Goal: Task Accomplishment & Management: Complete application form

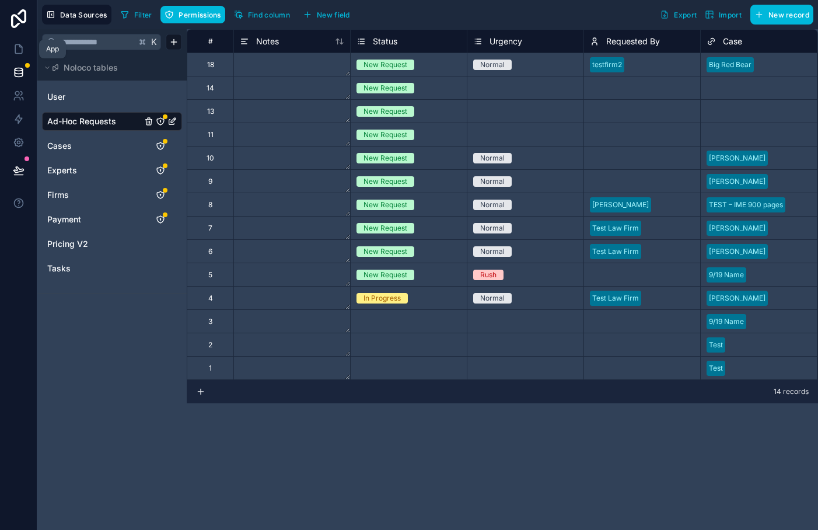
click at [16, 47] on icon at bounding box center [19, 49] width 12 height 12
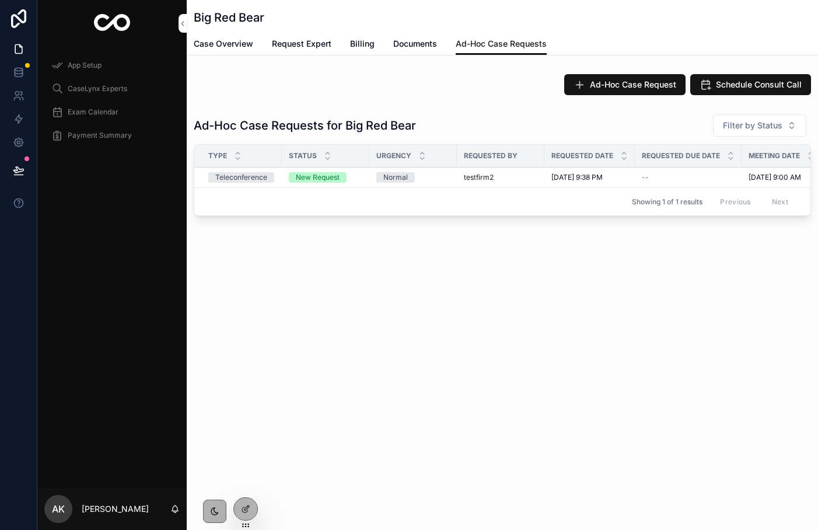
click at [0, 0] on icon at bounding box center [0, 0] width 0 height 0
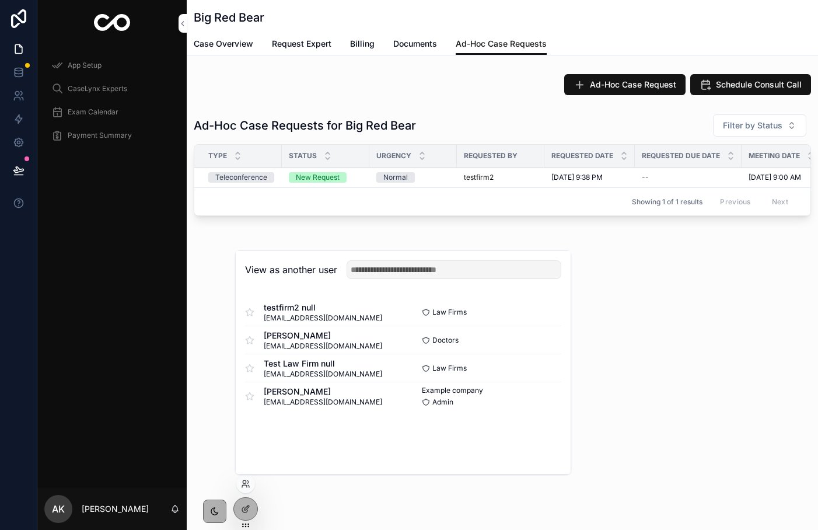
click at [0, 0] on button "Select" at bounding box center [0, 0] width 0 height 0
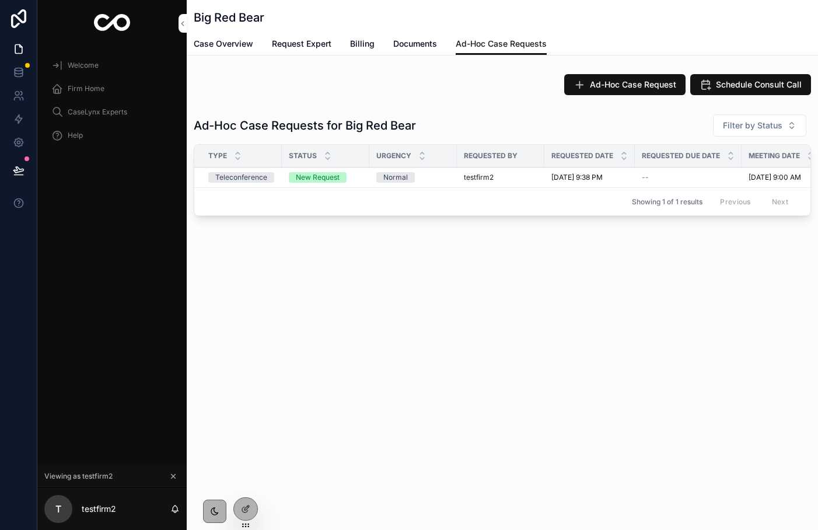
click at [69, 96] on div "Firm Home" at bounding box center [111, 88] width 121 height 19
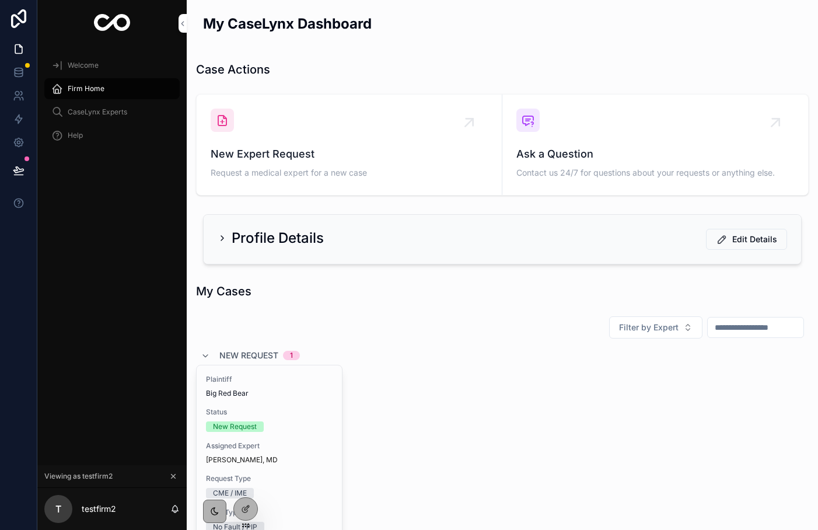
click at [286, 143] on div "New Expert Request Request a medical expert for a new case" at bounding box center [349, 144] width 277 height 72
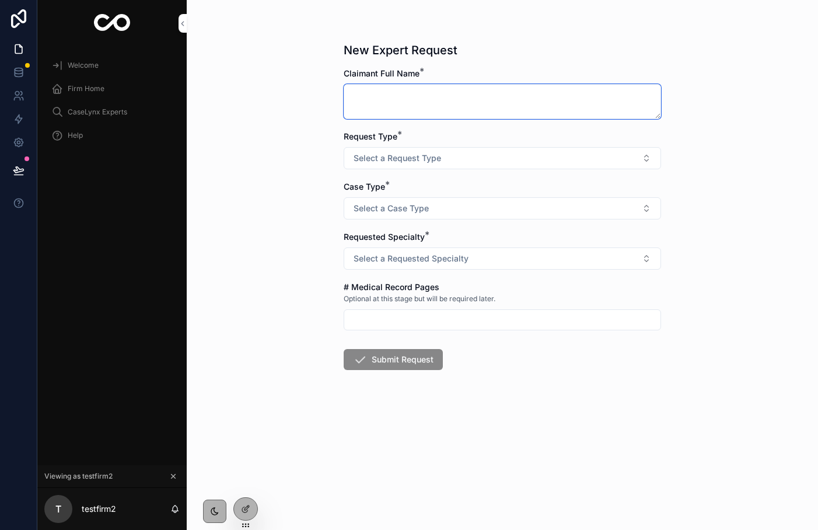
click at [394, 106] on textarea "scrollable content" at bounding box center [502, 101] width 317 height 35
type textarea "**********"
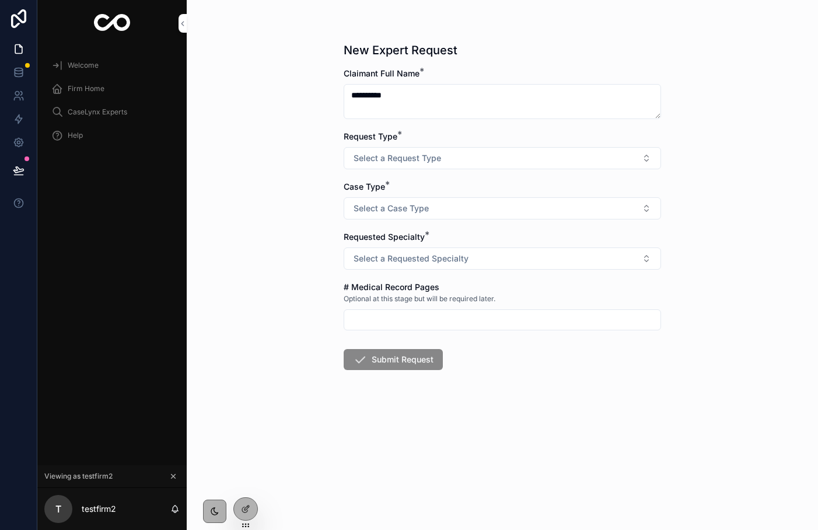
click at [410, 157] on span "Select a Request Type" at bounding box center [396, 158] width 87 height 12
click at [433, 201] on div "CME / IME" at bounding box center [450, 204] width 34 height 10
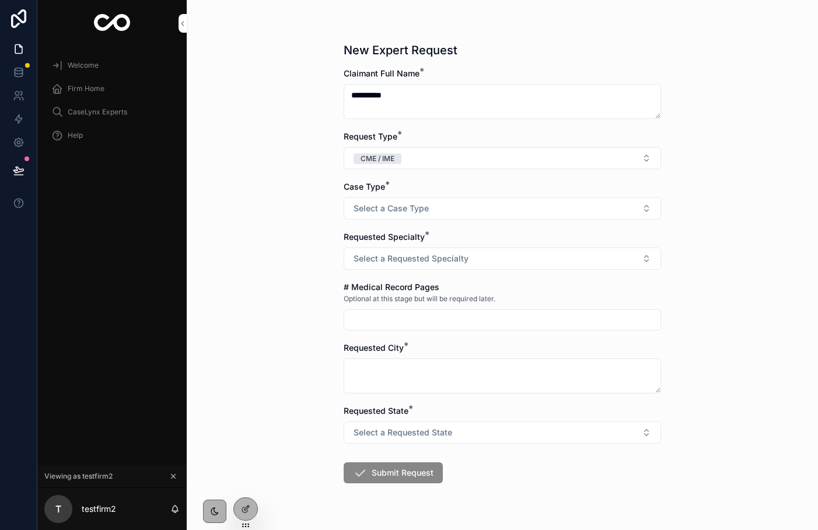
click at [428, 211] on button "Select a Case Type" at bounding box center [502, 208] width 317 height 22
click at [458, 290] on div "No Fault / PIP" at bounding box center [455, 290] width 44 height 10
click at [412, 259] on span "Select a Requested Specialty" at bounding box center [410, 259] width 115 height 12
click at [443, 307] on div "Orthopedics" at bounding box center [453, 305] width 40 height 10
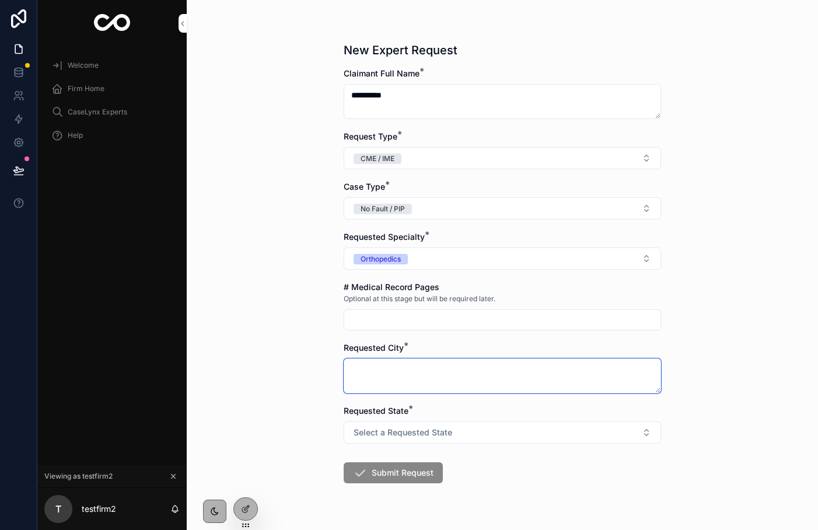
click at [427, 365] on textarea "scrollable content" at bounding box center [502, 375] width 317 height 35
type textarea "**********"
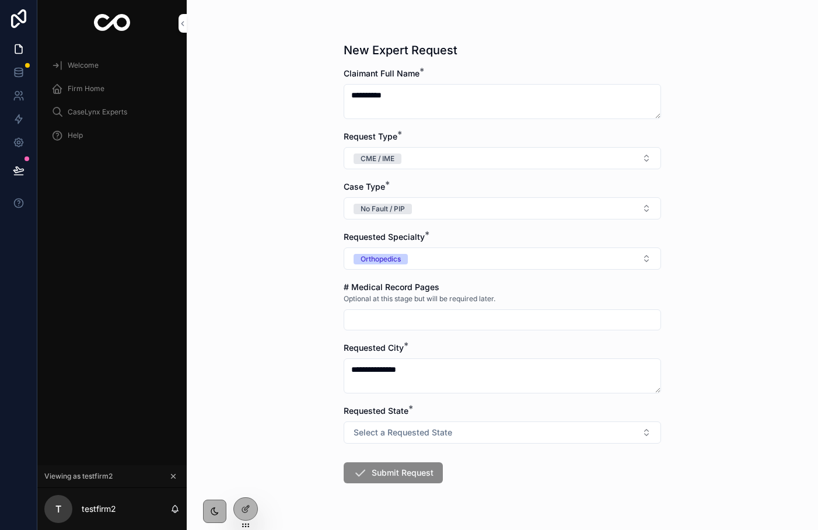
click at [409, 439] on button "Select a Requested State" at bounding box center [502, 432] width 317 height 22
click at [436, 474] on div "FL" at bounding box center [437, 479] width 8 height 10
click at [429, 474] on button "Submit Request" at bounding box center [393, 472] width 99 height 21
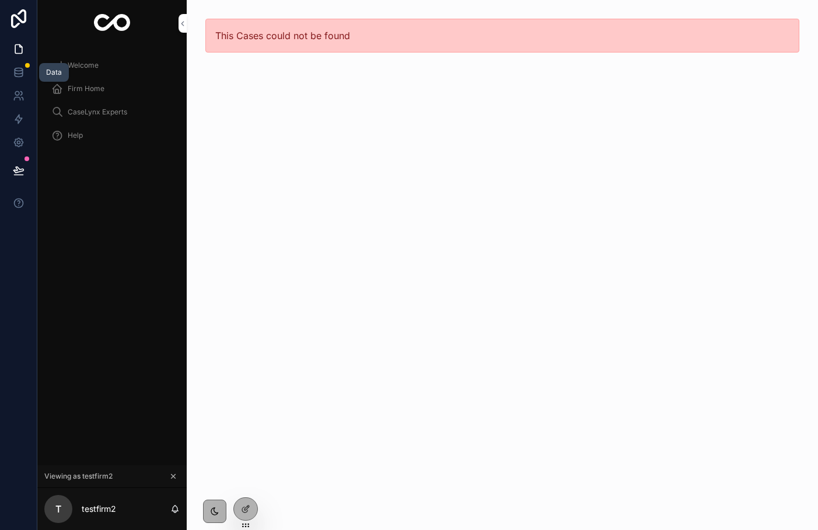
click at [18, 72] on icon at bounding box center [19, 72] width 12 height 12
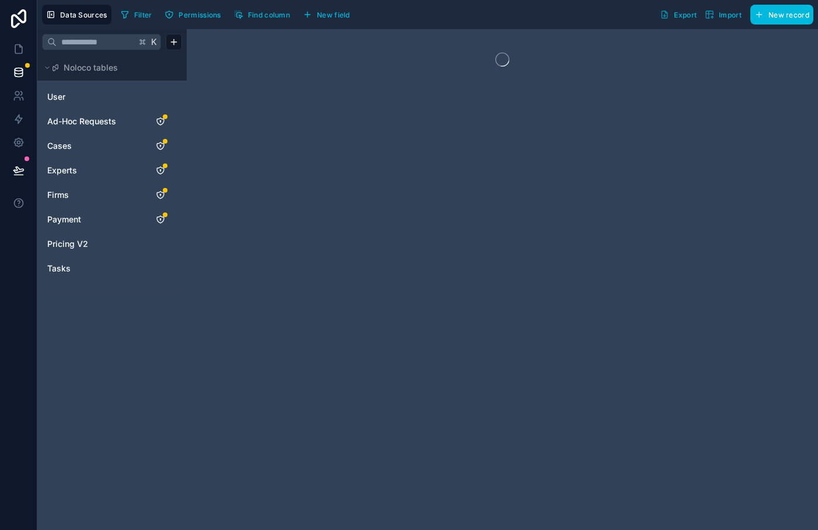
click at [77, 138] on div "Cases" at bounding box center [112, 145] width 140 height 19
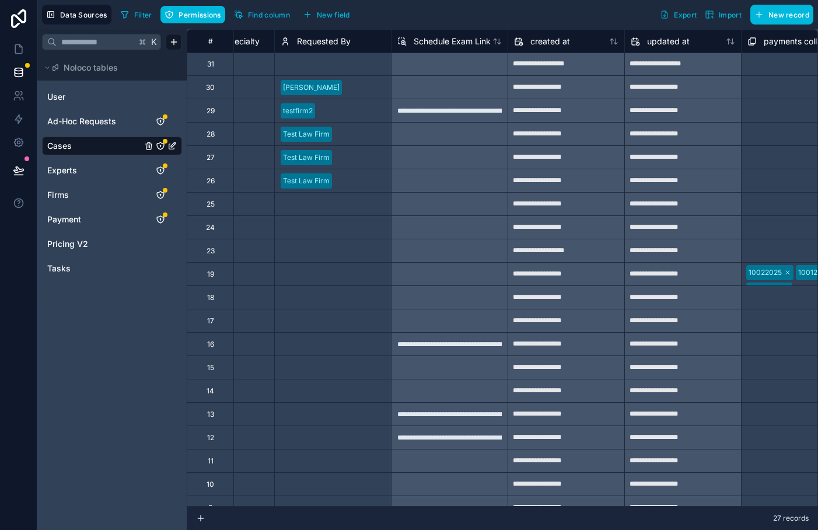
scroll to position [1, 3424]
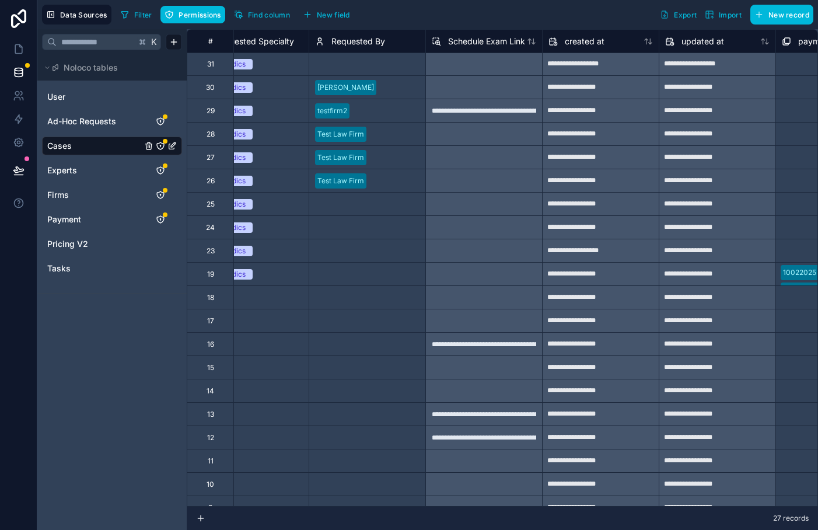
click at [351, 66] on div "Select a Requested By" at bounding box center [352, 63] width 74 height 9
click at [355, 71] on div "Select a Requested By" at bounding box center [367, 65] width 116 height 16
click at [363, 17] on div "Filter Permissions Find column New field Export Import New record" at bounding box center [464, 15] width 697 height 20
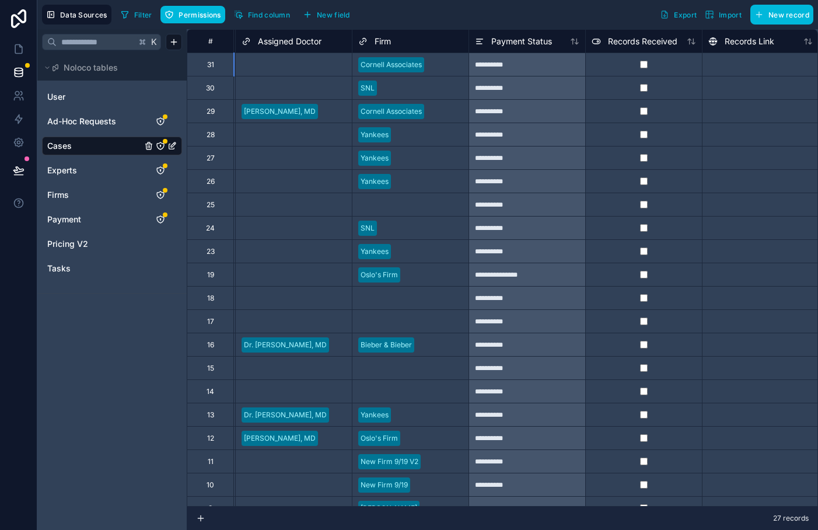
scroll to position [0, 0]
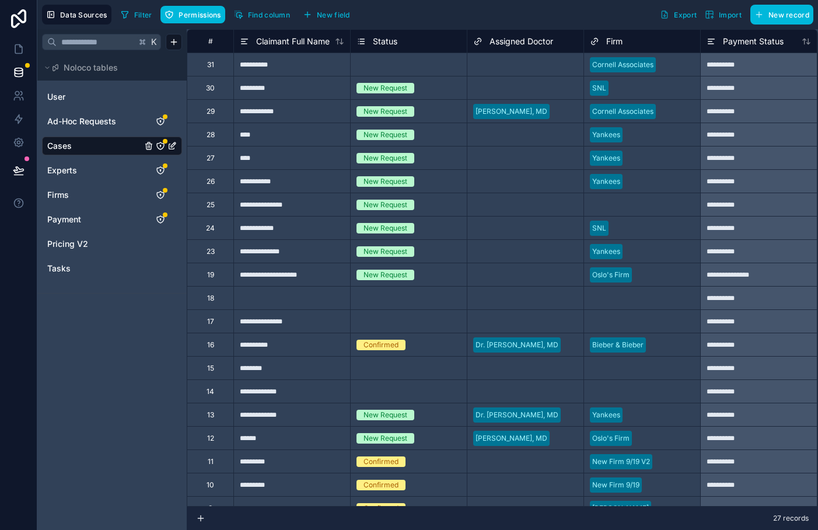
click at [49, 98] on span "User" at bounding box center [56, 97] width 18 height 12
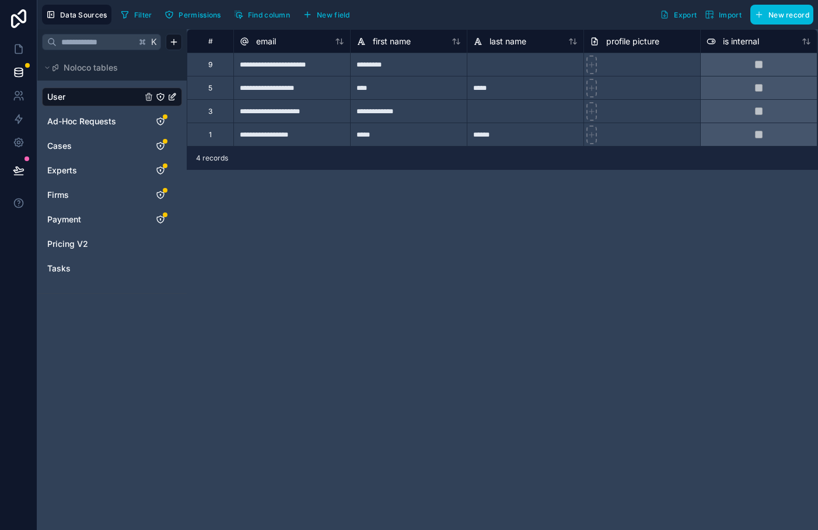
click at [62, 147] on span "Cases" at bounding box center [59, 146] width 24 height 12
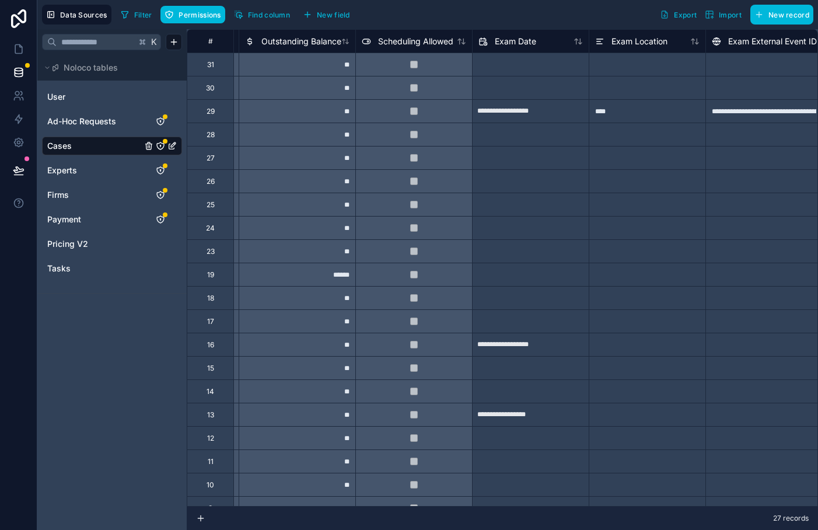
scroll to position [0, 1110]
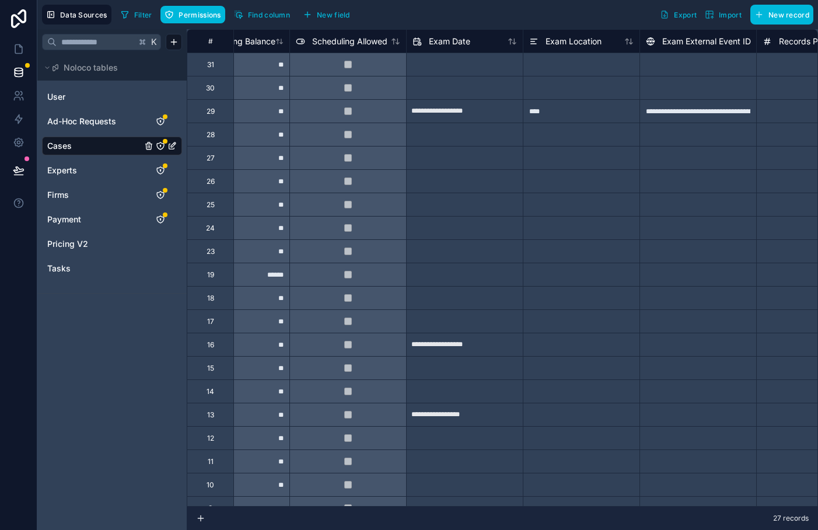
click at [265, 1] on div "Data Sources Filter Permissions Find column New field Export Import New record" at bounding box center [427, 14] width 780 height 29
click at [265, 8] on button "Find column" at bounding box center [262, 14] width 64 height 17
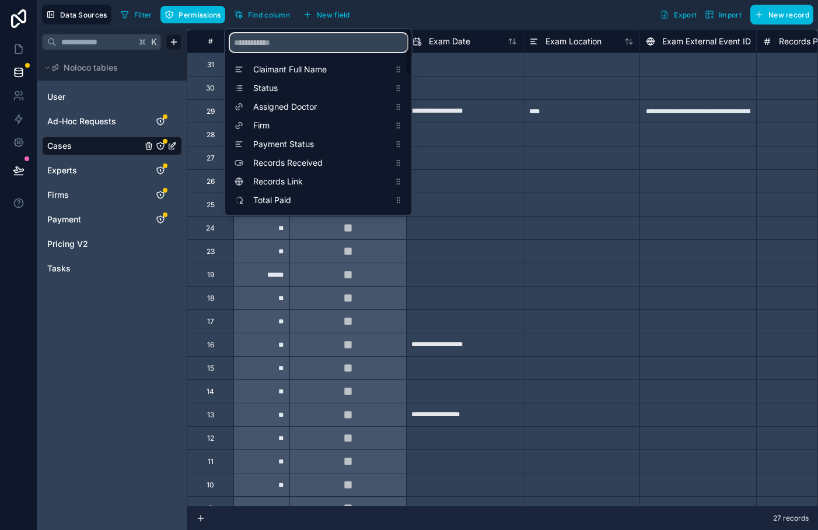
click at [327, 40] on input "scrollable content" at bounding box center [318, 42] width 177 height 19
type input "**********"
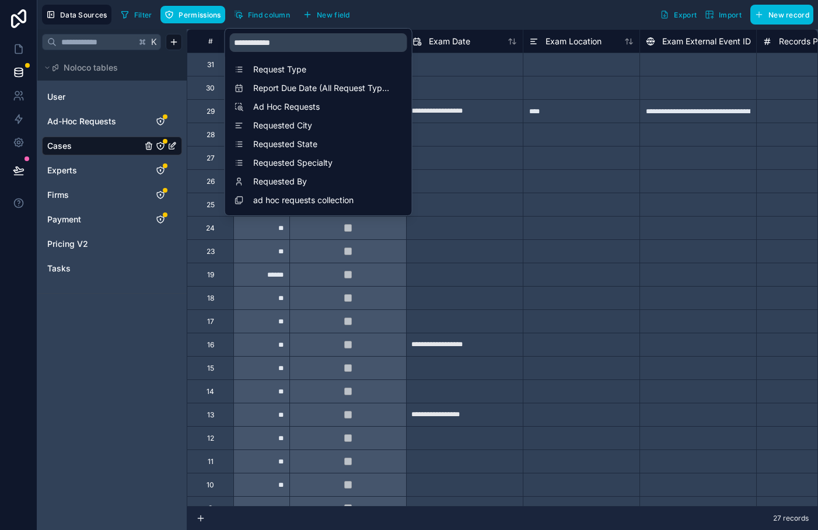
click at [310, 180] on span "Requested By" at bounding box center [321, 182] width 136 height 12
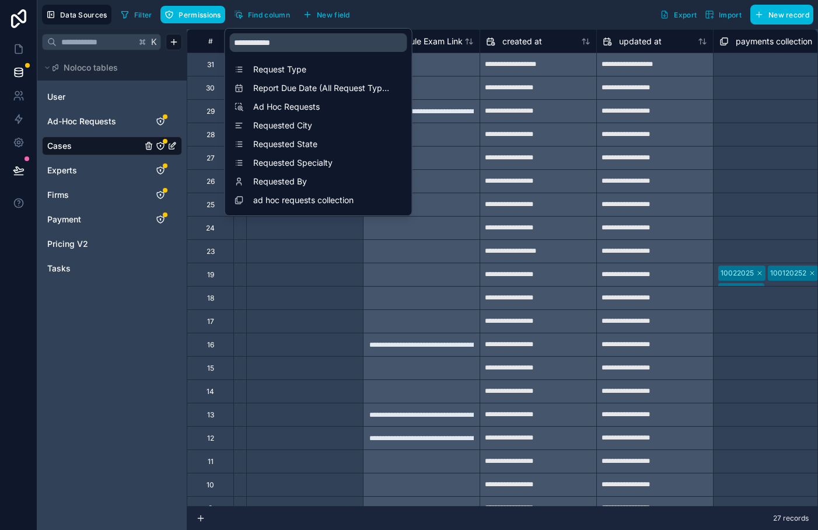
scroll to position [0, 3499]
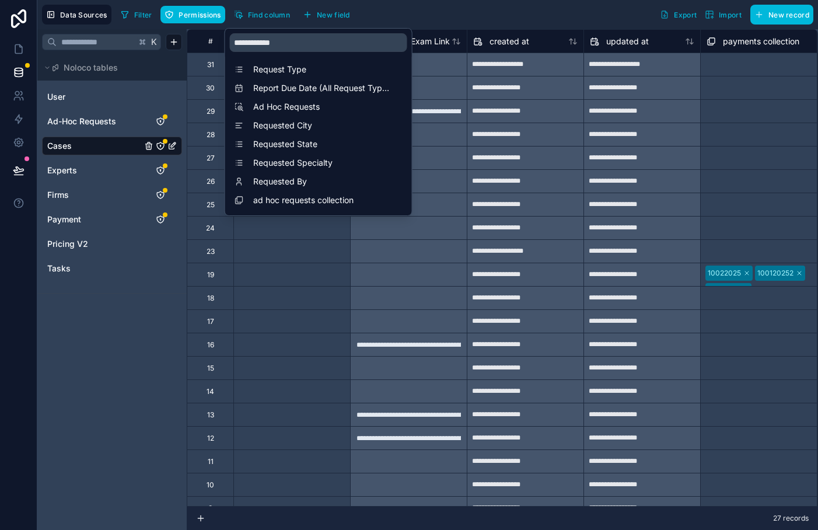
click at [482, 3] on div "Data Sources Filter Permissions Find column New field Export Import New record" at bounding box center [427, 14] width 780 height 29
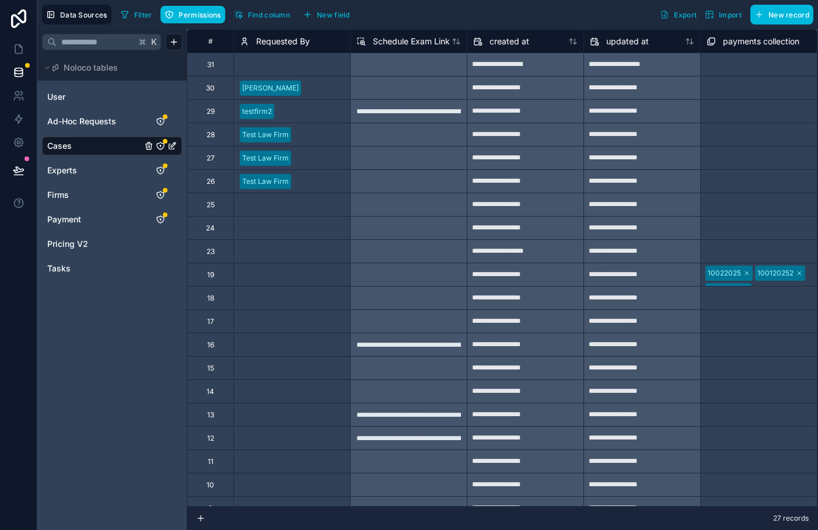
click at [292, 46] on span "Requested By" at bounding box center [283, 42] width 54 height 12
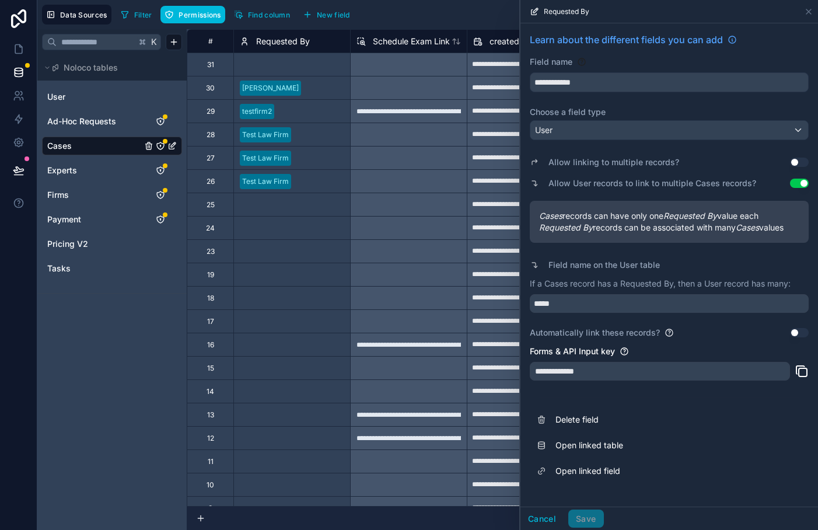
drag, startPoint x: 553, startPoint y: 230, endPoint x: 663, endPoint y: 237, distance: 109.9
click at [663, 237] on div "Cases records can have only one Requested By value each Requested By records ca…" at bounding box center [669, 222] width 279 height 42
click at [711, 402] on div "**********" at bounding box center [668, 257] width 297 height 469
click at [414, 242] on div at bounding box center [408, 250] width 117 height 23
click at [809, 15] on icon at bounding box center [808, 11] width 9 height 9
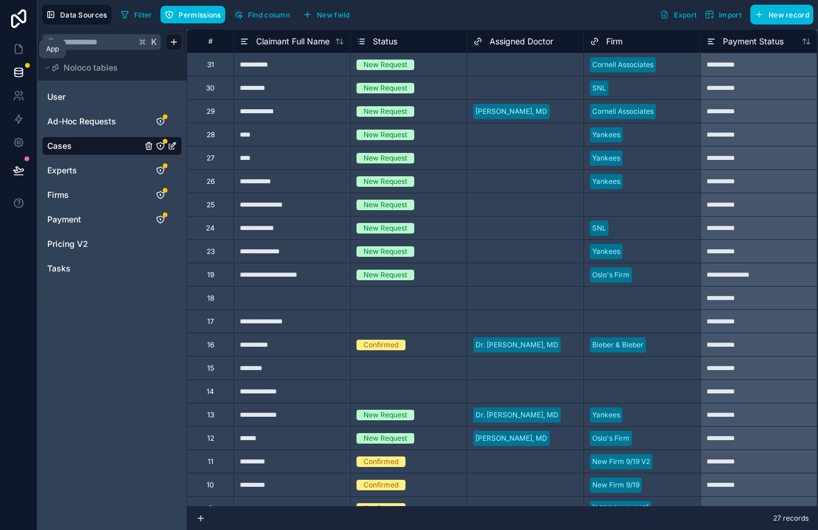
click at [18, 55] on link at bounding box center [18, 48] width 37 height 23
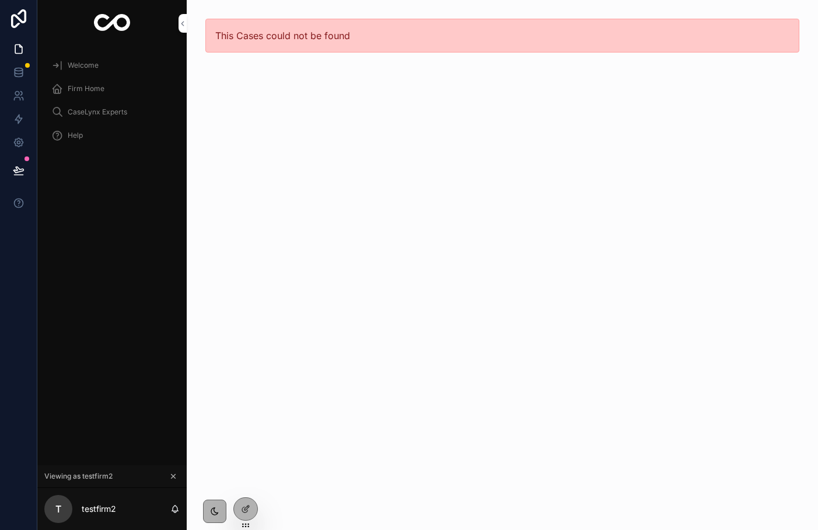
click at [247, 510] on icon at bounding box center [244, 509] width 5 height 5
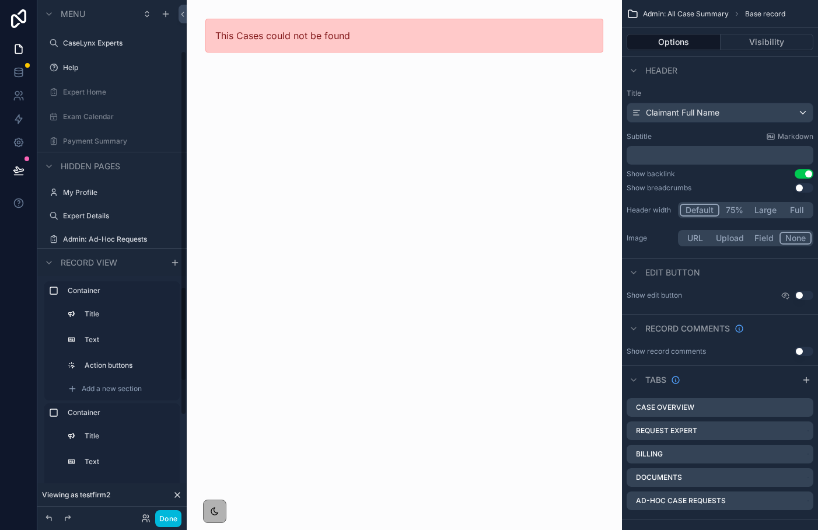
scroll to position [149, 0]
click at [52, 261] on icon "scrollable content" at bounding box center [48, 261] width 9 height 9
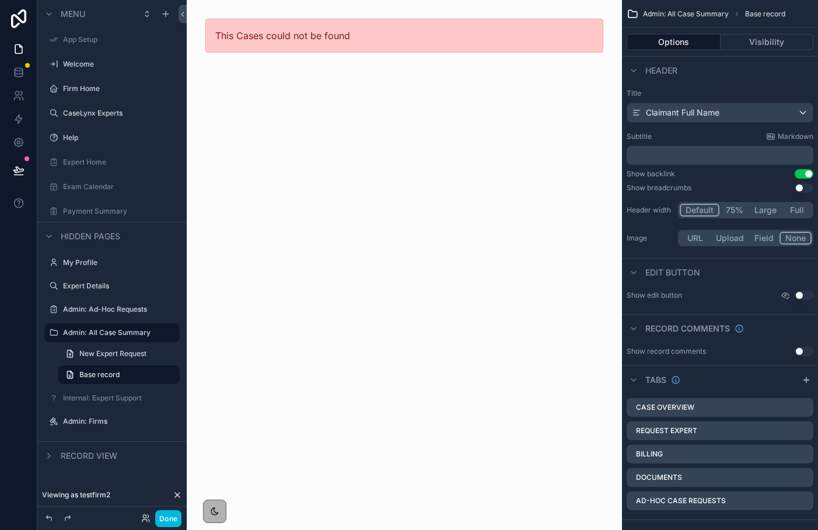
click at [92, 357] on span "New Expert Request" at bounding box center [112, 353] width 67 height 9
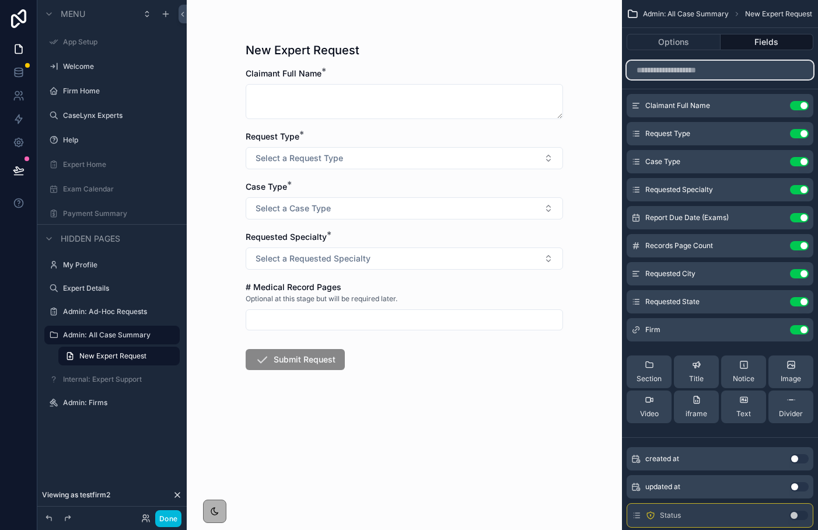
click at [657, 75] on input "scrollable content" at bounding box center [719, 70] width 187 height 19
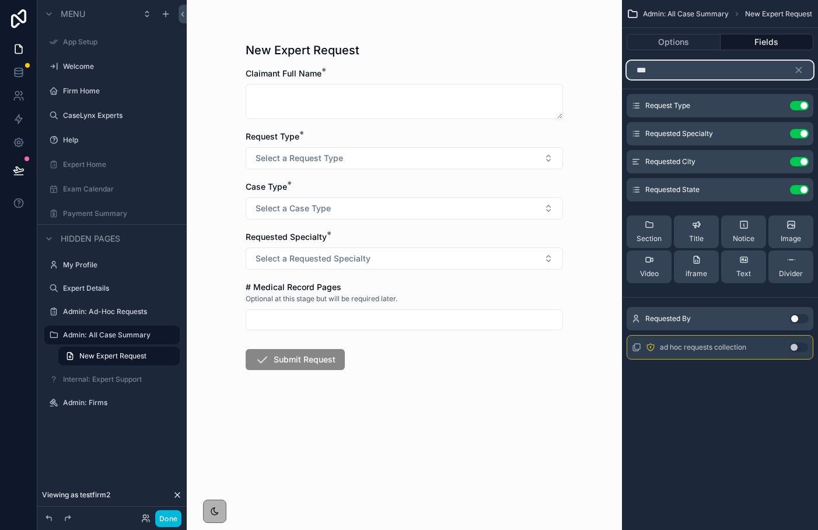
type input "***"
click at [797, 316] on button "Use setting" at bounding box center [799, 318] width 19 height 9
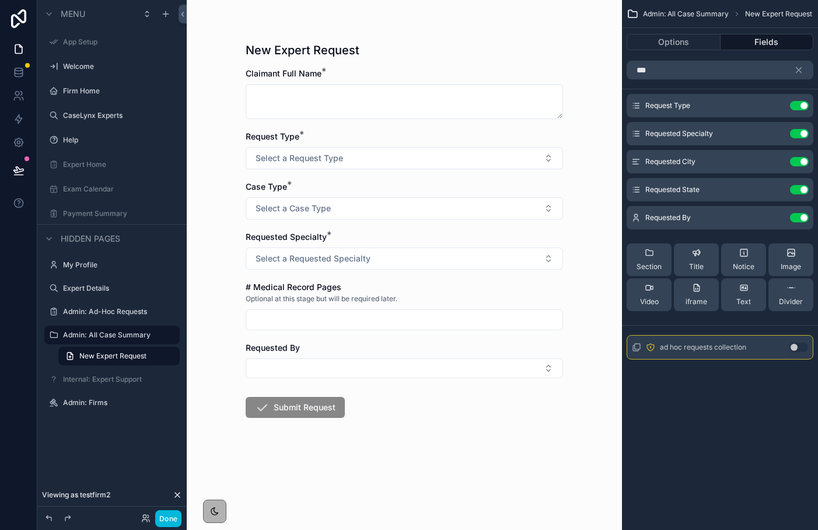
click at [0, 0] on icon "scrollable content" at bounding box center [0, 0] width 0 height 0
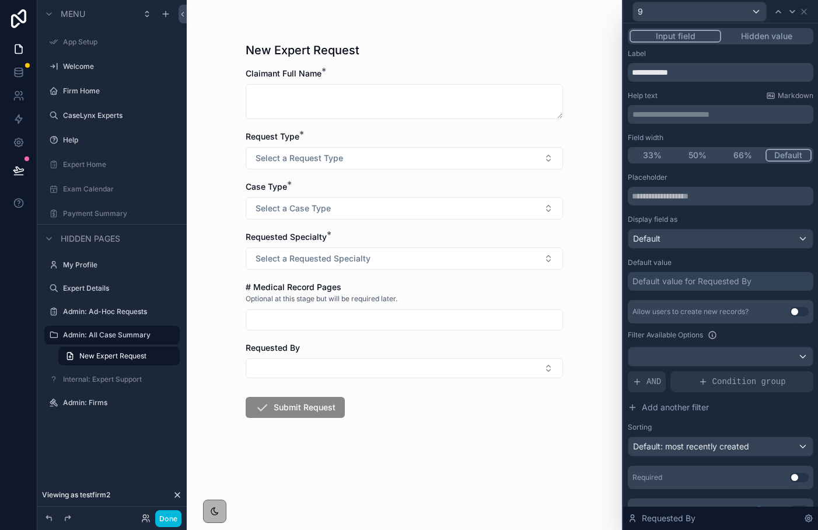
click at [750, 35] on button "Hidden value" at bounding box center [766, 36] width 90 height 13
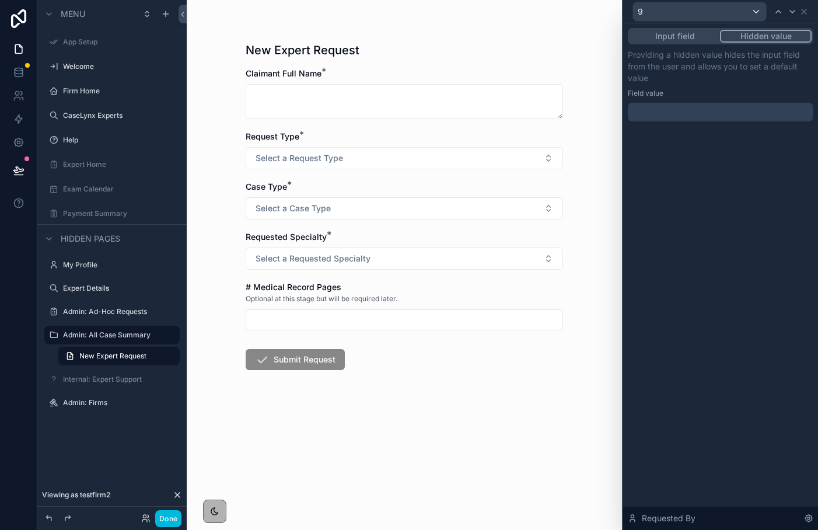
click at [708, 107] on div at bounding box center [720, 112] width 185 height 19
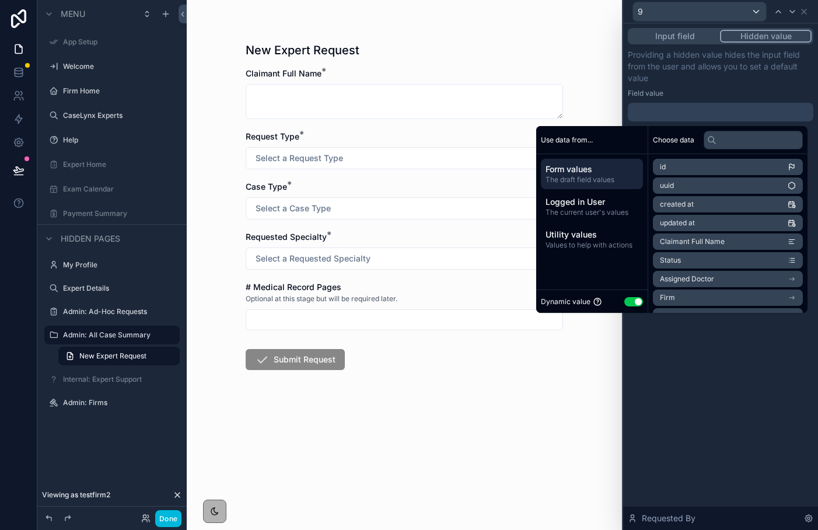
click at [593, 194] on div "Logged in User The current user's values" at bounding box center [592, 206] width 102 height 30
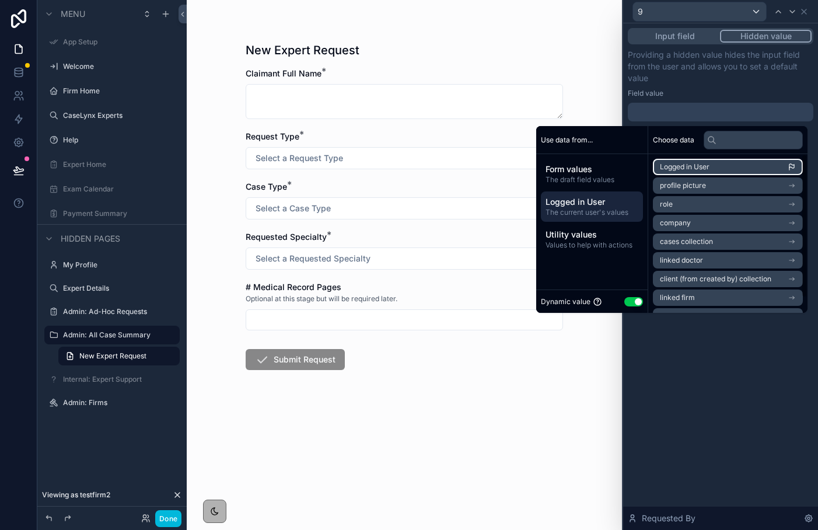
click at [707, 160] on li "Logged in User" at bounding box center [728, 167] width 150 height 16
click at [731, 325] on div "**********" at bounding box center [720, 276] width 195 height 506
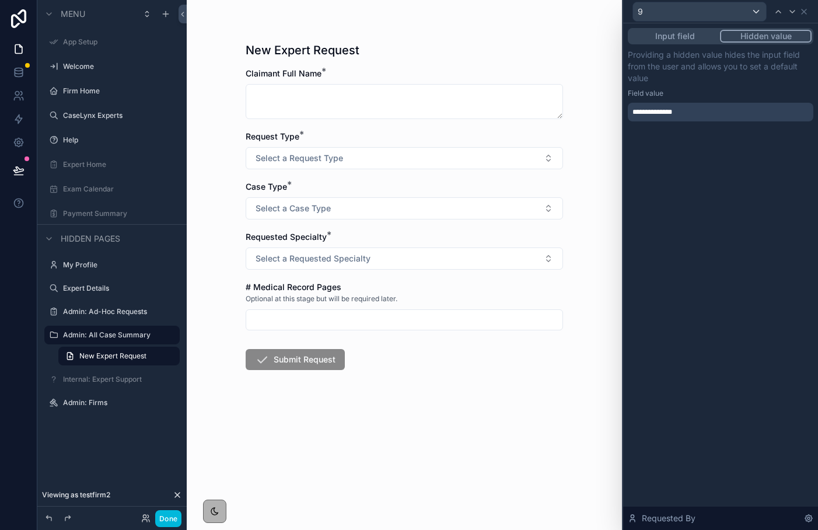
click at [170, 520] on button "Done" at bounding box center [168, 518] width 26 height 17
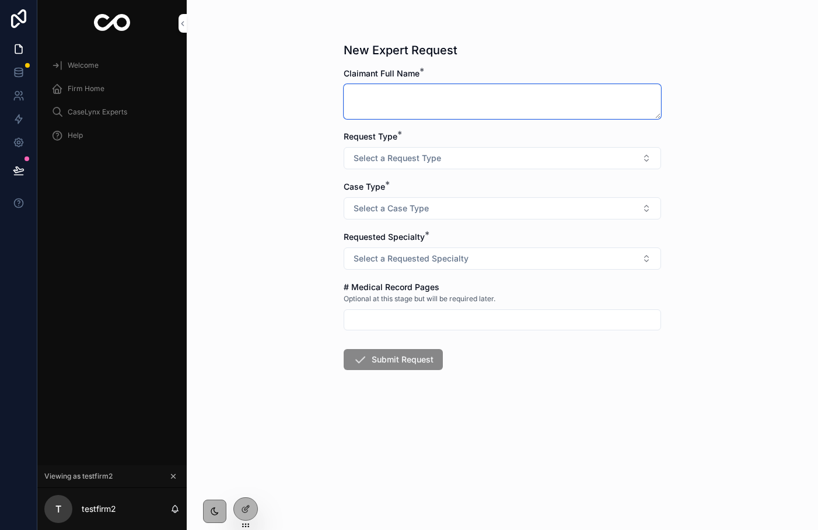
click at [384, 90] on textarea "scrollable content" at bounding box center [502, 101] width 317 height 35
type textarea "**********"
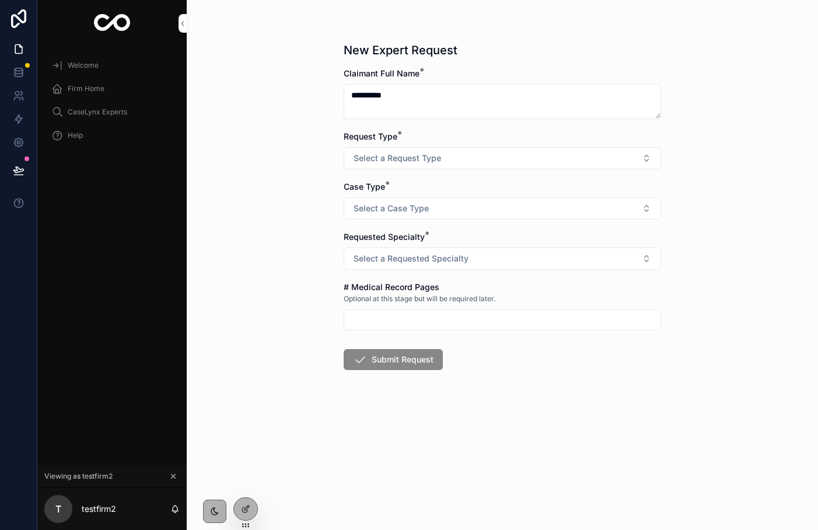
click at [375, 162] on span "Select a Request Type" at bounding box center [396, 158] width 87 height 12
click at [440, 206] on div "CME / IME" at bounding box center [450, 204] width 34 height 10
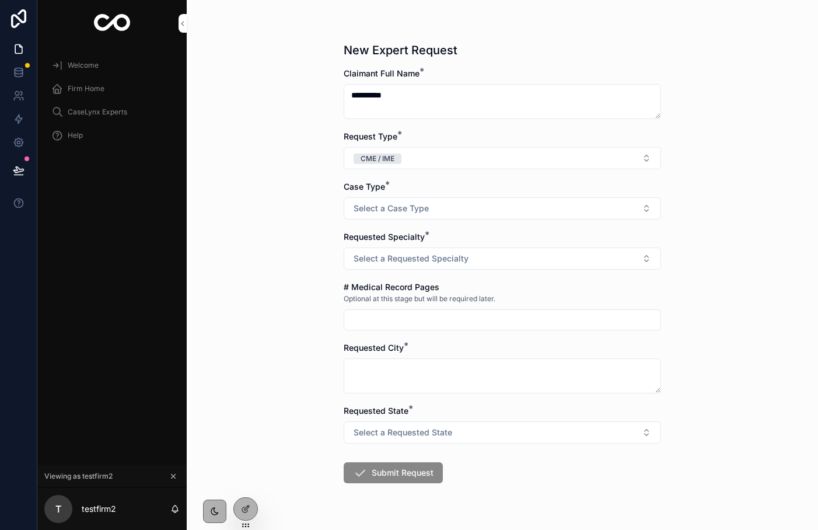
click at [439, 206] on button "Select a Case Type" at bounding box center [502, 208] width 317 height 22
click at [456, 288] on div "No Fault / PIP" at bounding box center [455, 290] width 44 height 10
click at [425, 253] on span "Select a Requested Specialty" at bounding box center [410, 259] width 115 height 12
click at [443, 303] on div "Orthopedics" at bounding box center [453, 305] width 40 height 10
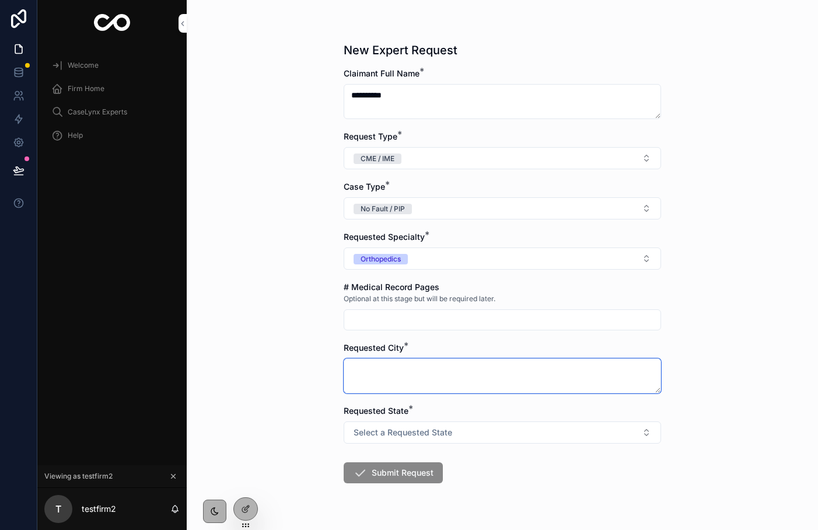
click at [419, 373] on textarea "scrollable content" at bounding box center [502, 375] width 317 height 35
type textarea "*"
type textarea "*****"
click at [402, 428] on span "Select a Requested State" at bounding box center [402, 432] width 99 height 12
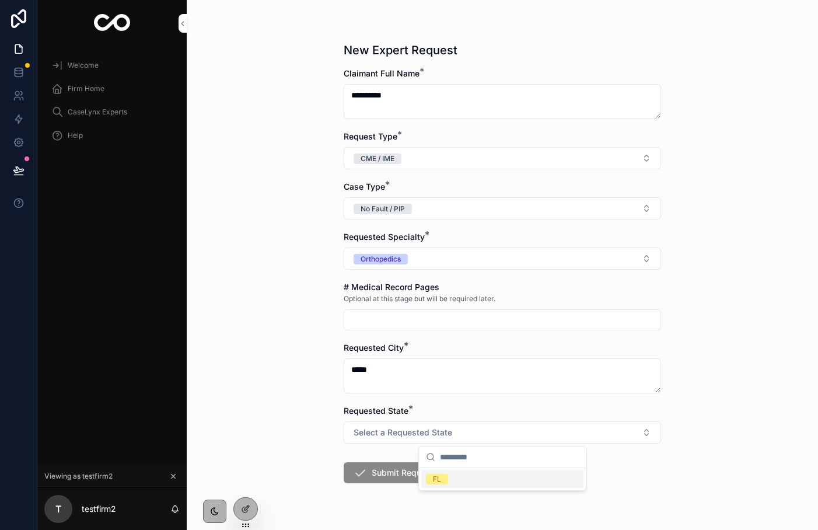
click at [428, 466] on div "scrollable content" at bounding box center [502, 457] width 167 height 22
click at [430, 476] on span "FL" at bounding box center [437, 479] width 22 height 10
click at [411, 473] on button "Submit Request" at bounding box center [393, 472] width 99 height 21
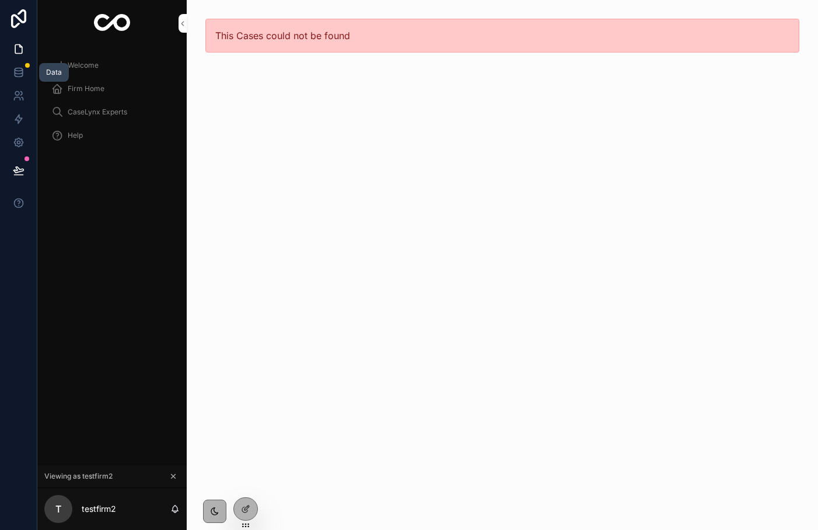
click at [27, 69] on link at bounding box center [18, 72] width 37 height 23
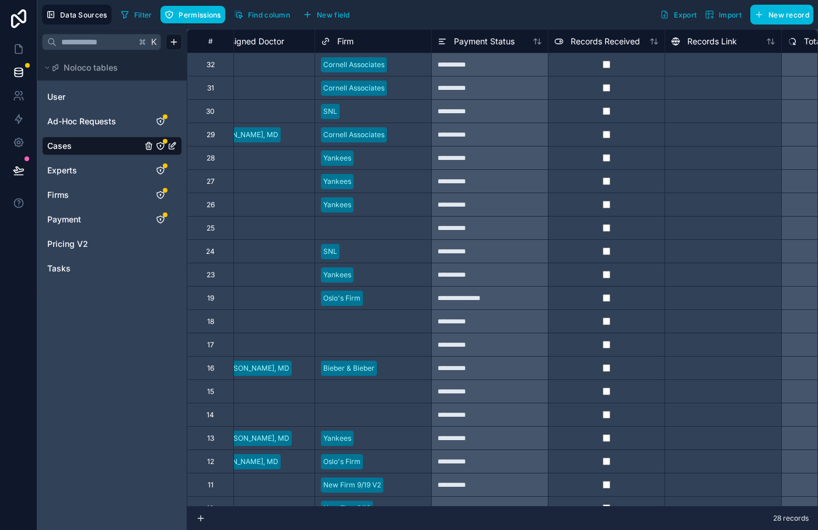
scroll to position [0, 170]
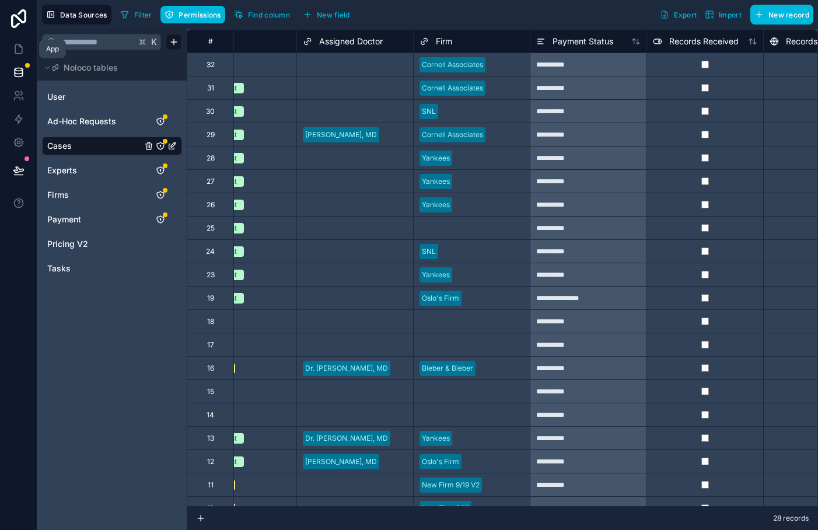
click at [15, 48] on icon at bounding box center [18, 49] width 7 height 9
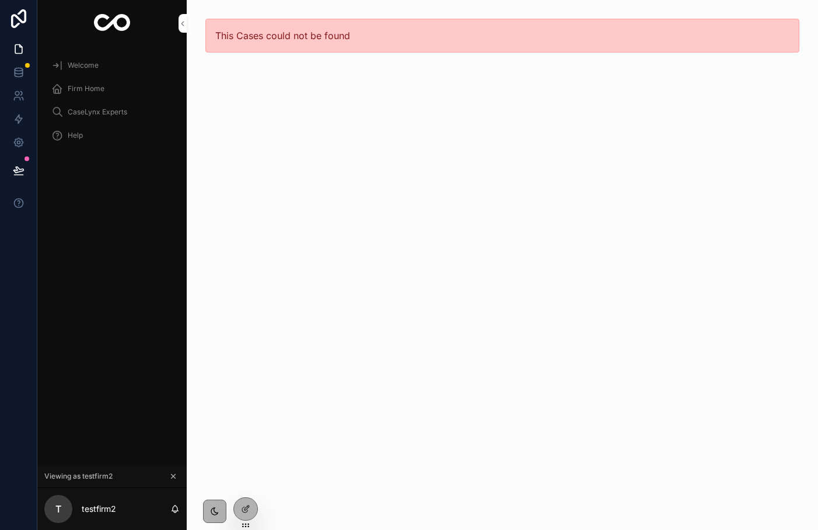
click at [248, 507] on icon at bounding box center [245, 508] width 9 height 9
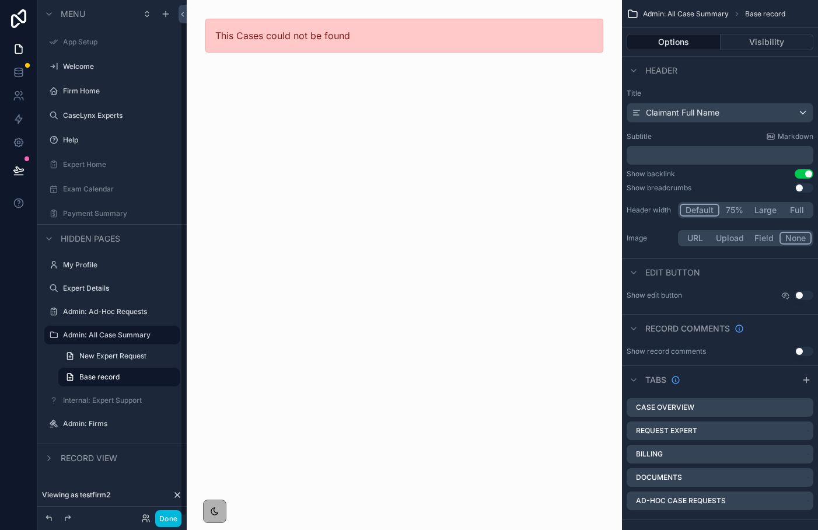
scroll to position [2, 0]
click at [111, 374] on span "Base record" at bounding box center [99, 374] width 40 height 9
click at [747, 44] on button "Visibility" at bounding box center [766, 42] width 93 height 16
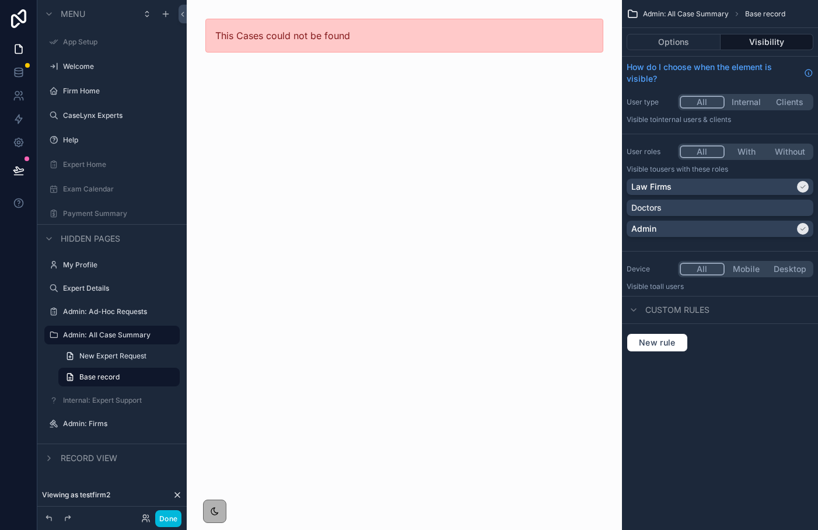
click at [111, 334] on label "Admin: All Case Summary" at bounding box center [118, 334] width 110 height 9
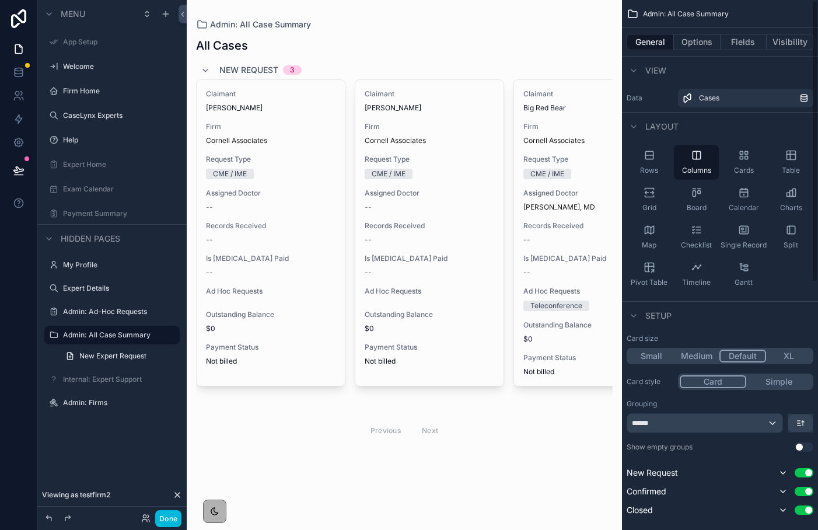
click at [791, 42] on button "Visibility" at bounding box center [789, 42] width 47 height 16
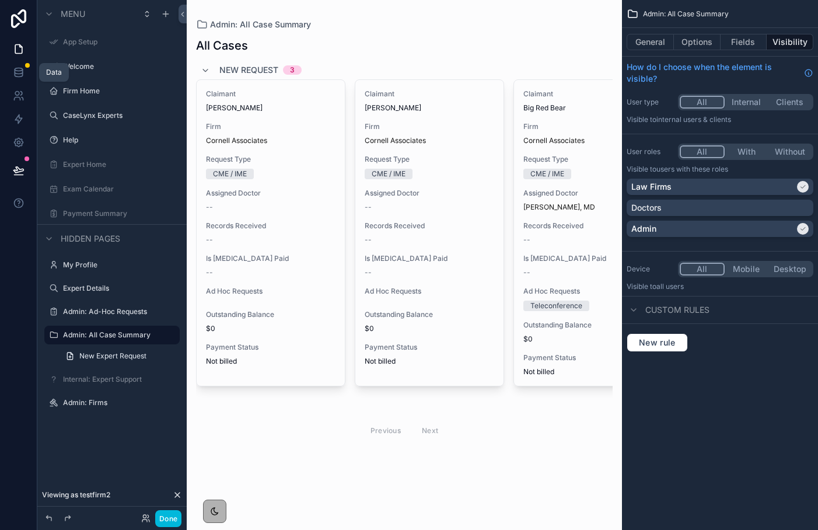
click at [23, 69] on icon at bounding box center [19, 72] width 12 height 12
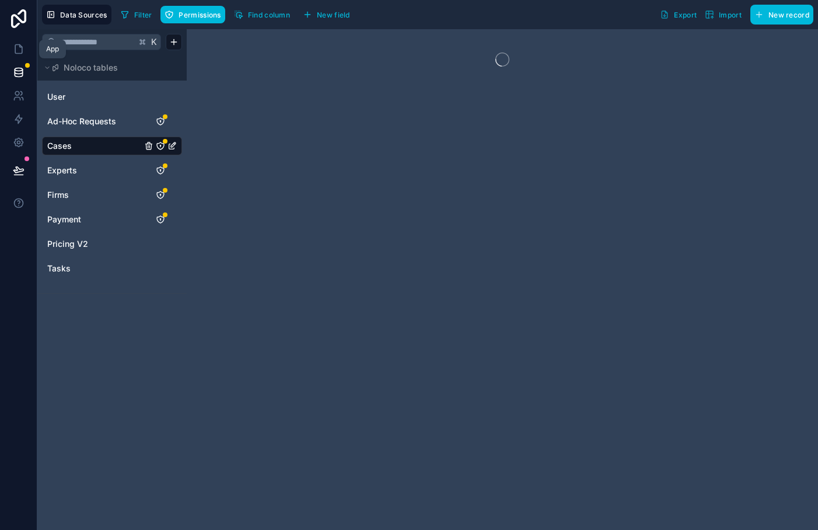
click at [20, 49] on icon at bounding box center [19, 49] width 12 height 12
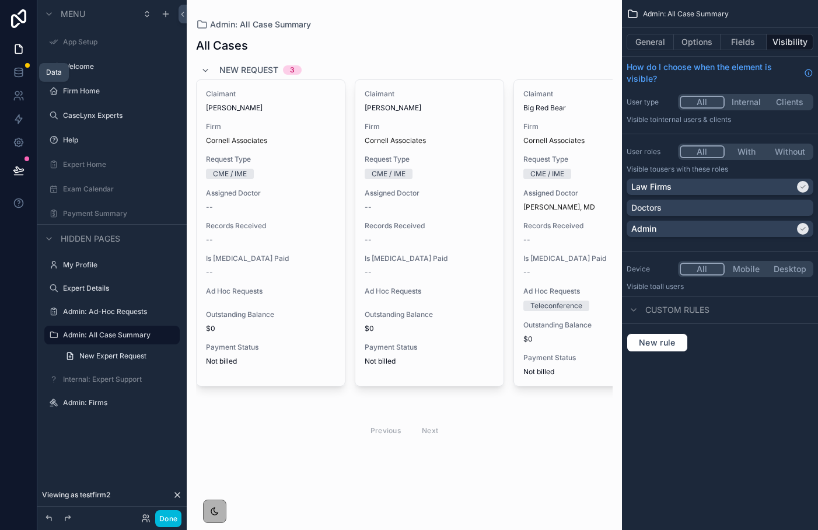
click at [13, 70] on icon at bounding box center [19, 72] width 12 height 12
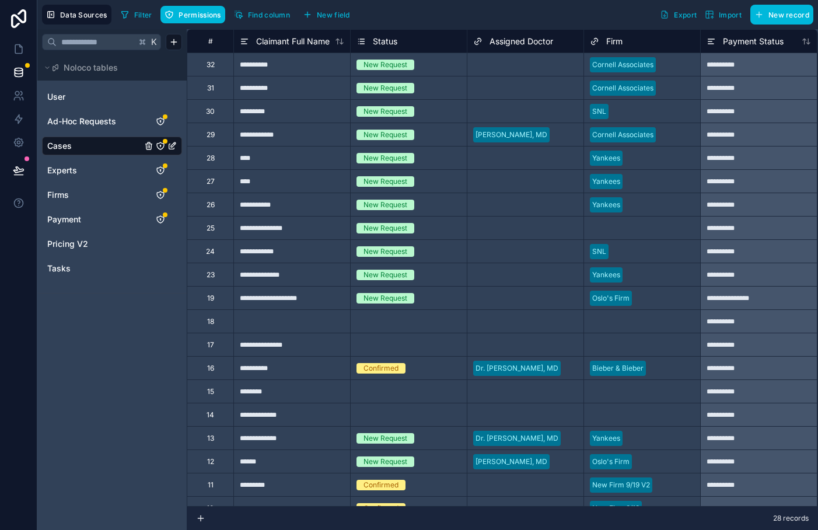
click at [158, 143] on icon "Cases" at bounding box center [160, 145] width 7 height 7
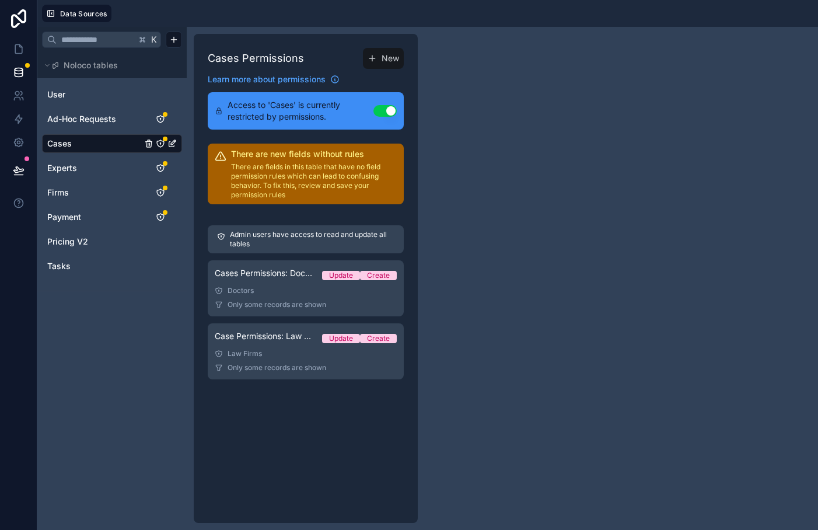
click at [262, 342] on div "Case Permissions: Law Firms Update Create" at bounding box center [306, 338] width 182 height 16
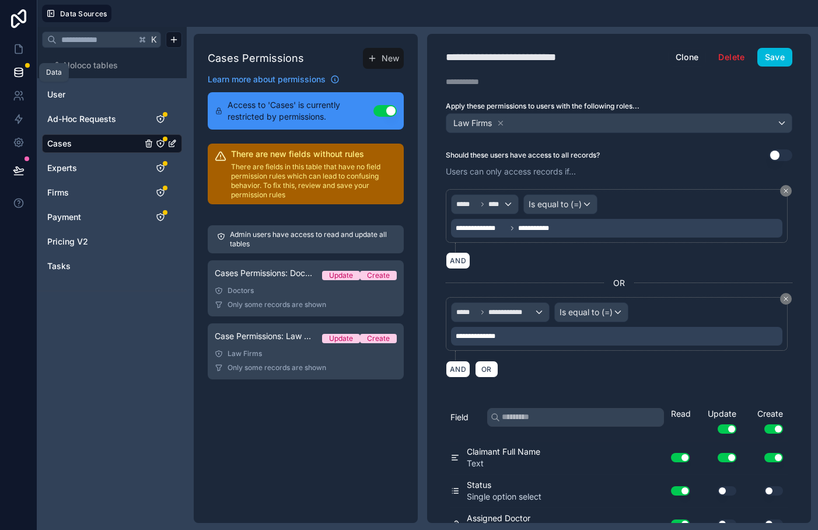
click at [19, 71] on icon at bounding box center [19, 69] width 8 height 3
click at [24, 97] on link at bounding box center [18, 95] width 37 height 23
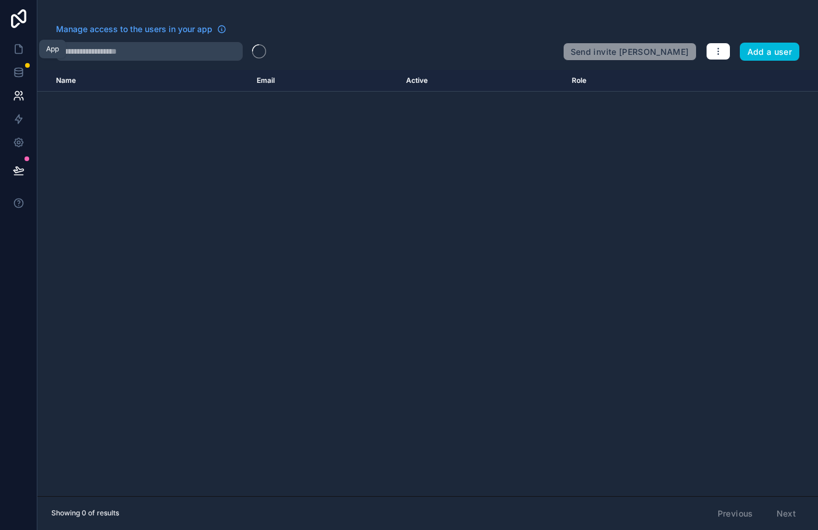
click at [20, 40] on link at bounding box center [18, 48] width 37 height 23
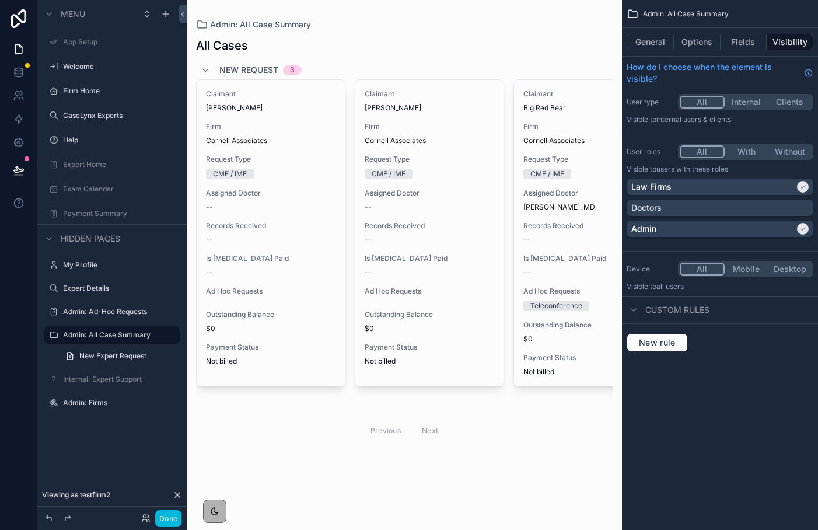
click at [255, 118] on div "scrollable content" at bounding box center [404, 240] width 435 height 481
click at [248, 114] on div "Claimant Elton John Firm Cornell Associates Request Type CME / IME Assigned Doc…" at bounding box center [271, 233] width 148 height 306
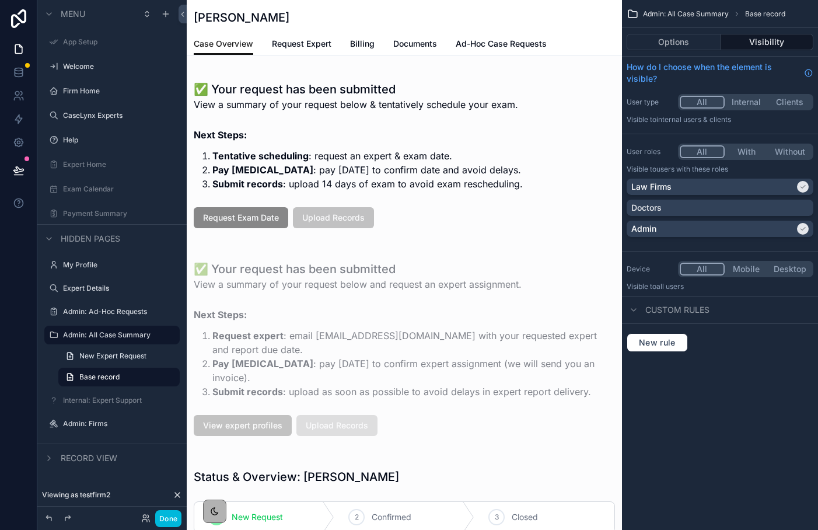
click at [476, 41] on span "Ad-Hoc Case Requests" at bounding box center [500, 44] width 91 height 12
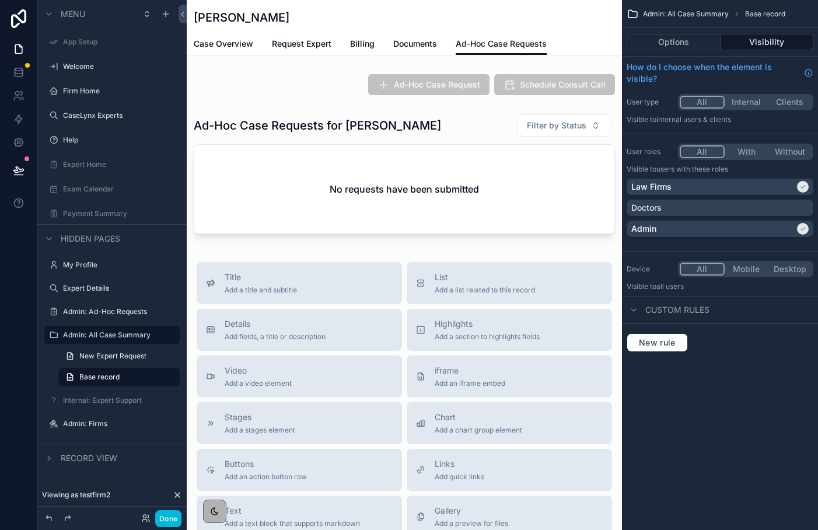
click at [295, 44] on span "Request Expert" at bounding box center [301, 44] width 59 height 12
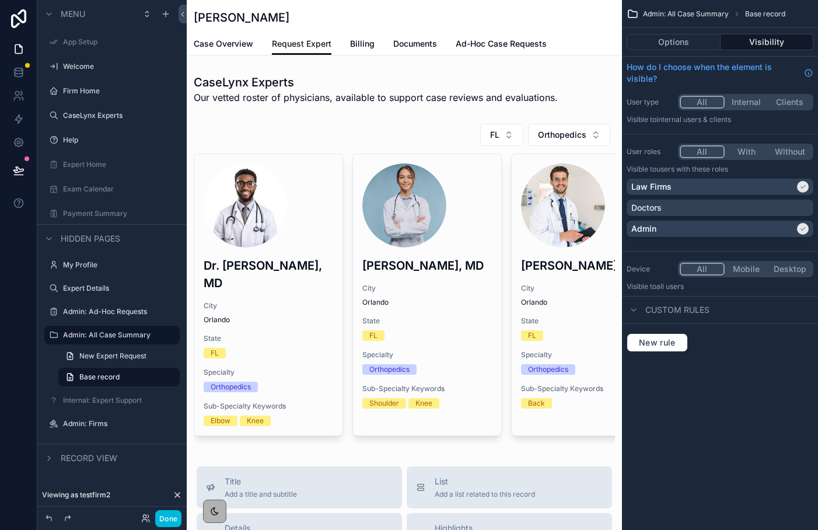
click at [207, 47] on span "Case Overview" at bounding box center [223, 44] width 59 height 12
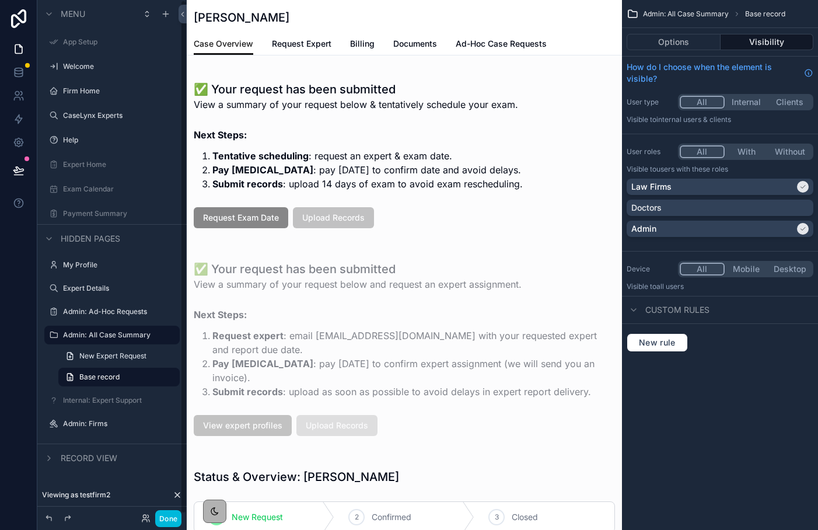
click at [167, 518] on button "Done" at bounding box center [168, 518] width 26 height 17
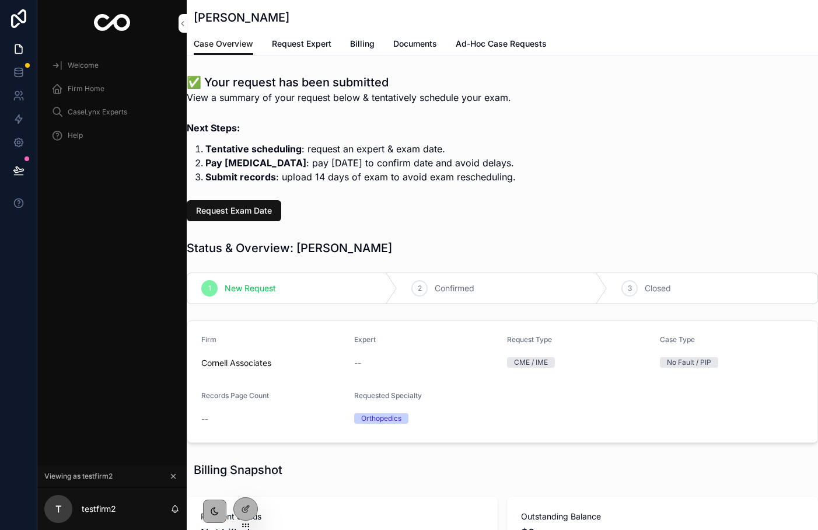
click at [263, 213] on span "Request Exam Date" at bounding box center [234, 211] width 76 height 12
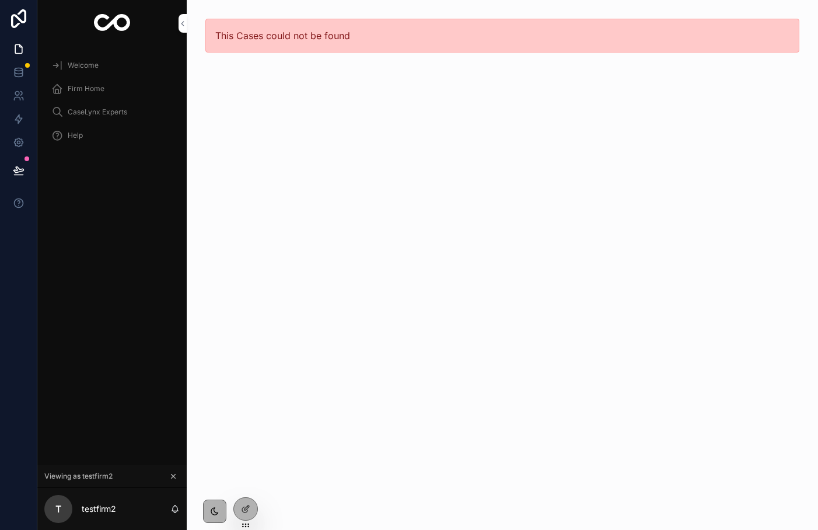
click at [250, 518] on div at bounding box center [245, 508] width 23 height 22
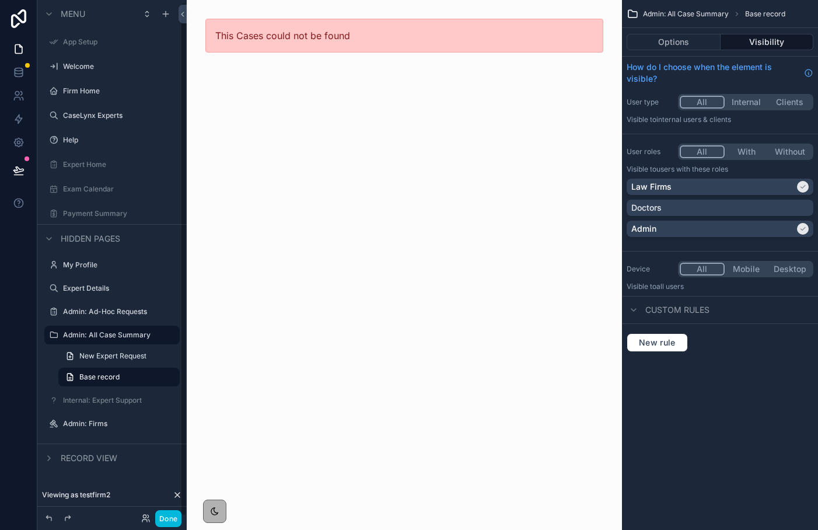
scroll to position [2, 0]
click at [658, 41] on button "Options" at bounding box center [673, 42] width 94 height 16
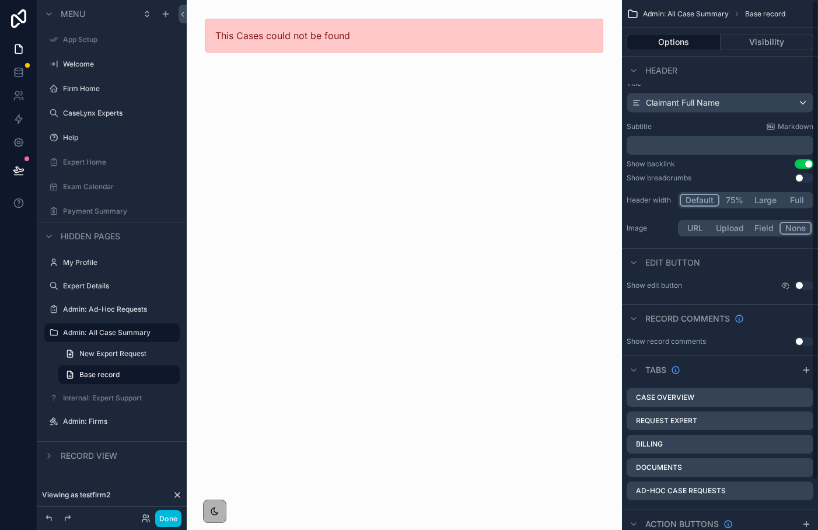
scroll to position [0, 0]
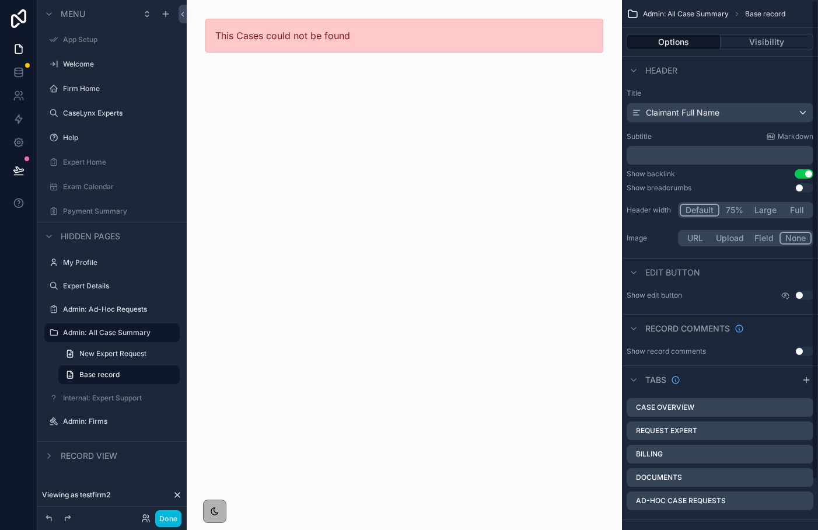
click at [754, 37] on button "Visibility" at bounding box center [766, 42] width 93 height 16
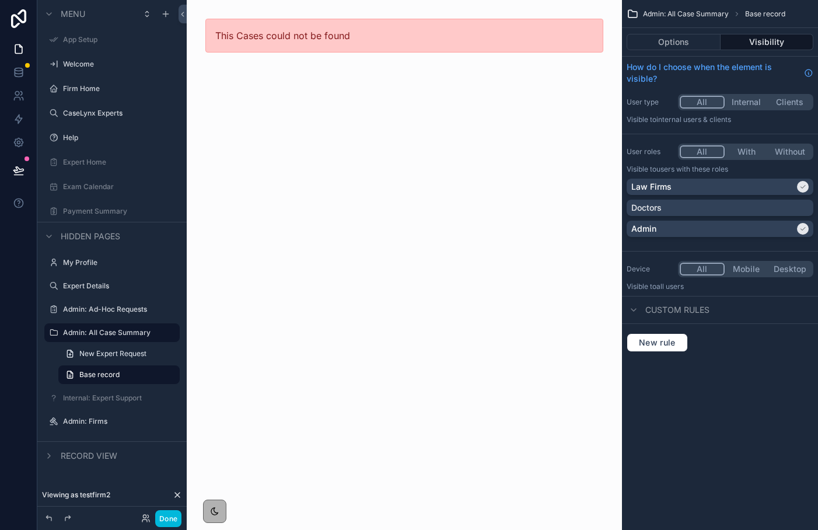
click at [685, 40] on button "Options" at bounding box center [673, 42] width 94 height 16
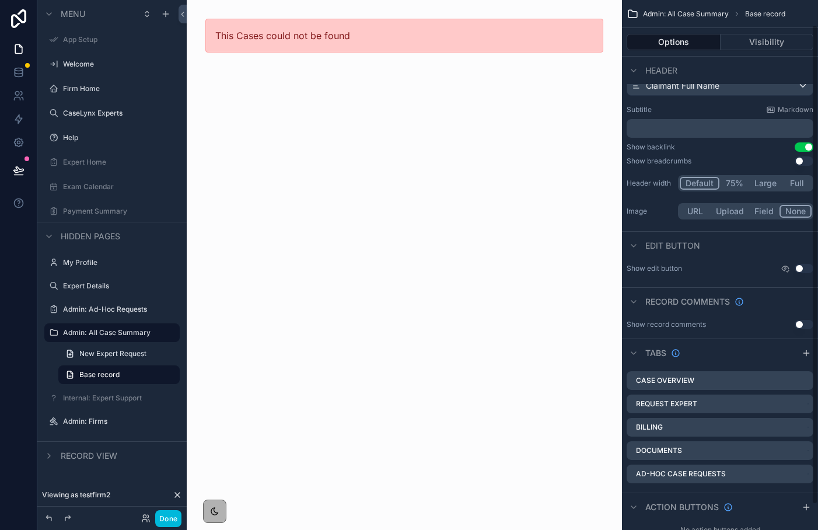
scroll to position [38, 0]
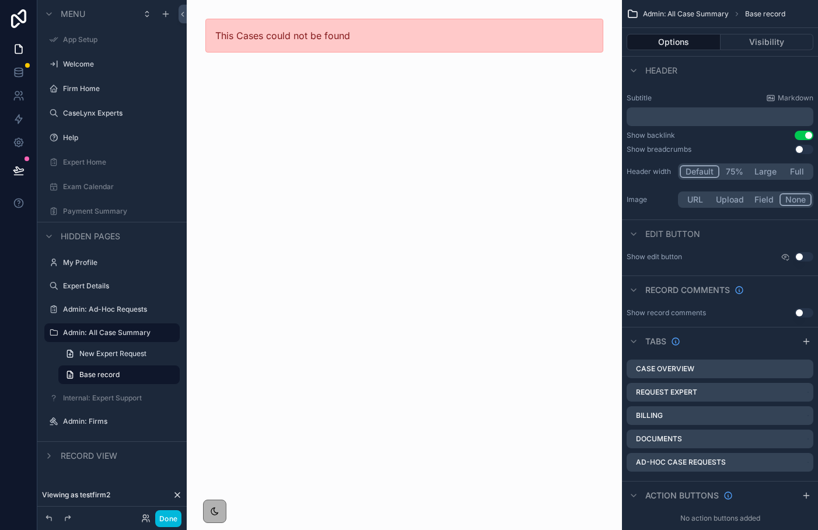
click at [0, 0] on icon "scrollable content" at bounding box center [0, 0] width 0 height 0
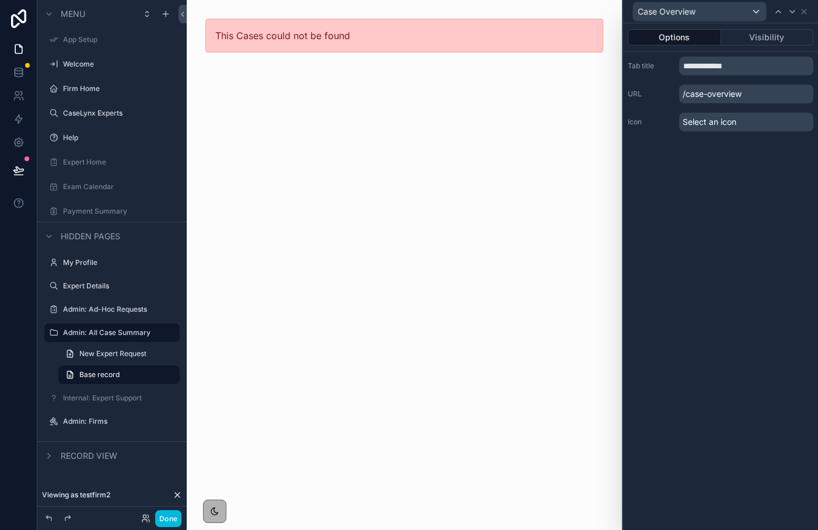
click at [745, 30] on button "Visibility" at bounding box center [767, 37] width 93 height 16
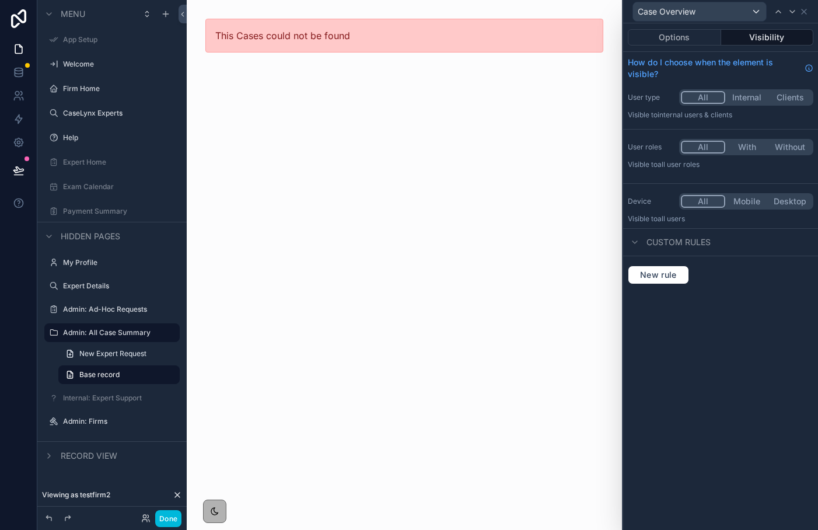
click at [683, 34] on button "Options" at bounding box center [674, 37] width 93 height 16
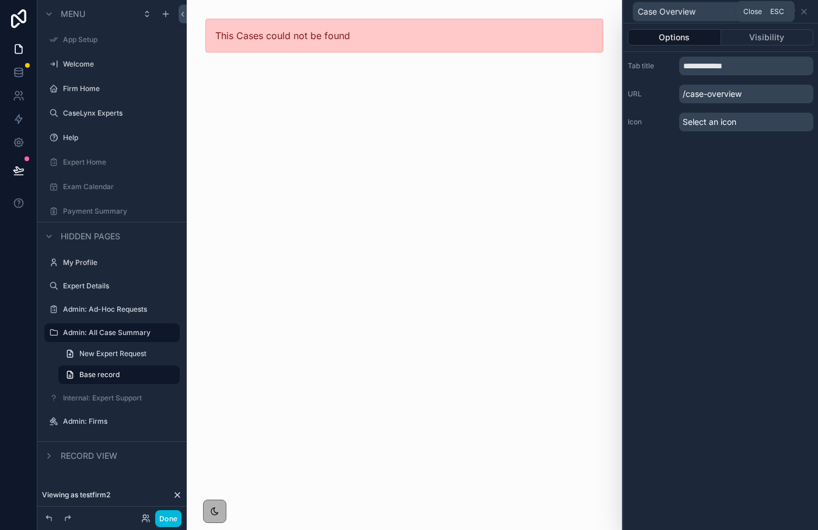
click at [803, 9] on icon at bounding box center [803, 11] width 9 height 9
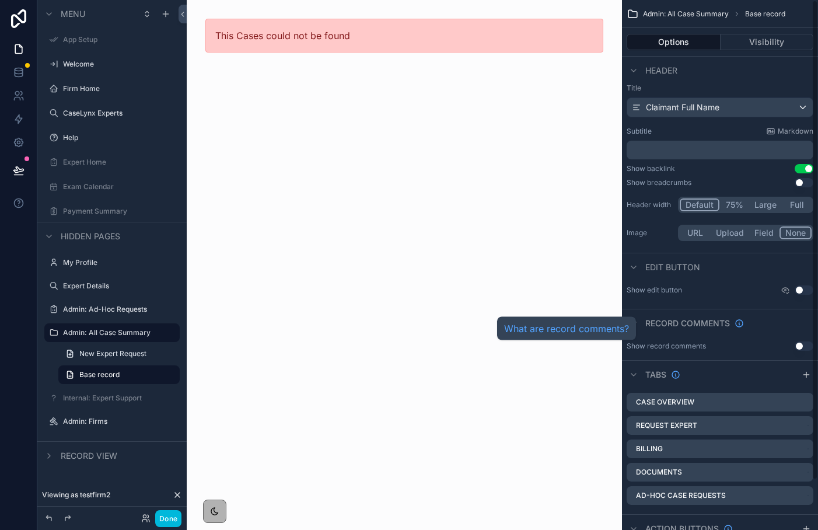
scroll to position [0, 0]
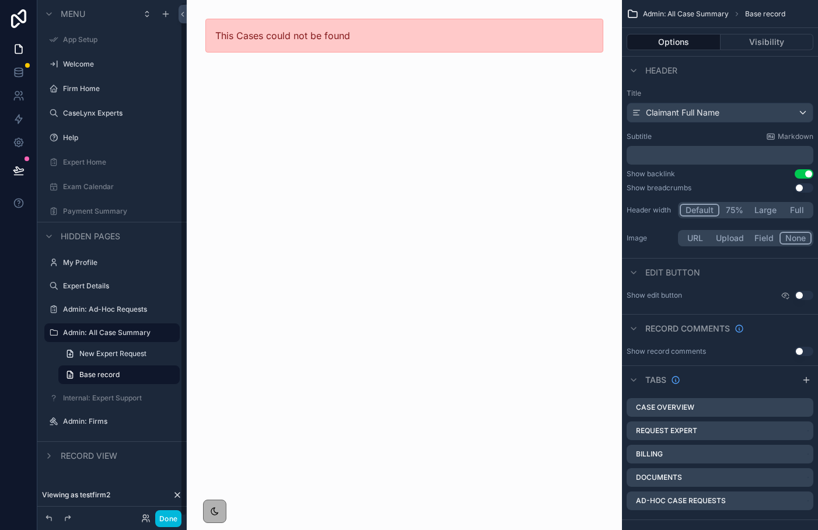
click at [149, 352] on link "New Expert Request" at bounding box center [118, 353] width 121 height 19
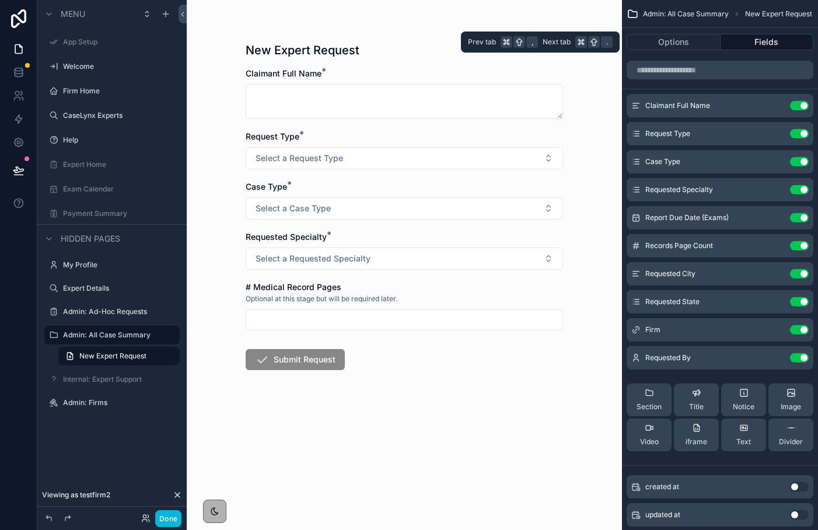
click at [685, 43] on button "Options" at bounding box center [673, 42] width 94 height 16
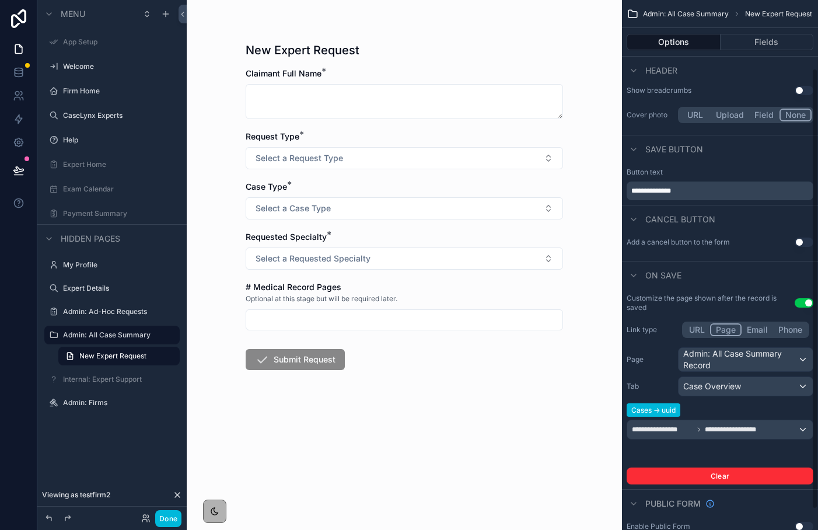
scroll to position [107, 0]
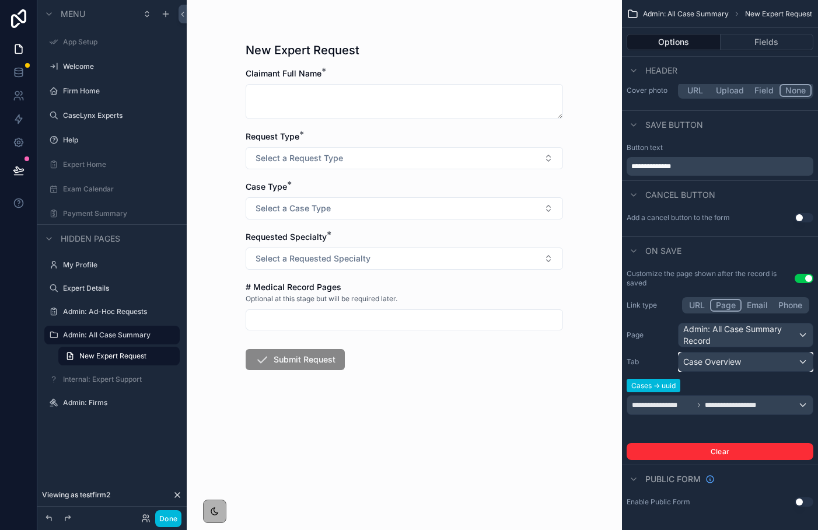
click at [705, 361] on span "Case Overview" at bounding box center [712, 362] width 58 height 12
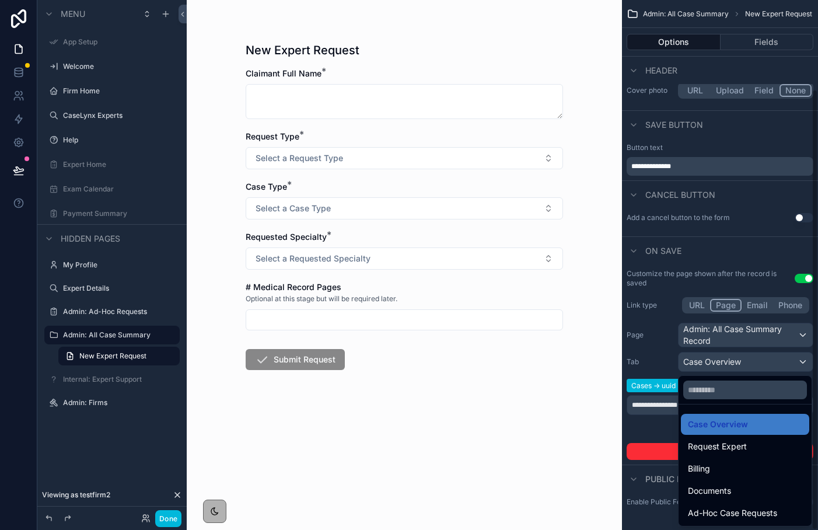
click at [662, 311] on div "scrollable content" at bounding box center [409, 265] width 818 height 530
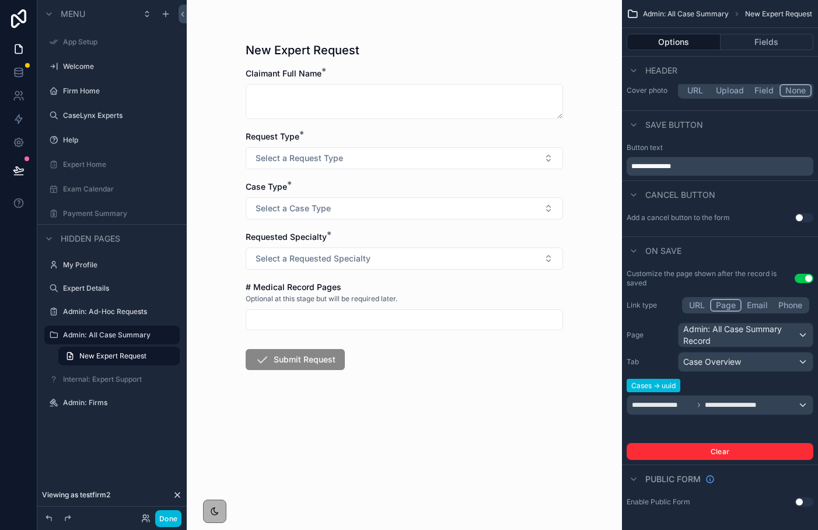
click at [674, 390] on span "Cases -> uuid" at bounding box center [653, 385] width 54 height 13
click at [715, 405] on span "**********" at bounding box center [737, 404] width 64 height 9
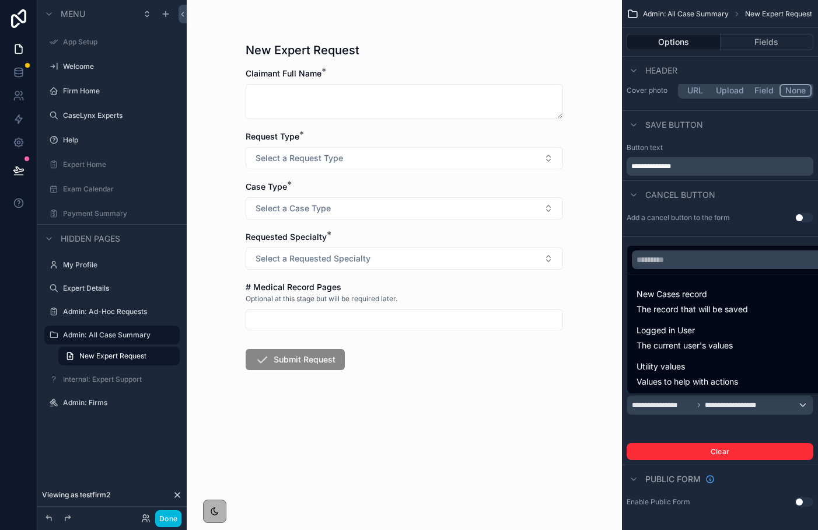
click at [698, 304] on span "The record that will be saved" at bounding box center [691, 309] width 111 height 12
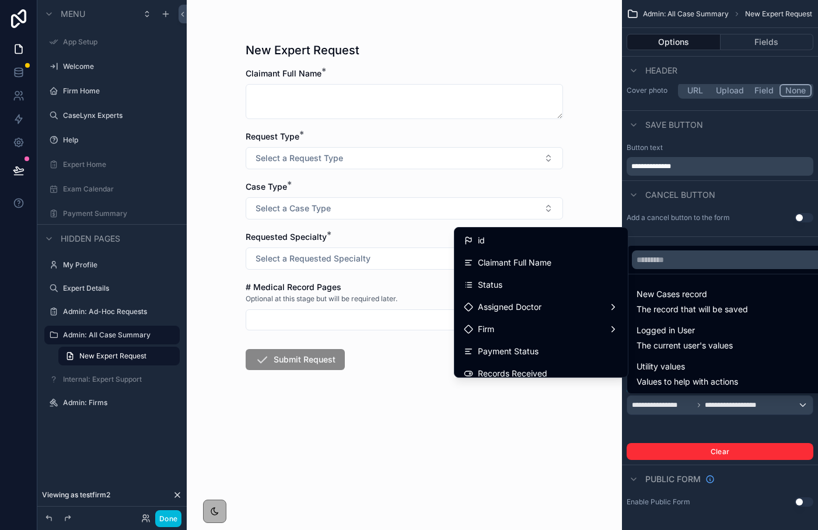
click at [476, 243] on div "id" at bounding box center [474, 240] width 21 height 14
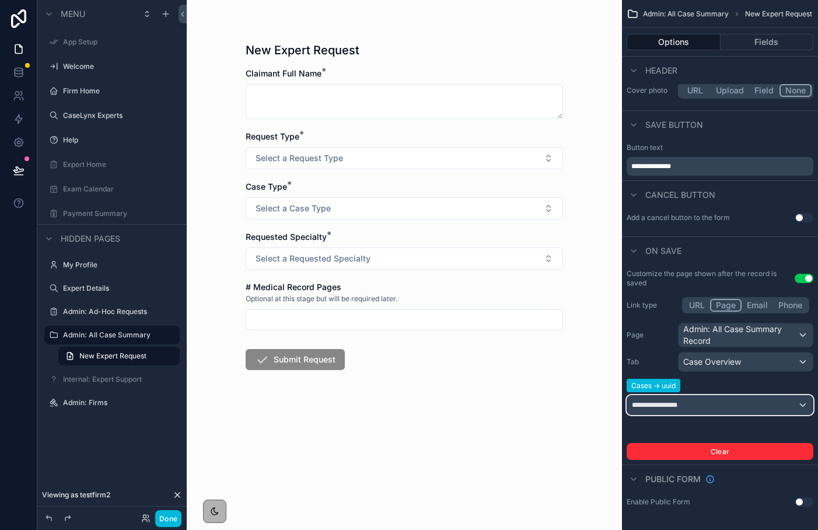
click at [650, 404] on span "**********" at bounding box center [662, 404] width 61 height 9
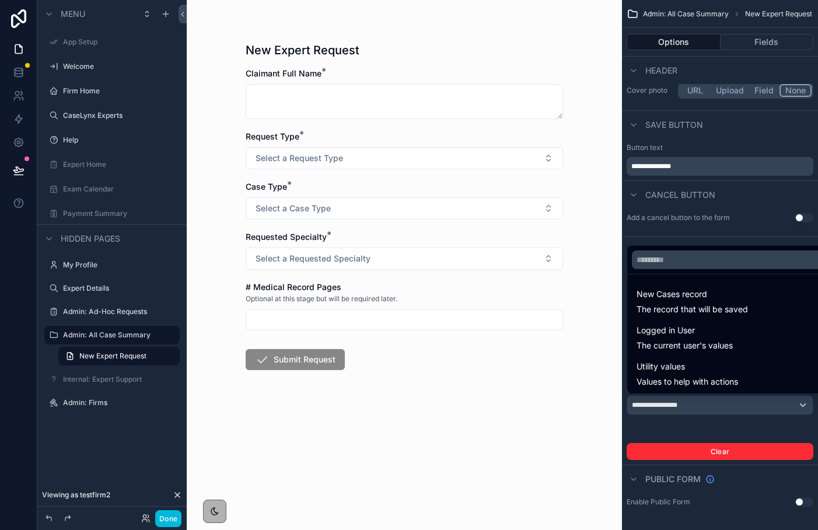
click at [647, 296] on span "New Cases record" at bounding box center [691, 294] width 111 height 14
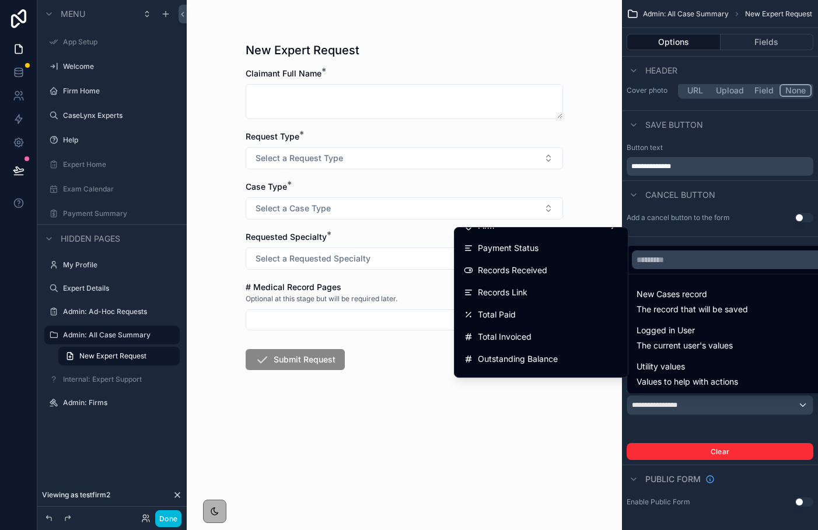
scroll to position [0, 0]
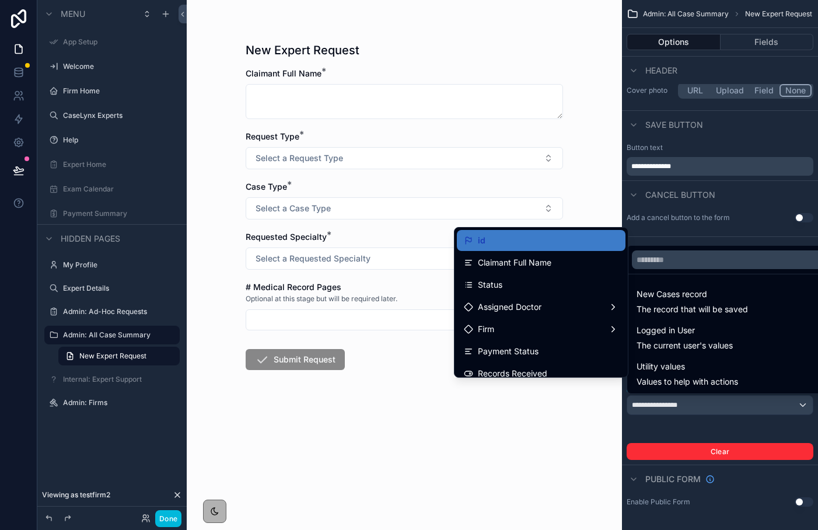
click at [490, 232] on div "id" at bounding box center [541, 240] width 169 height 21
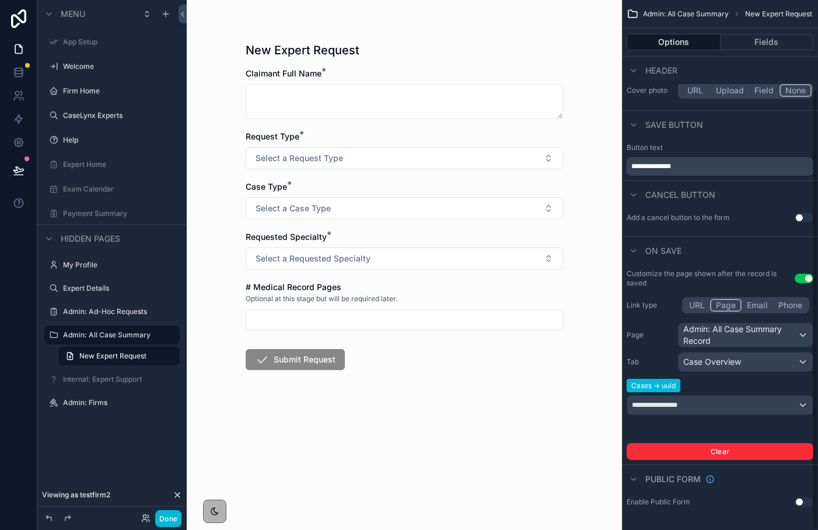
click at [650, 448] on button "Clear" at bounding box center [719, 451] width 187 height 17
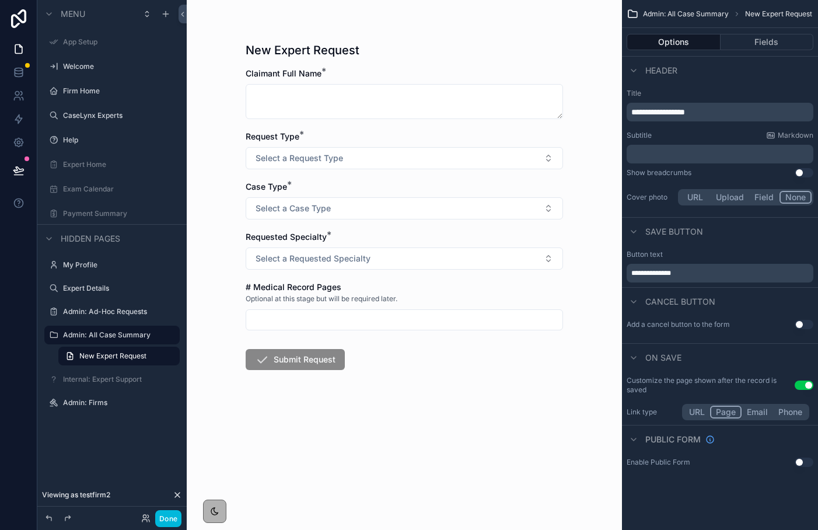
click at [721, 411] on button "Page" at bounding box center [725, 411] width 31 height 13
click at [689, 409] on button "URL" at bounding box center [697, 411] width 26 height 13
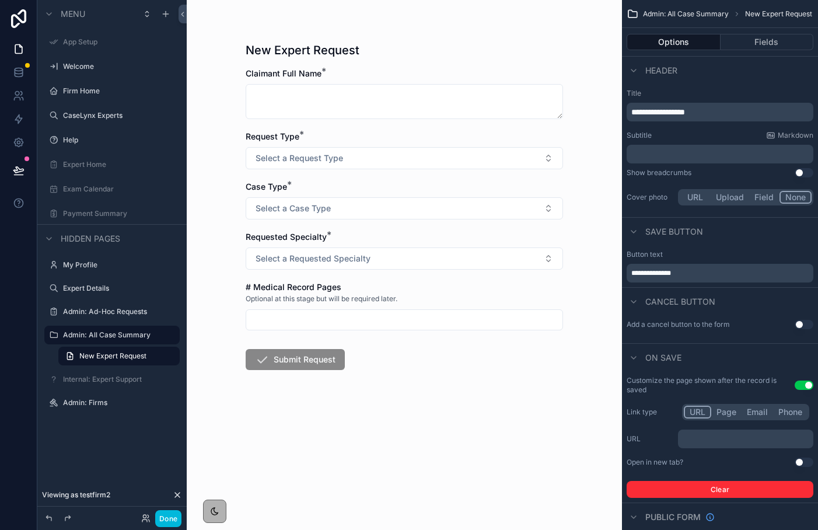
click at [723, 414] on button "Page" at bounding box center [726, 411] width 30 height 13
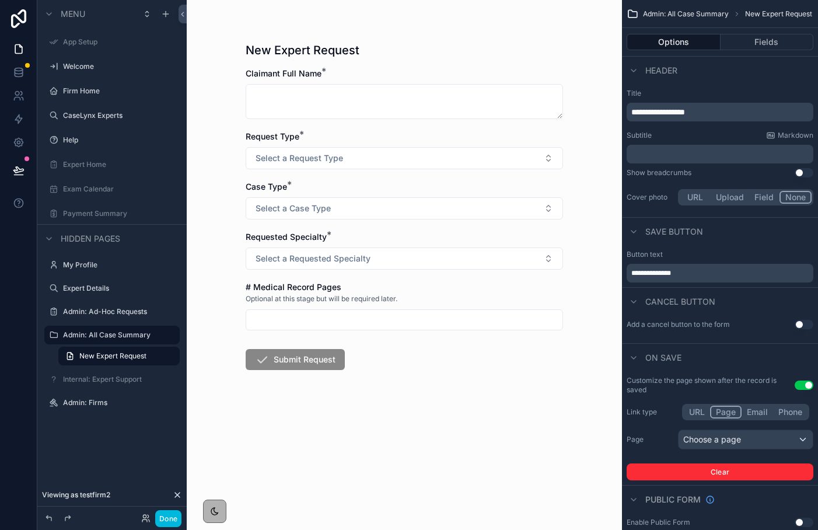
scroll to position [20, 0]
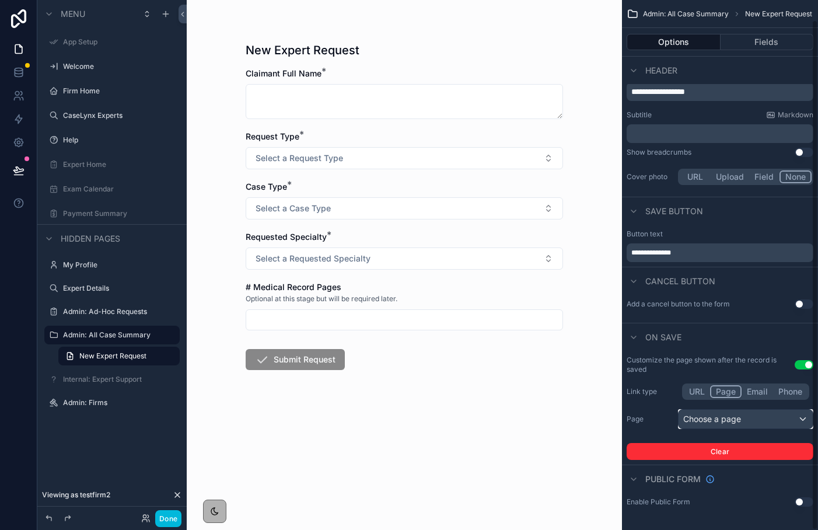
click at [721, 421] on div "Choose a page" at bounding box center [745, 418] width 134 height 19
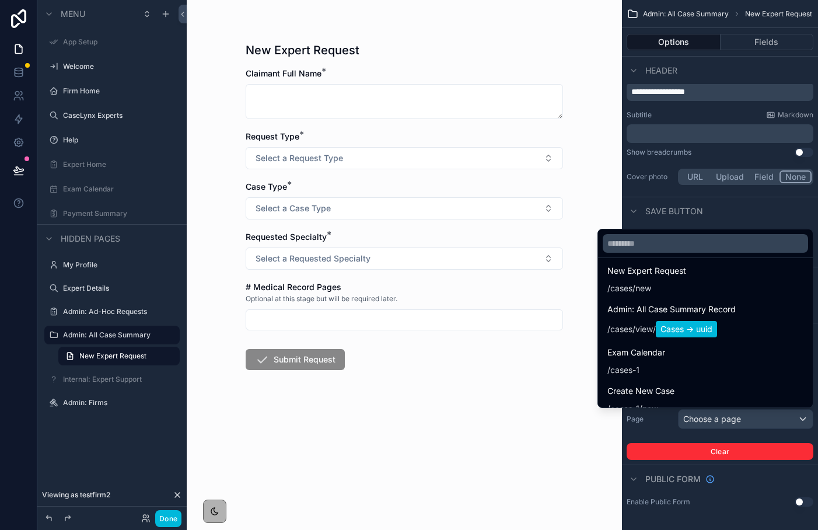
scroll to position [564, 0]
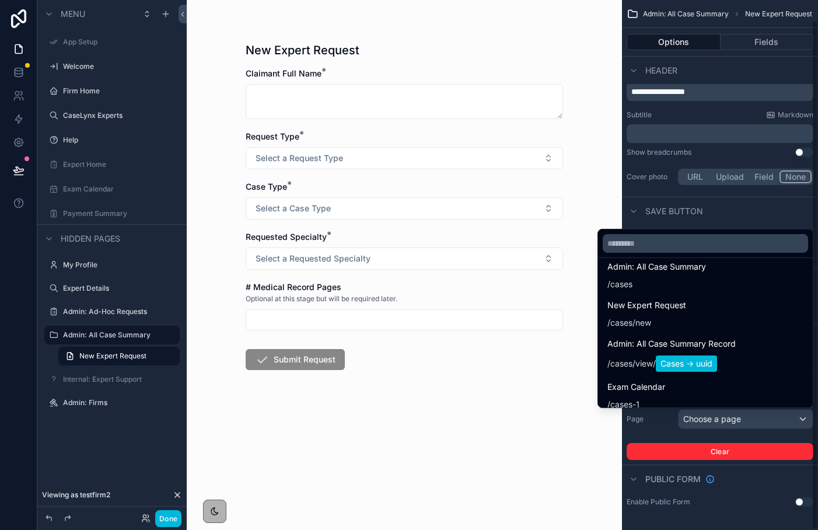
click at [737, 204] on div "scrollable content" at bounding box center [409, 265] width 818 height 530
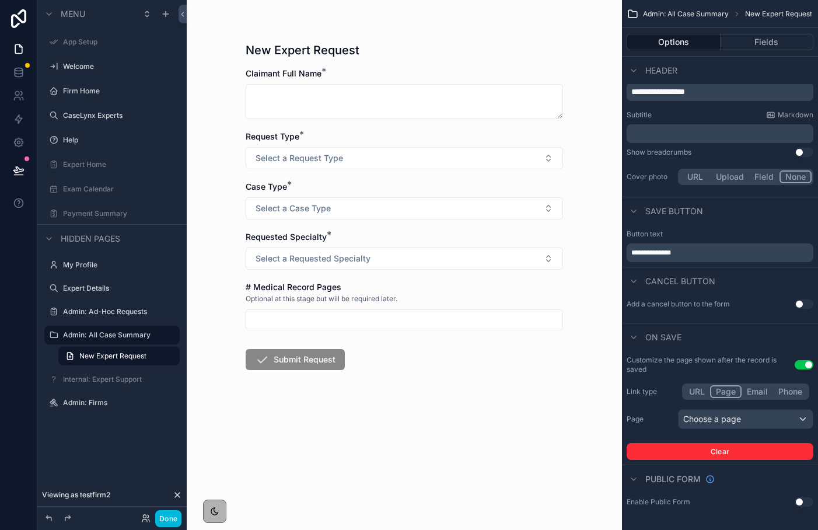
click at [685, 398] on div "URL Page Email Phone" at bounding box center [745, 391] width 127 height 16
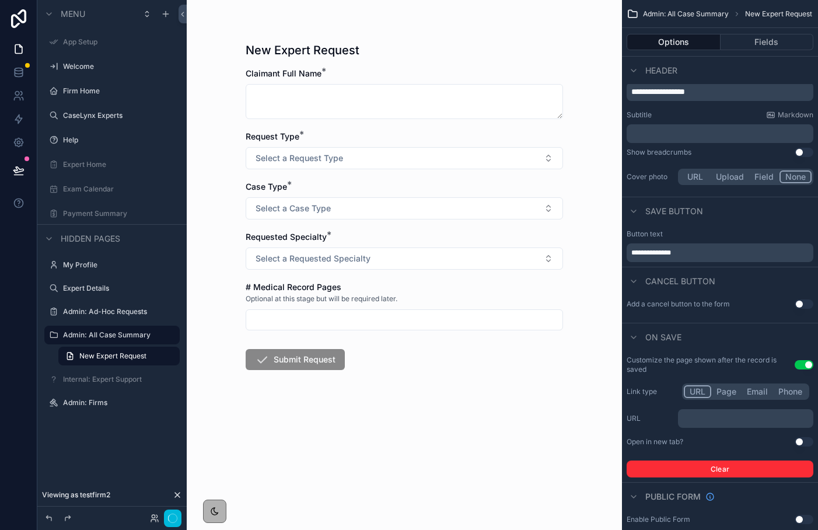
click at [689, 391] on button "URL" at bounding box center [697, 391] width 27 height 13
click at [710, 421] on p "﻿" at bounding box center [746, 418] width 128 height 9
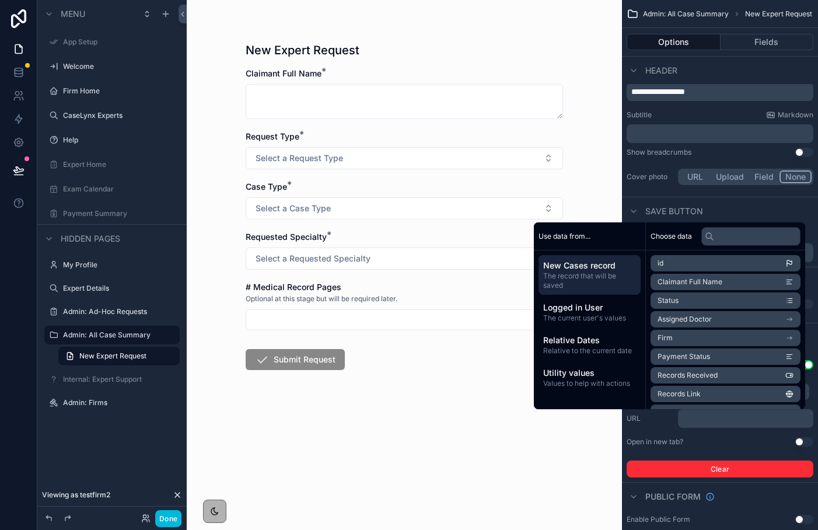
click at [500, 381] on form "Claimant Full Name * Request Type * Select a Request Type Case Type * Select a …" at bounding box center [404, 256] width 317 height 377
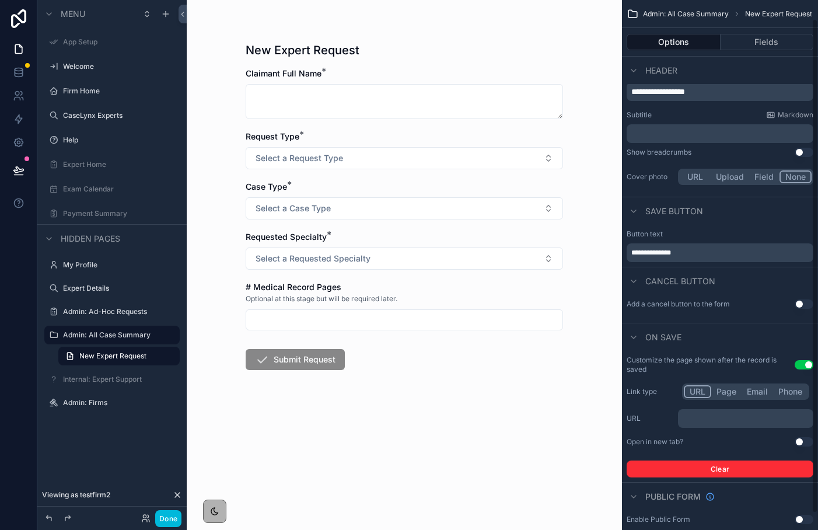
click at [699, 420] on p "﻿" at bounding box center [746, 418] width 128 height 9
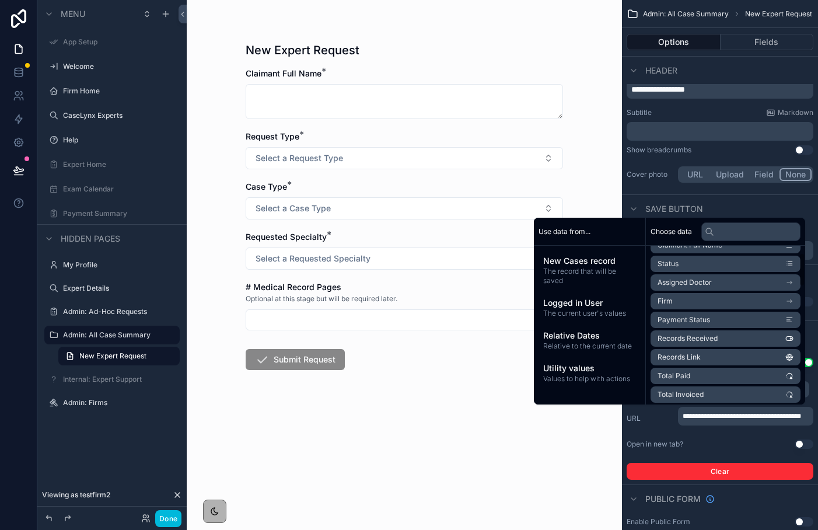
scroll to position [33, 0]
click at [554, 263] on span "New Cases record" at bounding box center [589, 261] width 93 height 12
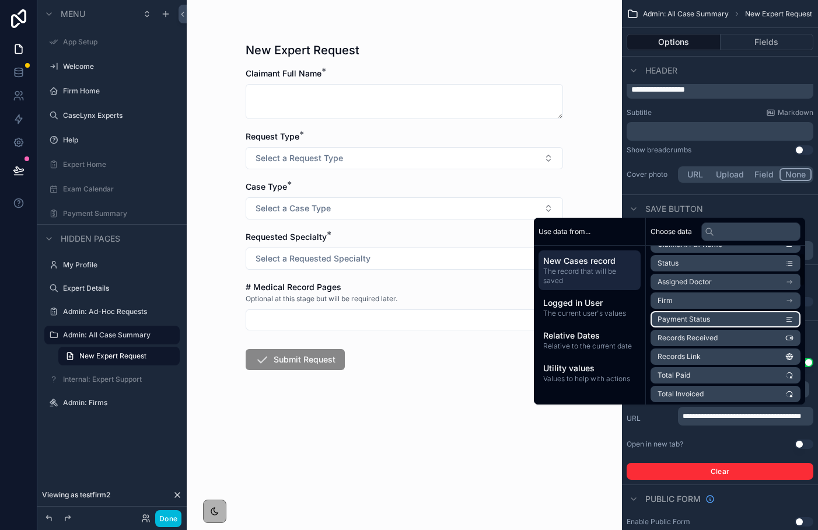
scroll to position [0, 0]
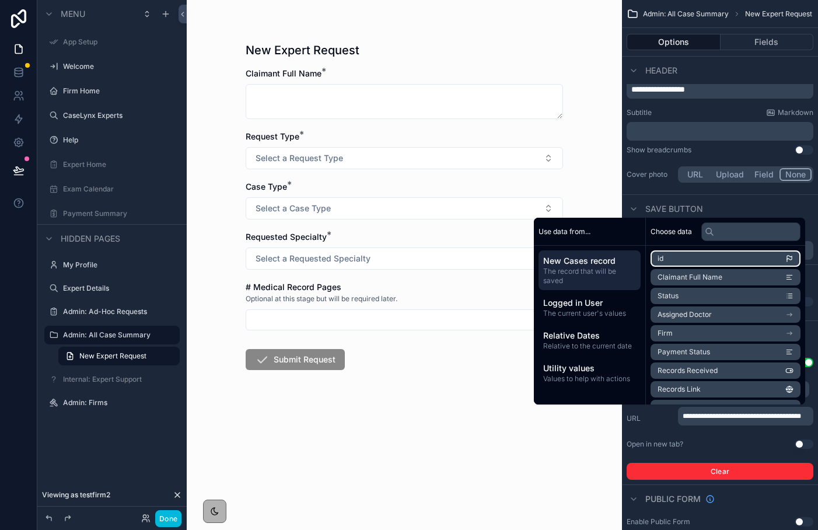
click at [696, 259] on li "id" at bounding box center [725, 258] width 150 height 16
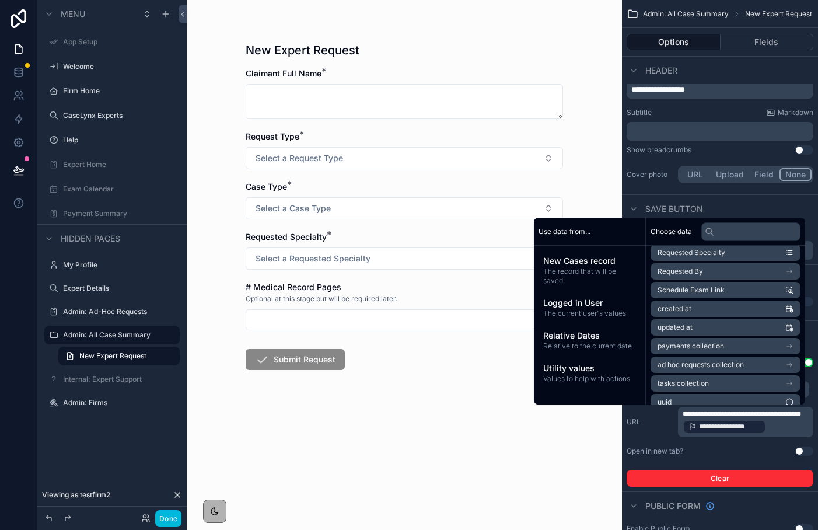
scroll to position [576, 0]
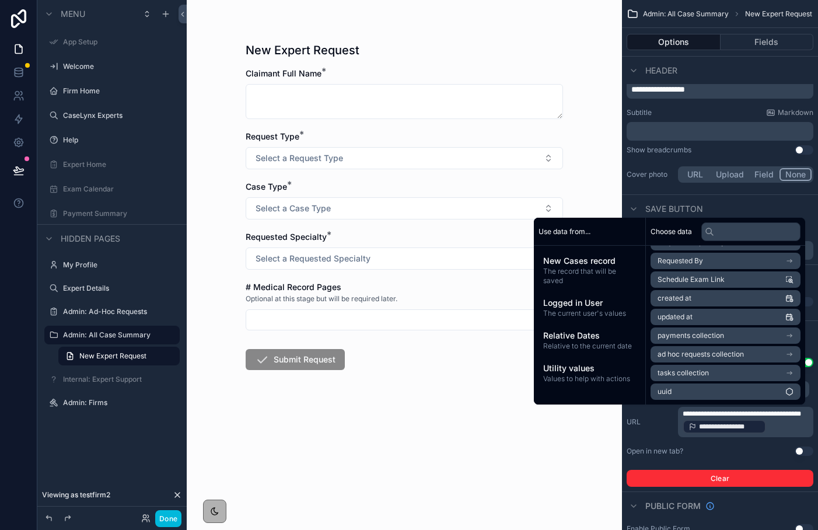
click at [721, 457] on div "**********" at bounding box center [719, 434] width 187 height 106
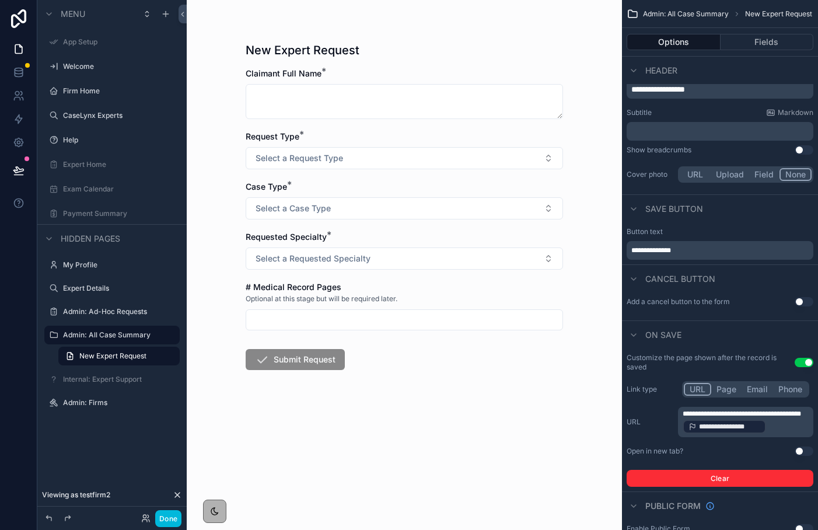
click at [164, 515] on button "Done" at bounding box center [168, 518] width 26 height 17
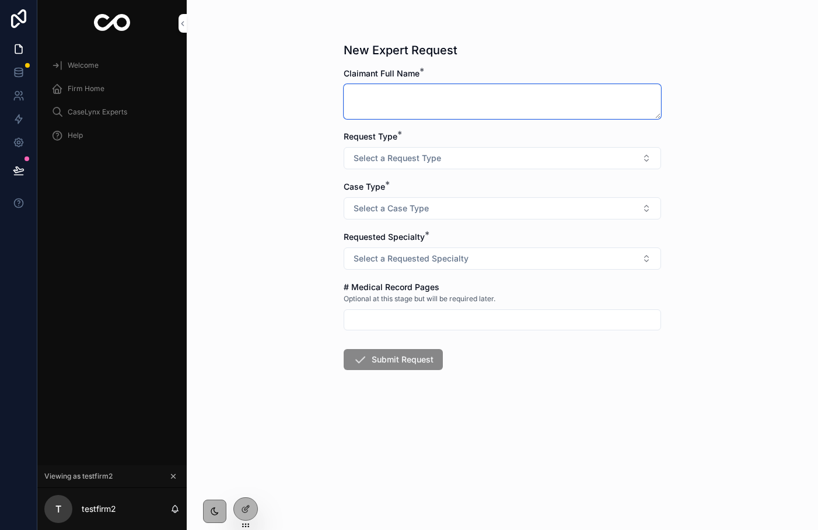
click at [394, 104] on textarea "scrollable content" at bounding box center [502, 101] width 317 height 35
type textarea "*"
type textarea "*********"
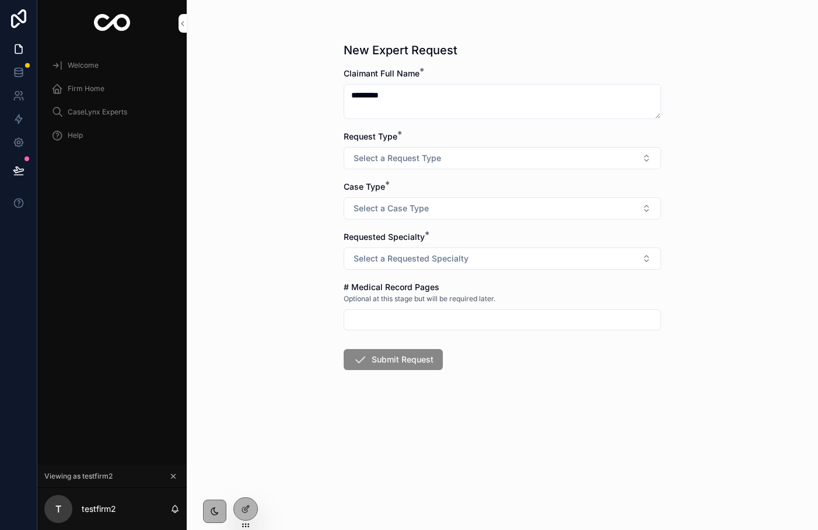
click at [401, 160] on span "Select a Request Type" at bounding box center [396, 158] width 87 height 12
click at [435, 199] on div "CME / IME" at bounding box center [502, 204] width 162 height 17
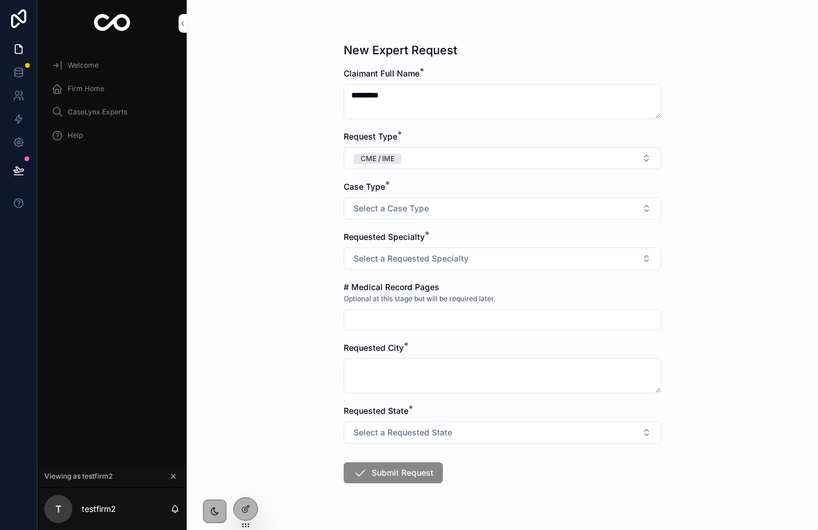
click at [426, 206] on span "Select a Case Type" at bounding box center [390, 208] width 75 height 12
click at [443, 257] on div "Liability" at bounding box center [446, 255] width 26 height 10
click at [434, 258] on span "Select a Requested Specialty" at bounding box center [410, 259] width 115 height 12
click at [462, 309] on div "Orthopedics" at bounding box center [453, 305] width 40 height 10
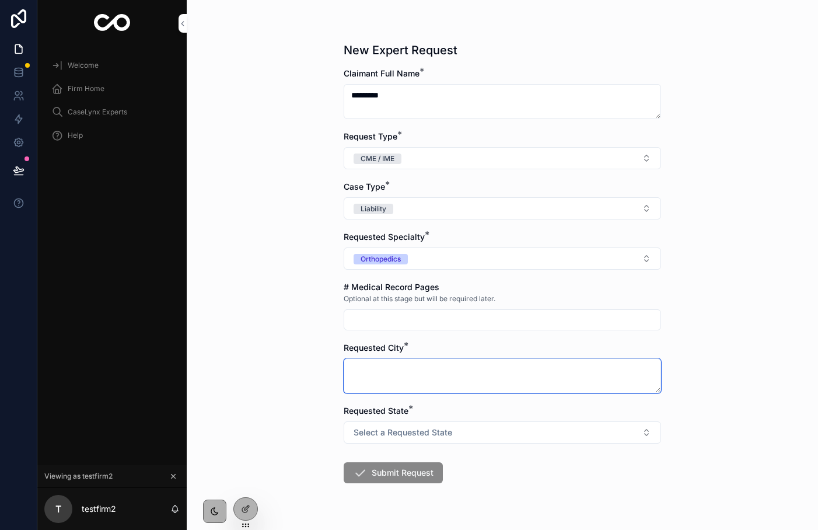
click at [440, 372] on textarea "scrollable content" at bounding box center [502, 375] width 317 height 35
type textarea "*"
type textarea "*******"
click at [444, 433] on span "Select a Requested State" at bounding box center [402, 432] width 99 height 12
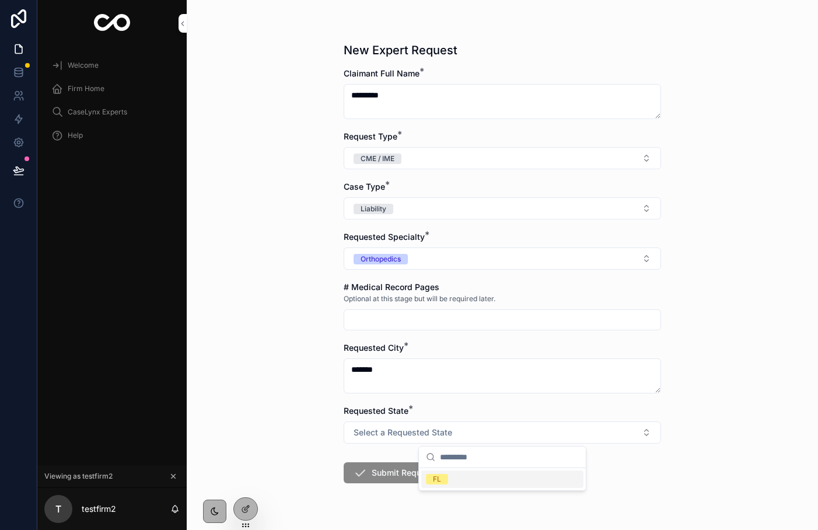
click at [443, 468] on div "FL" at bounding box center [502, 479] width 167 height 22
click at [440, 476] on div "FL" at bounding box center [437, 479] width 8 height 10
click at [404, 471] on button "Submit Request" at bounding box center [393, 472] width 99 height 21
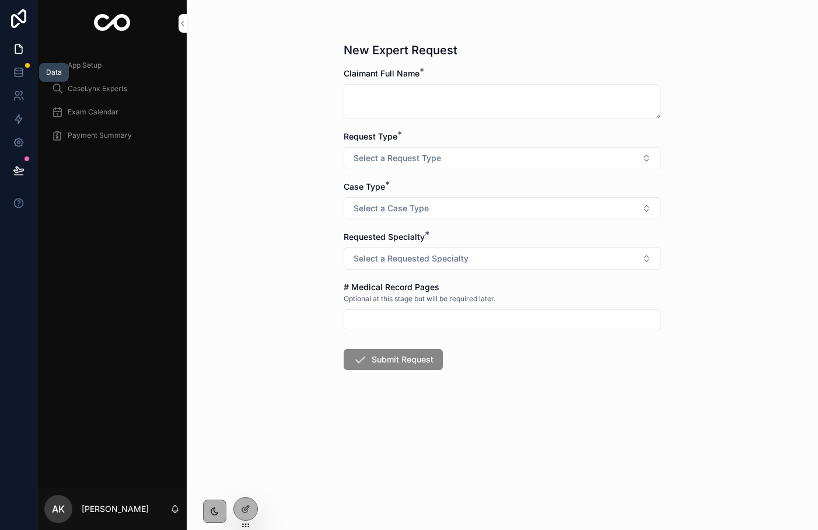
click at [19, 76] on icon at bounding box center [19, 74] width 8 height 5
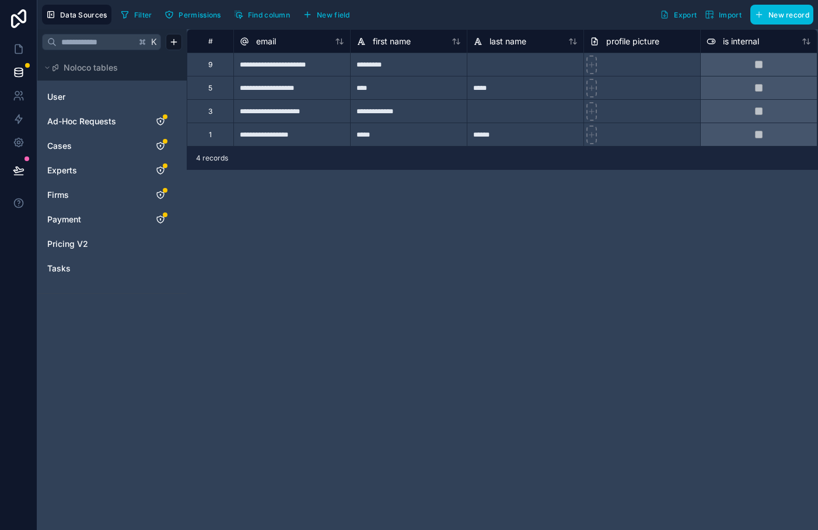
click at [69, 146] on span "Cases" at bounding box center [59, 146] width 24 height 12
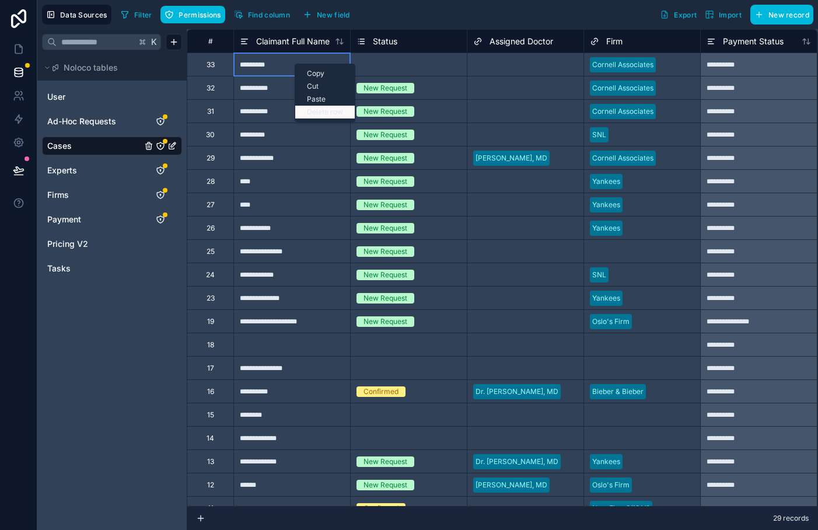
click at [314, 110] on div "Delete row" at bounding box center [324, 112] width 59 height 13
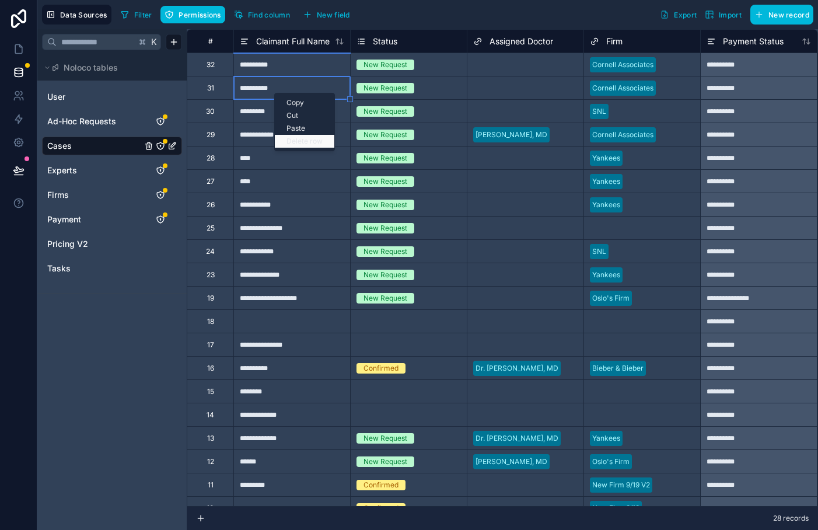
click at [299, 143] on div "Delete row" at bounding box center [304, 141] width 59 height 13
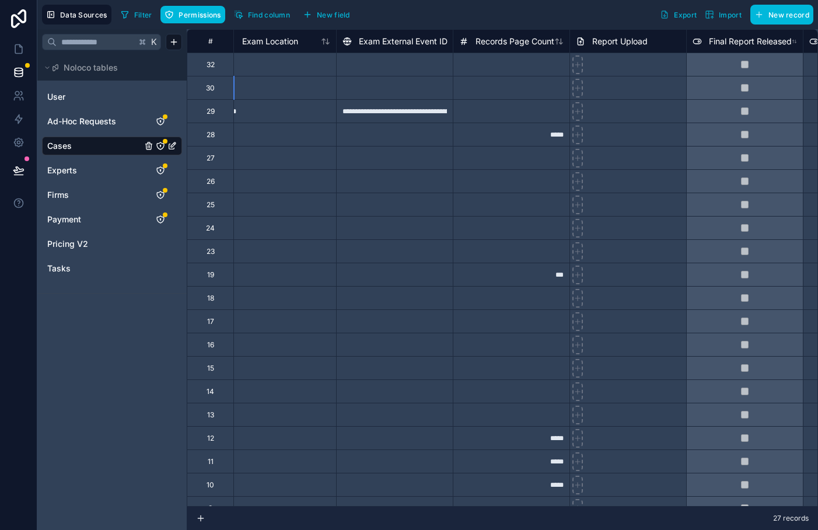
scroll to position [0, 977]
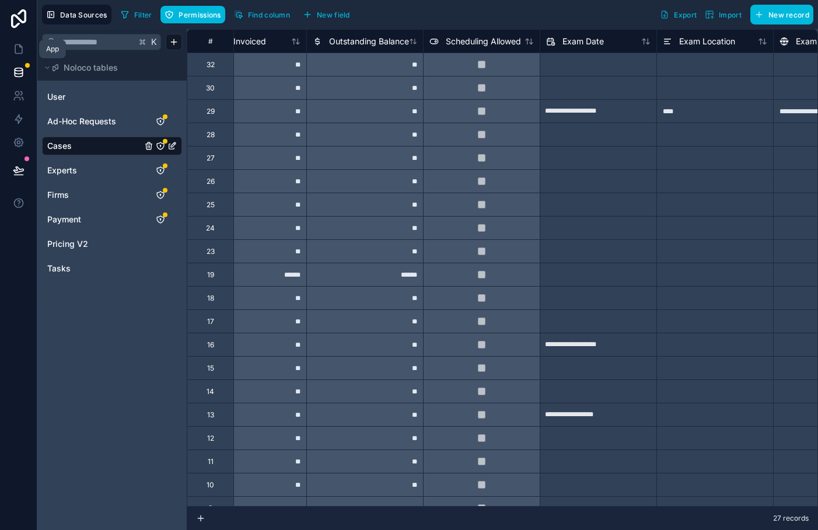
click at [20, 39] on link at bounding box center [18, 48] width 37 height 23
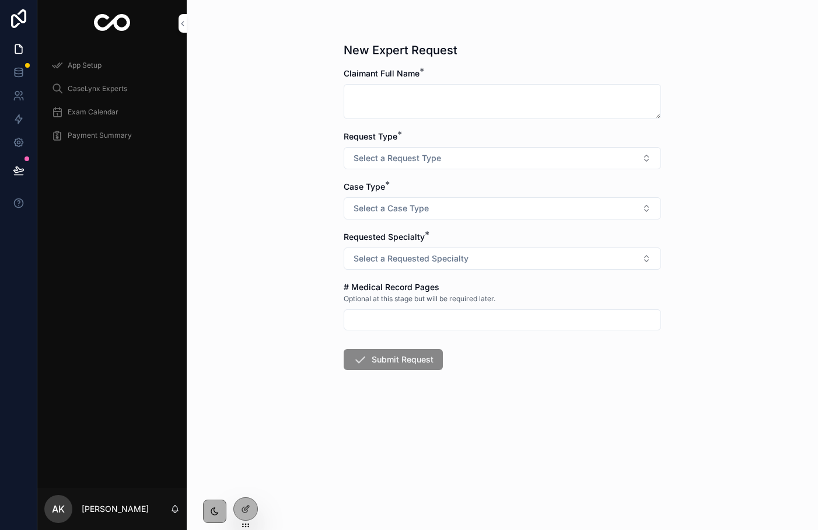
click at [246, 511] on icon at bounding box center [245, 508] width 9 height 9
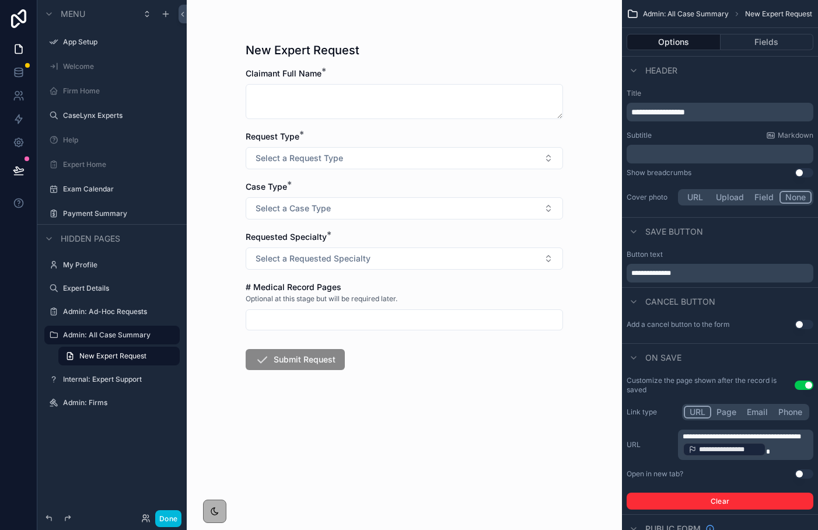
click at [79, 89] on label "Firm Home" at bounding box center [118, 90] width 110 height 9
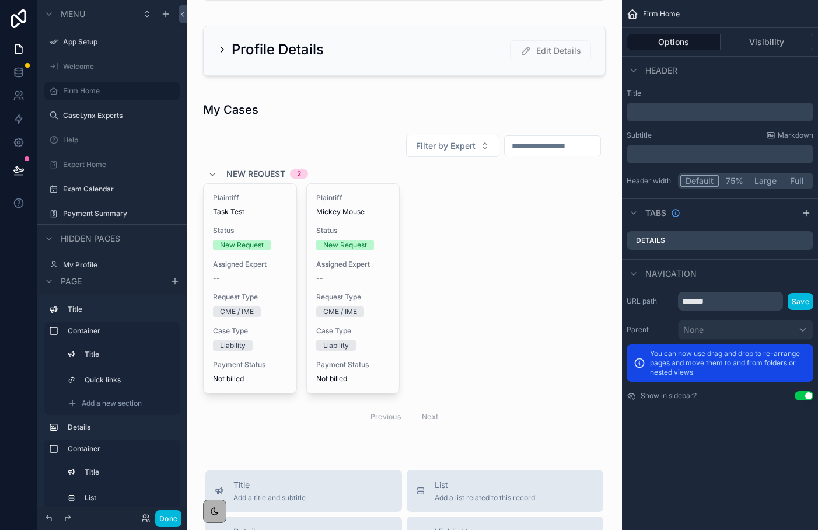
scroll to position [156, 0]
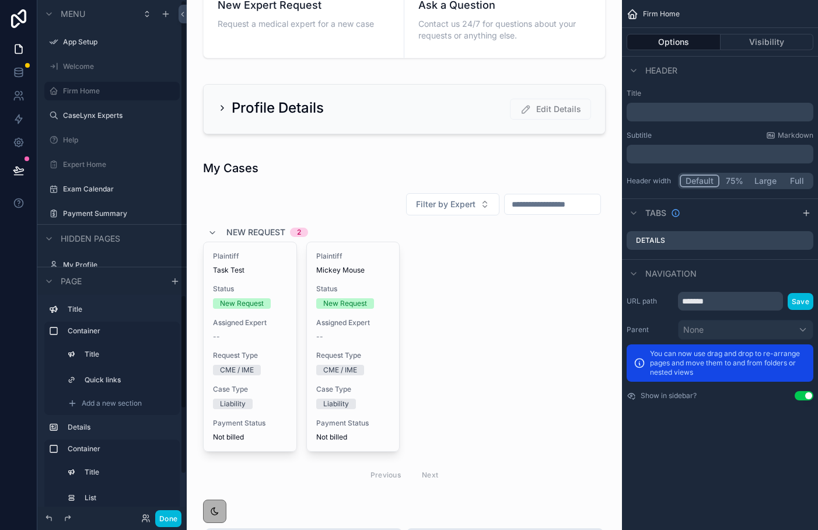
click at [170, 518] on button "Done" at bounding box center [168, 518] width 26 height 17
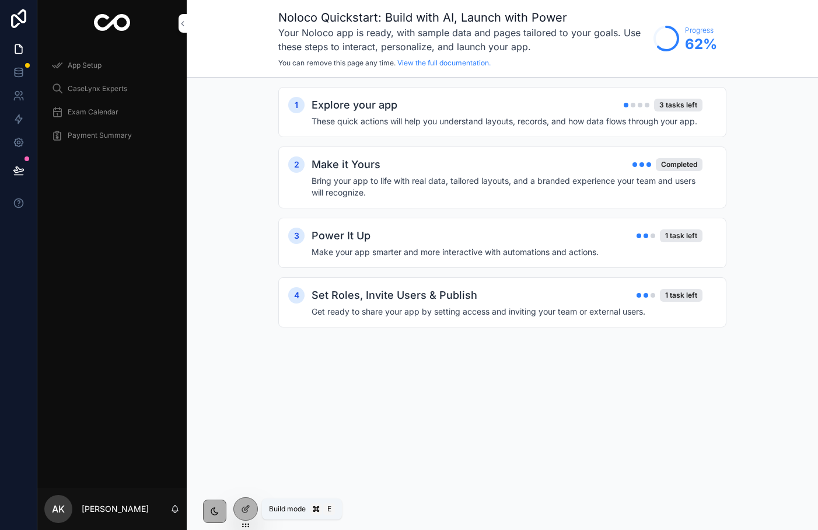
click at [240, 509] on div at bounding box center [245, 508] width 23 height 22
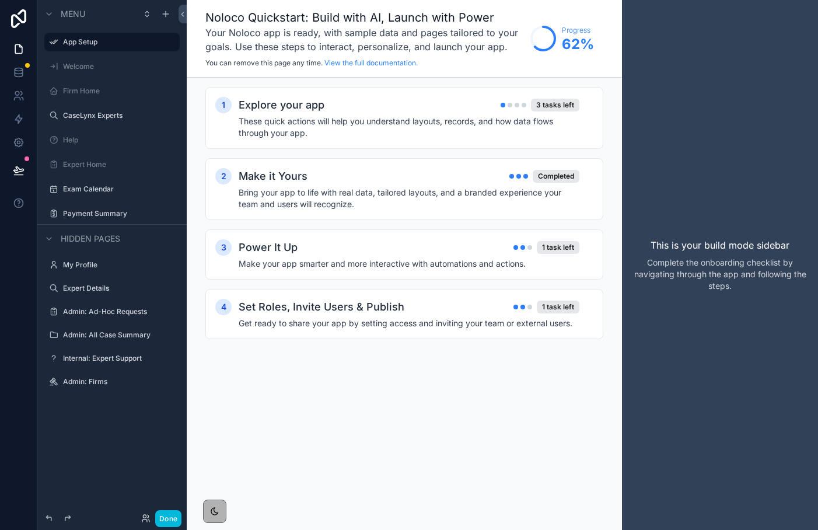
click at [91, 87] on label "Firm Home" at bounding box center [118, 90] width 110 height 9
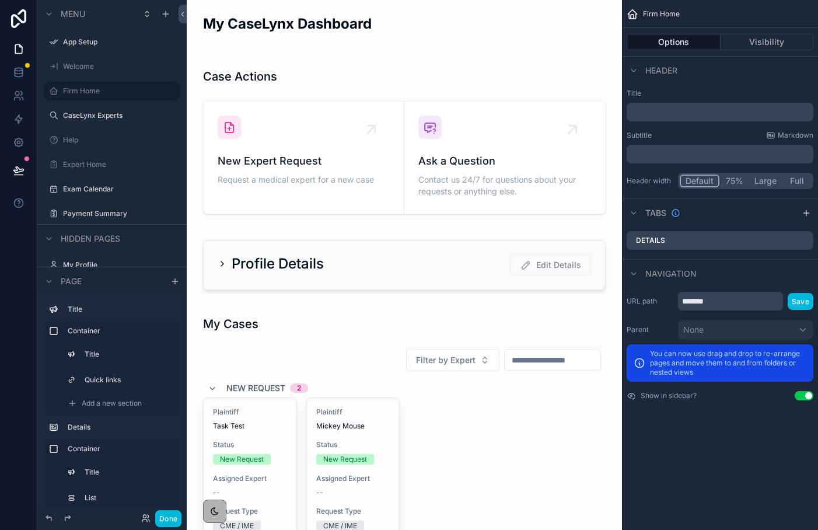
scroll to position [135, 0]
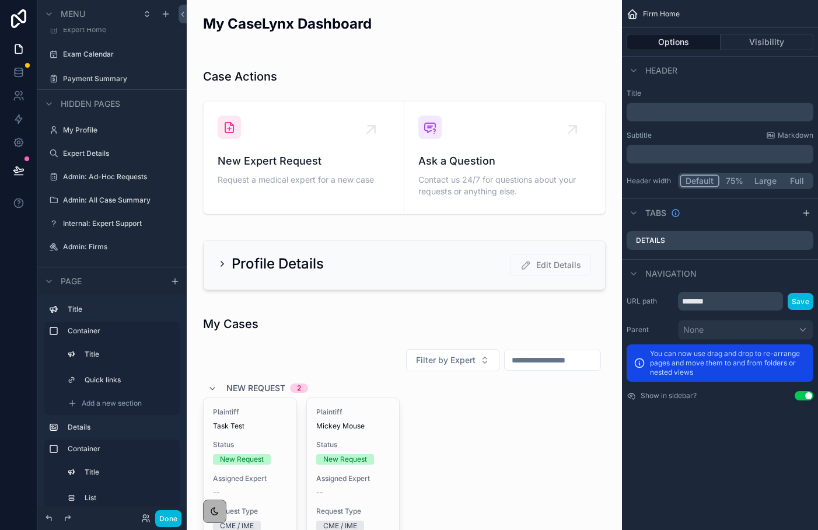
click at [103, 201] on label "Admin: All Case Summary" at bounding box center [118, 199] width 110 height 9
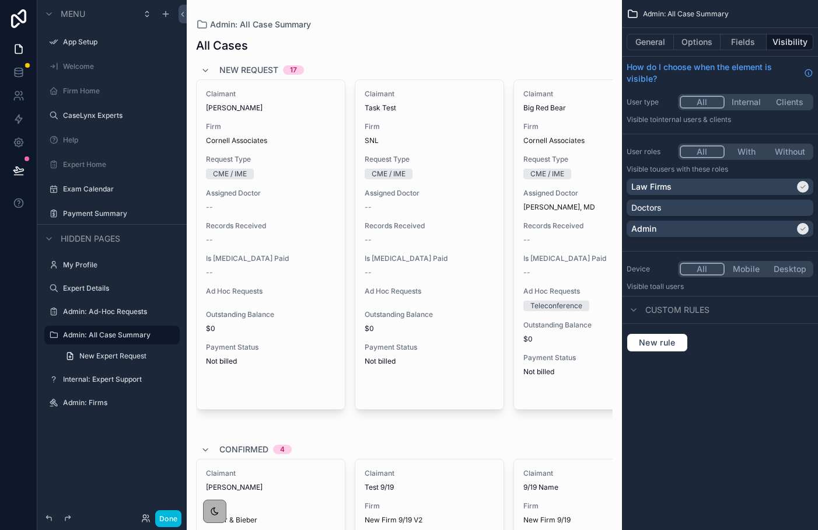
click at [115, 359] on span "New Expert Request" at bounding box center [112, 355] width 67 height 9
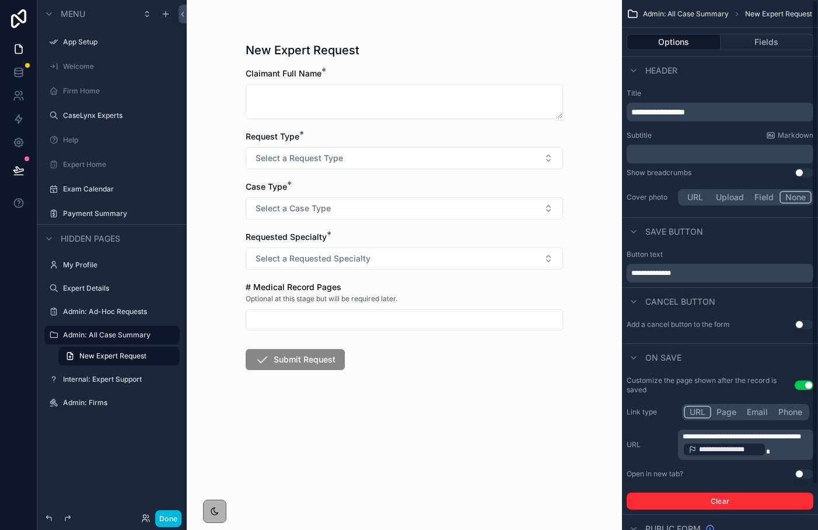
scroll to position [50, 0]
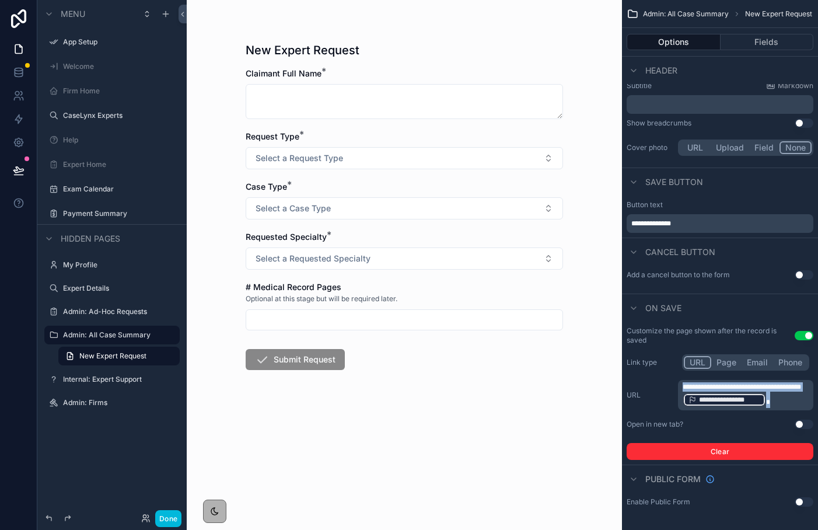
drag, startPoint x: 798, startPoint y: 396, endPoint x: 674, endPoint y: 368, distance: 126.8
click at [674, 368] on div "**********" at bounding box center [719, 407] width 187 height 106
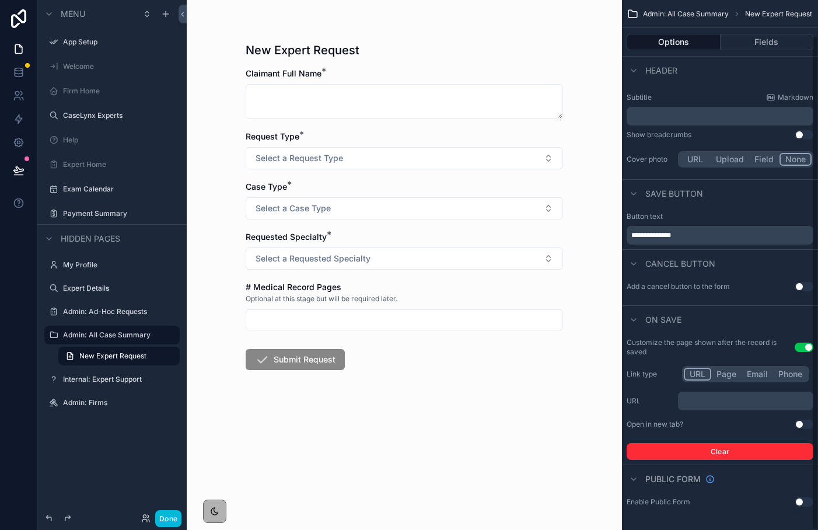
scroll to position [38, 0]
click at [709, 399] on p "﻿" at bounding box center [746, 400] width 128 height 9
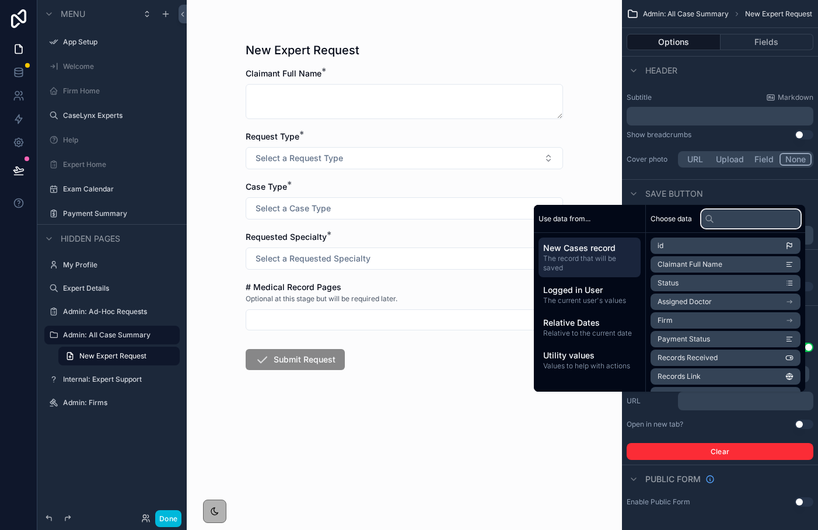
click at [724, 215] on input "text" at bounding box center [750, 218] width 99 height 19
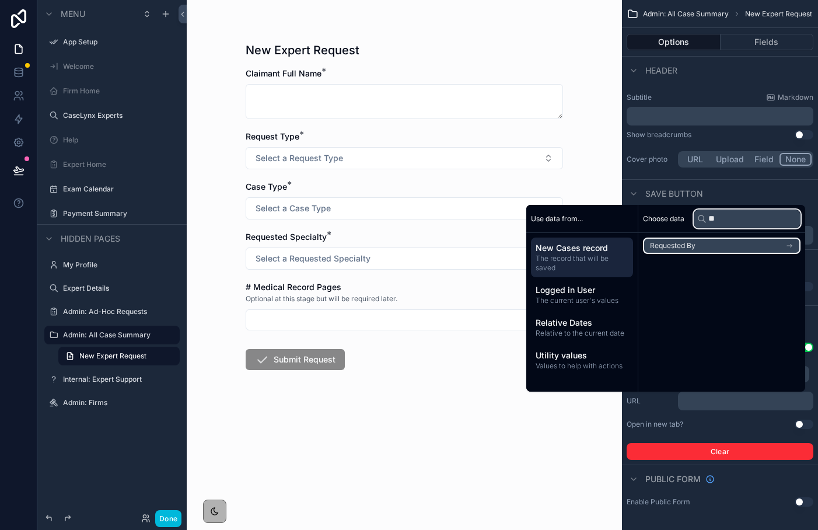
type input "*"
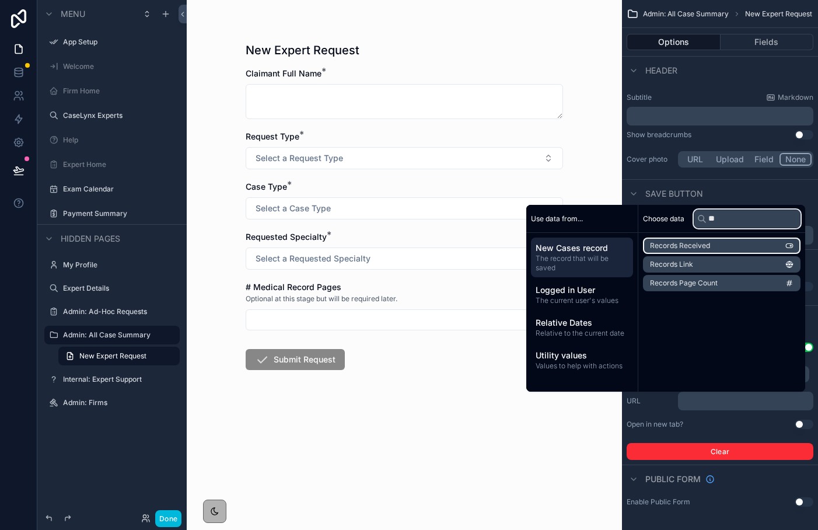
type input "*"
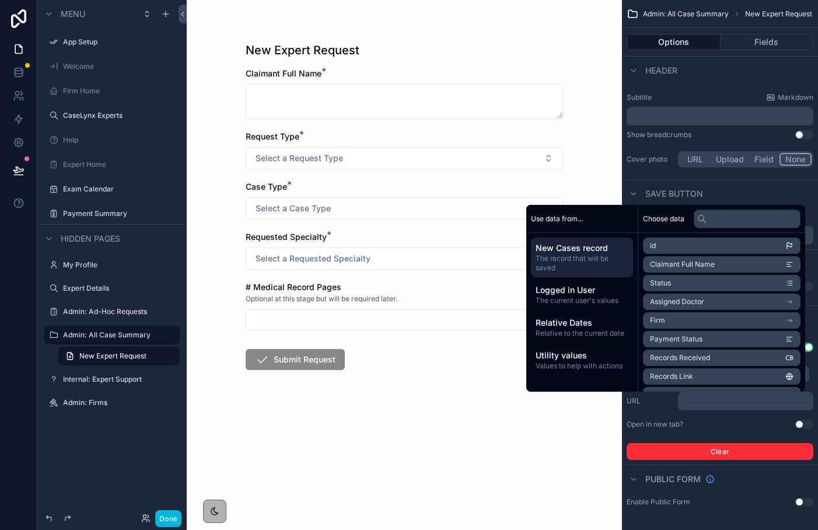
click at [581, 294] on span "Logged in User" at bounding box center [581, 290] width 93 height 12
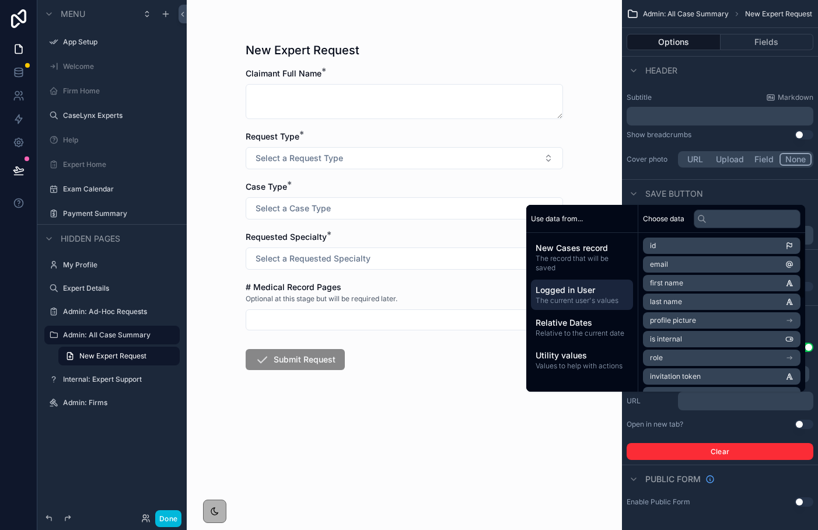
click at [751, 228] on div "Choose data" at bounding box center [721, 219] width 167 height 28
click at [745, 220] on input "text" at bounding box center [746, 218] width 107 height 19
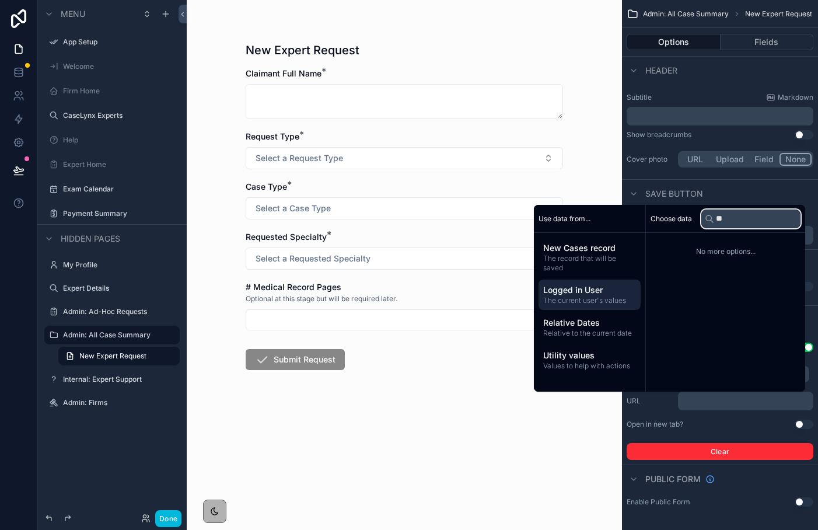
type input "*"
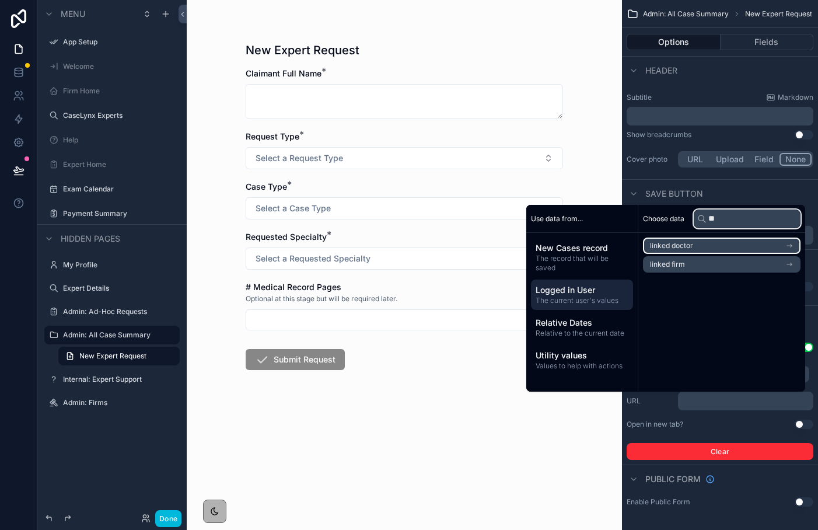
type input "*"
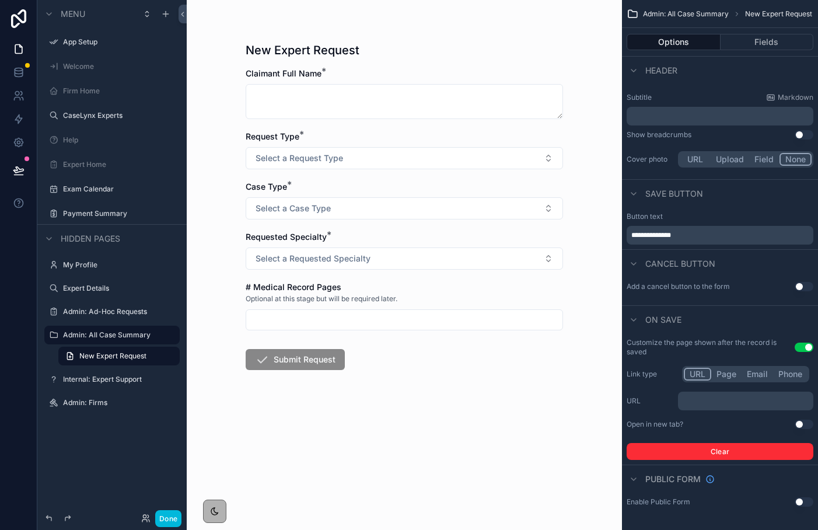
click at [502, 390] on form "Claimant Full Name * Request Type * Select a Request Type Case Type * Select a …" at bounding box center [404, 256] width 317 height 377
click at [164, 518] on button "Done" at bounding box center [168, 518] width 26 height 17
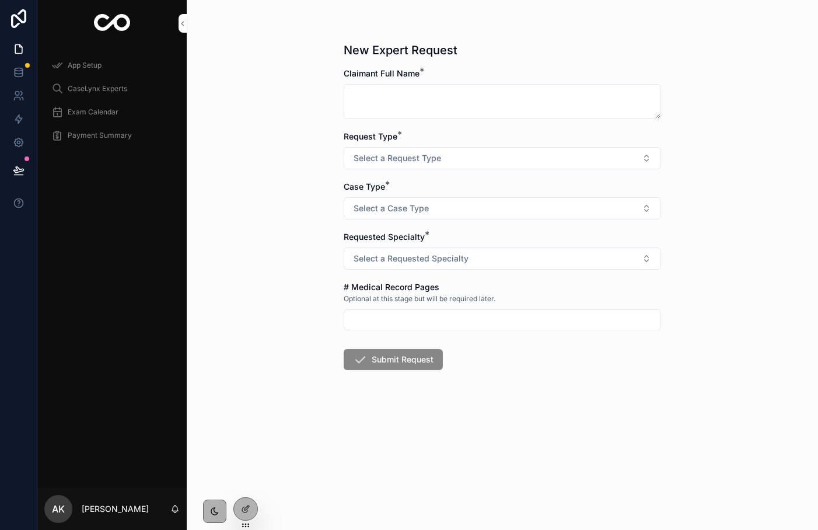
click at [242, 504] on icon at bounding box center [245, 508] width 9 height 9
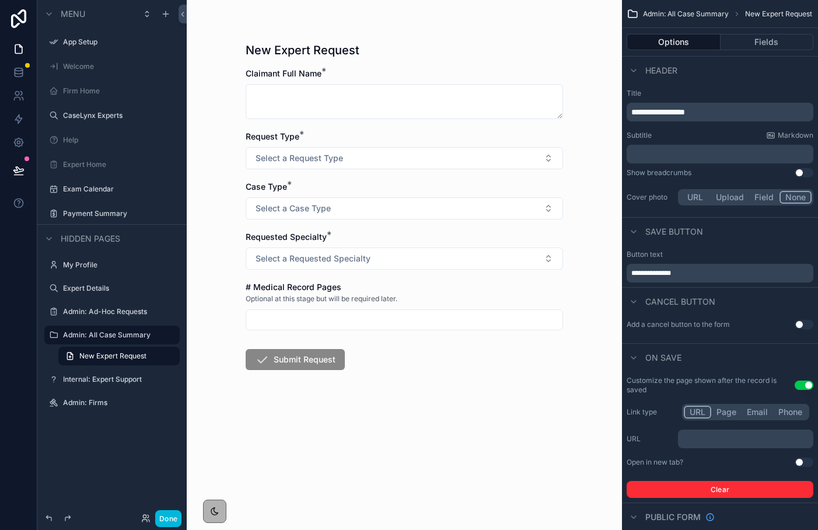
click at [86, 93] on label "Firm Home" at bounding box center [118, 90] width 110 height 9
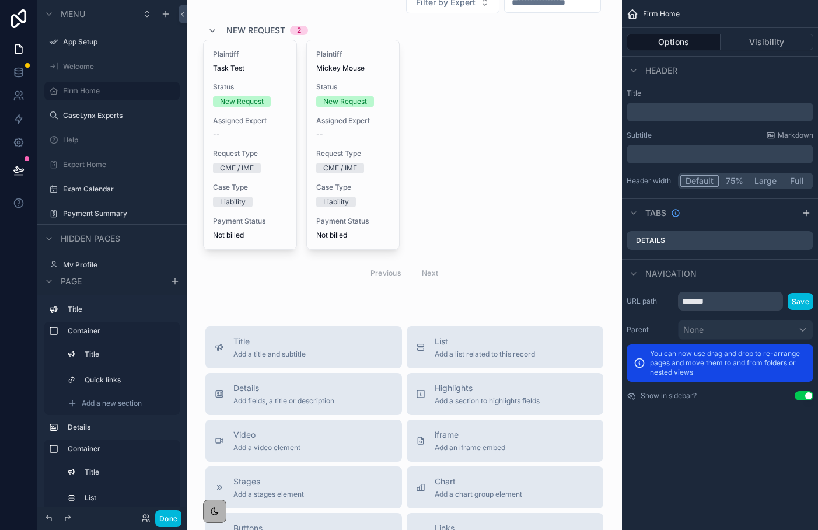
scroll to position [238, 0]
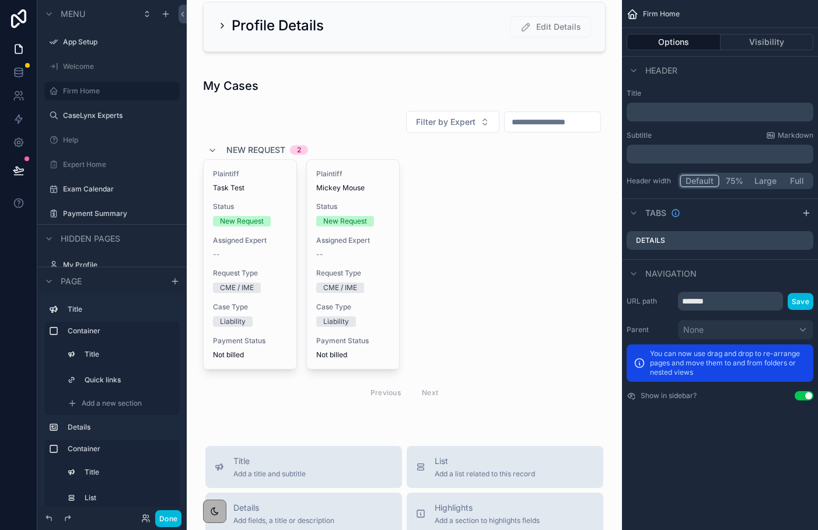
click at [354, 163] on div "scrollable content" at bounding box center [404, 242] width 416 height 352
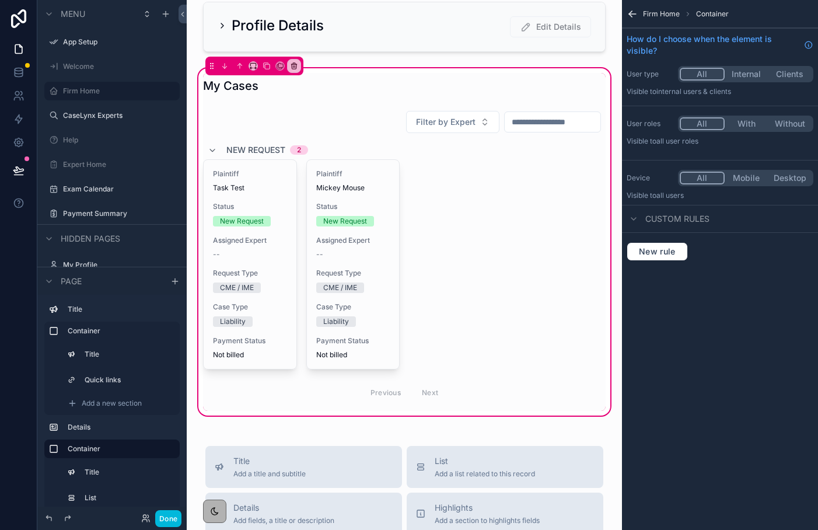
click at [352, 114] on div "scrollable content" at bounding box center [404, 258] width 416 height 305
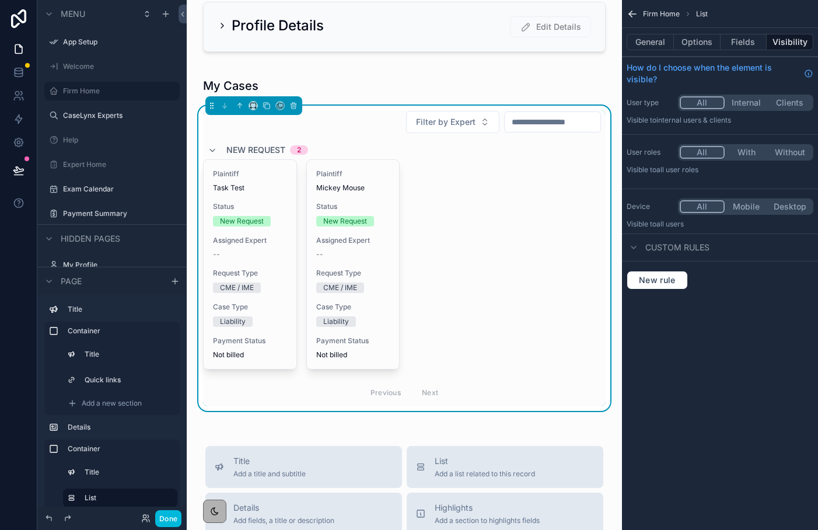
click at [744, 36] on button "Fields" at bounding box center [743, 42] width 47 height 16
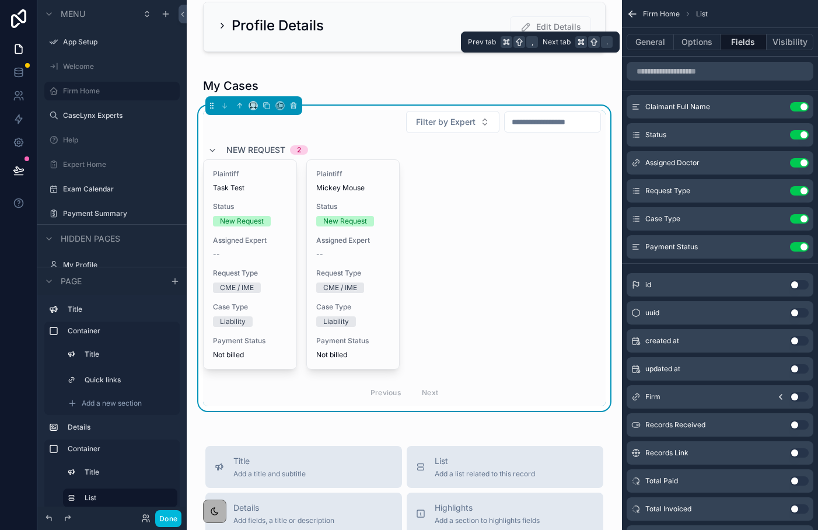
click at [691, 40] on button "Options" at bounding box center [697, 42] width 47 height 16
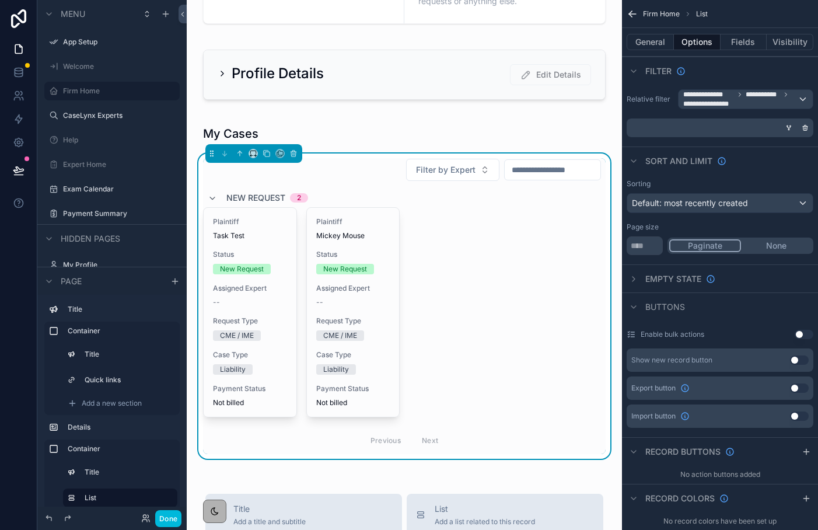
scroll to position [191, 0]
click at [660, 52] on div "General Options Fields Visibility" at bounding box center [720, 42] width 196 height 28
click at [657, 45] on button "General" at bounding box center [649, 42] width 47 height 16
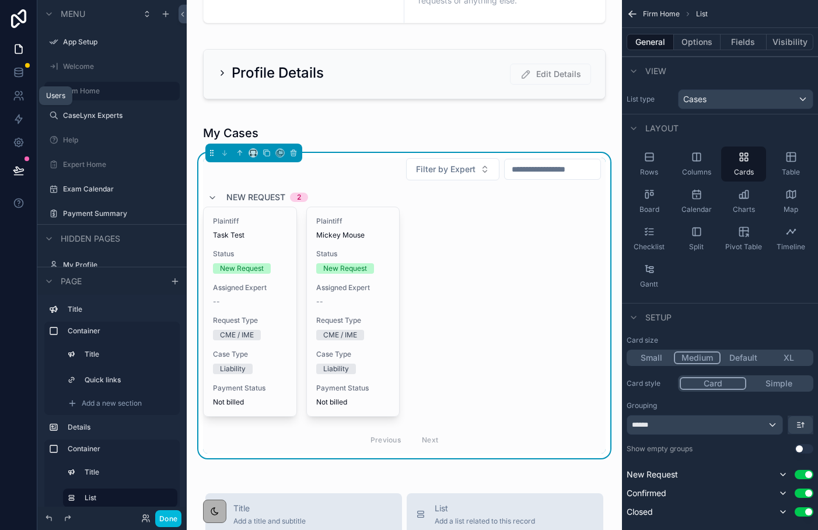
click at [18, 93] on icon at bounding box center [17, 94] width 4 height 4
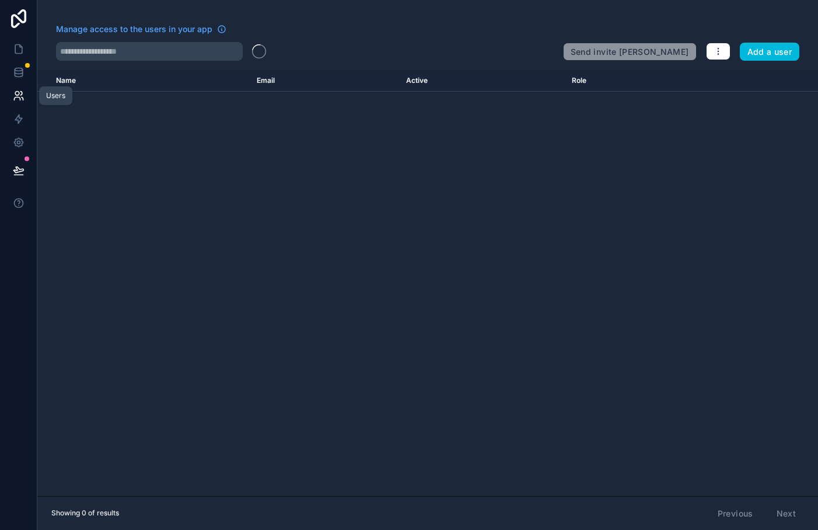
click at [21, 80] on link at bounding box center [18, 72] width 37 height 23
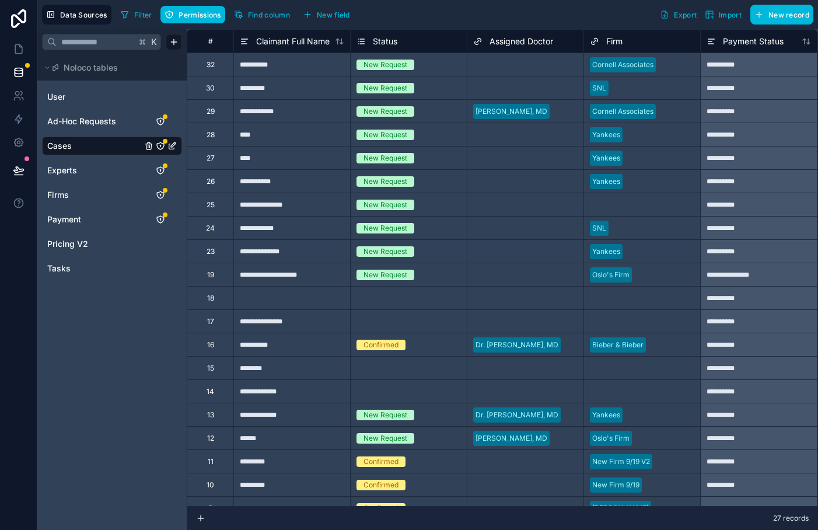
click at [65, 190] on span "Firms" at bounding box center [58, 195] width 22 height 12
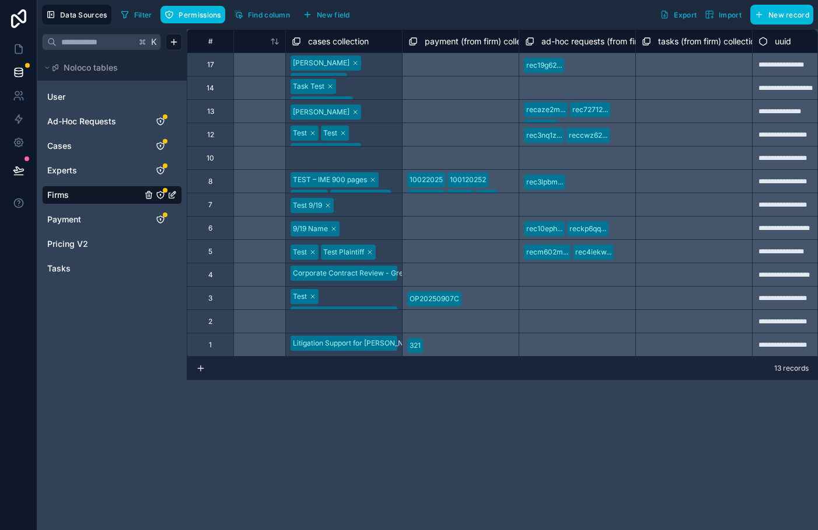
scroll to position [0, 958]
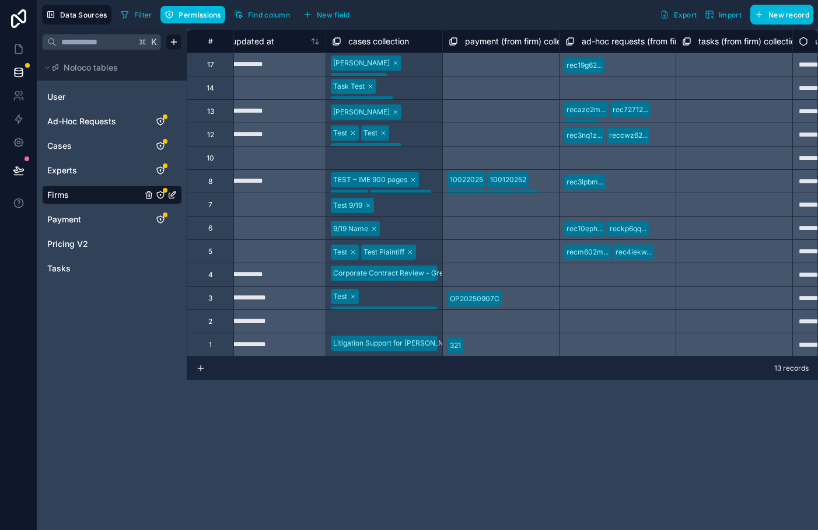
click at [393, 64] on div "Elton John Big Red Bear" at bounding box center [384, 64] width 116 height 23
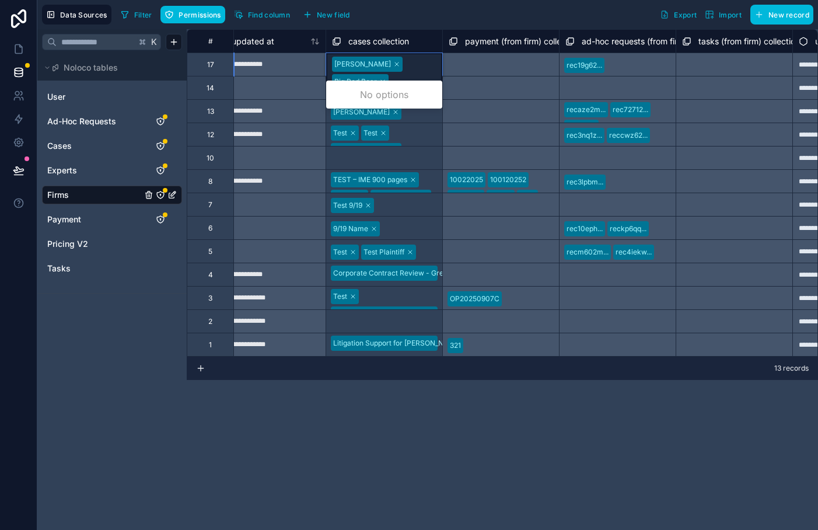
click at [393, 64] on div "Elton John Big Red Bear" at bounding box center [384, 72] width 116 height 38
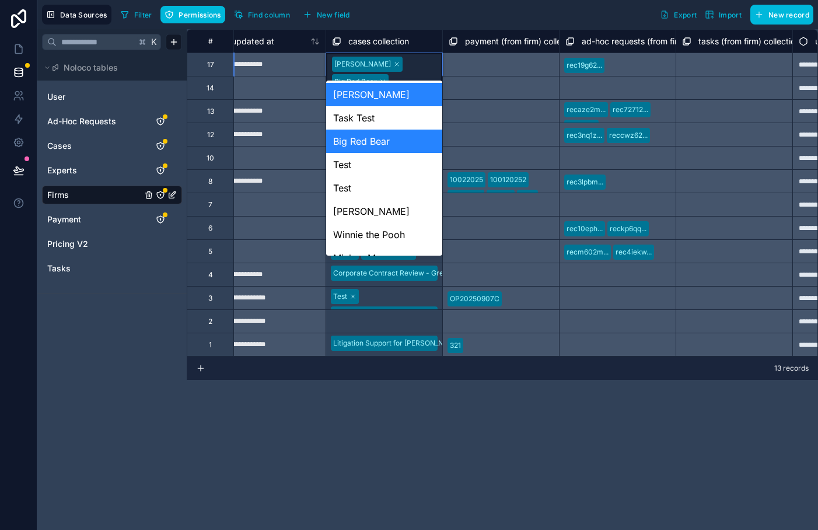
click at [405, 66] on div "Elton John Big Red Bear" at bounding box center [384, 72] width 116 height 38
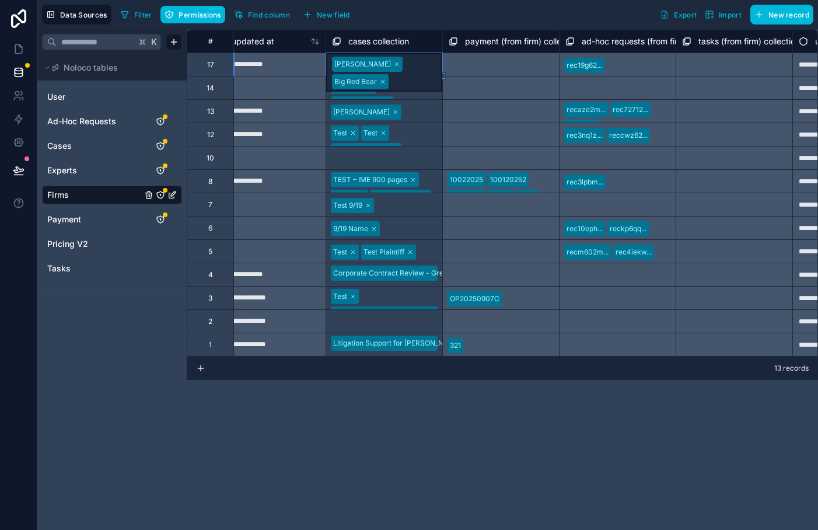
click at [420, 5] on div "Filter Permissions Find column New field Export Import New record" at bounding box center [464, 15] width 697 height 20
click at [401, 83] on div "**********" at bounding box center [69, 192] width 1680 height 327
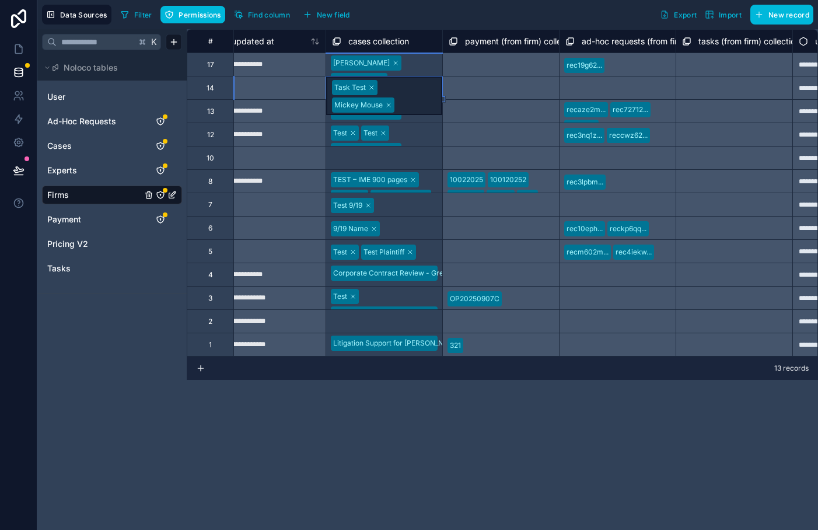
click at [401, 83] on div "Task Test Mickey Mouse" at bounding box center [384, 95] width 116 height 38
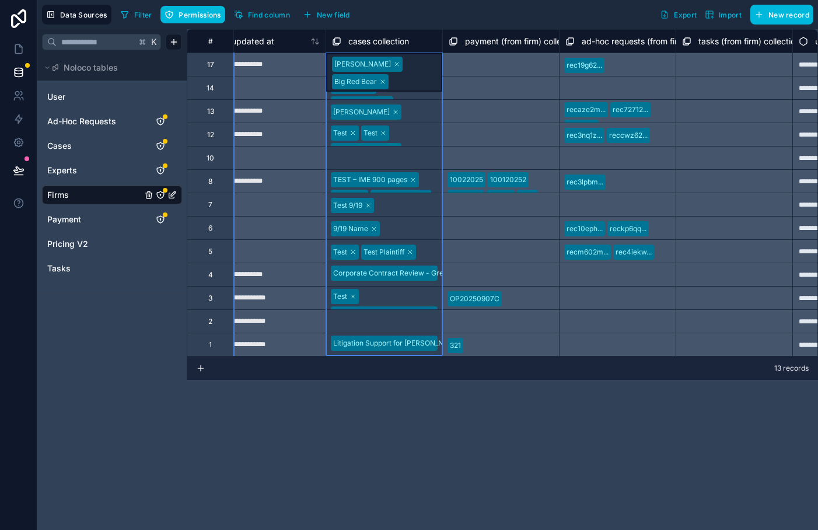
click at [407, 31] on div "cases collection" at bounding box center [383, 40] width 117 height 23
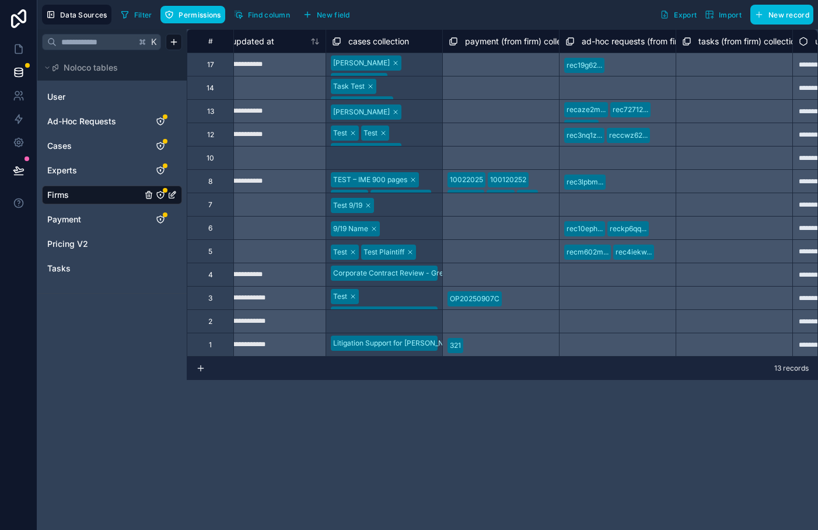
click at [391, 6] on div "Filter Permissions Find column New field Export Import New record" at bounding box center [464, 15] width 697 height 20
click at [16, 57] on link at bounding box center [18, 48] width 37 height 23
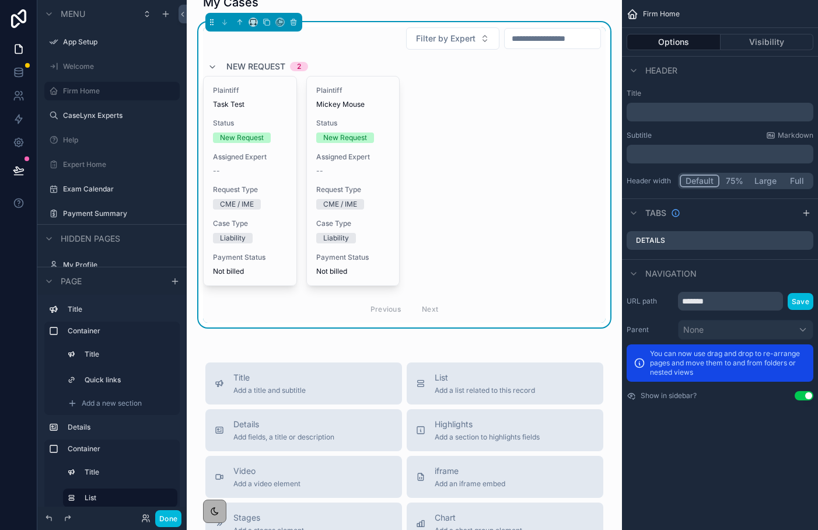
scroll to position [310, 0]
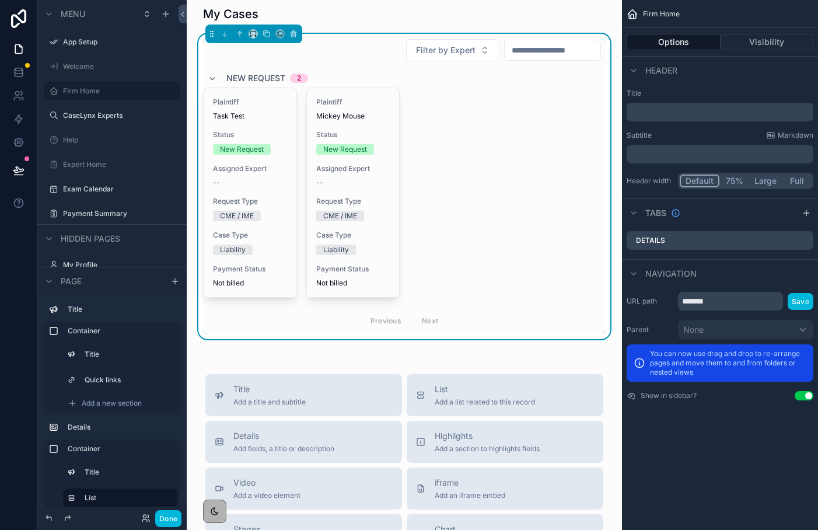
click at [421, 148] on div "Plaintiff Task Test Status New Request Assigned Expert -- Request Type CME / IM…" at bounding box center [404, 192] width 402 height 210
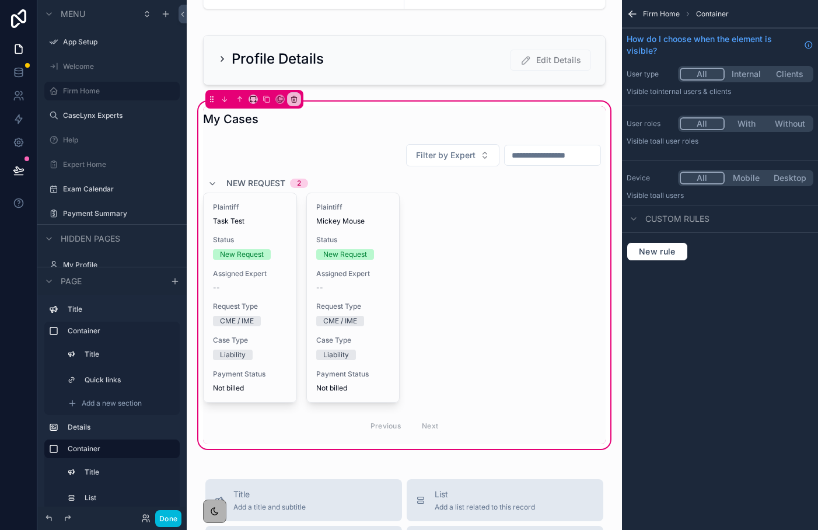
scroll to position [150, 0]
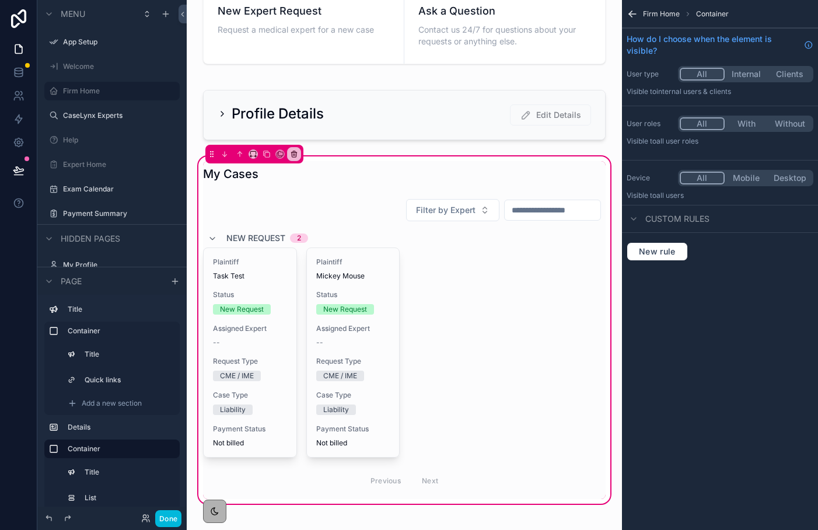
click at [433, 227] on div "scrollable content" at bounding box center [404, 346] width 416 height 305
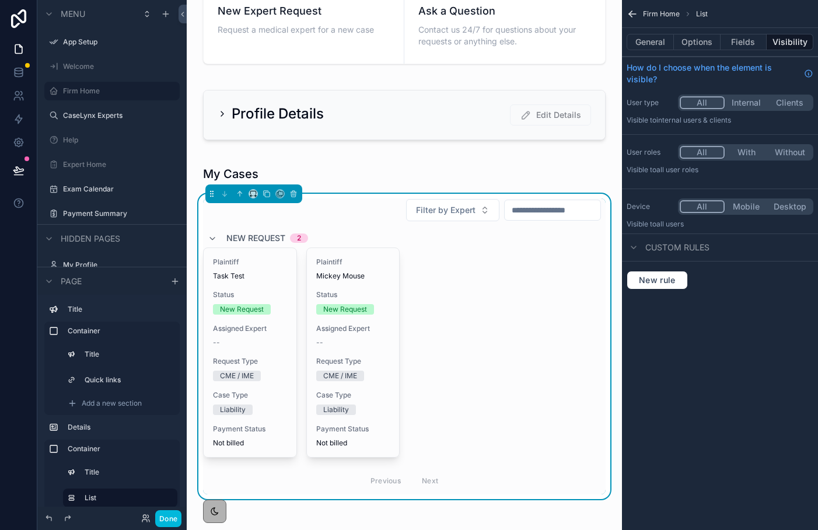
click at [660, 43] on button "General" at bounding box center [649, 42] width 47 height 16
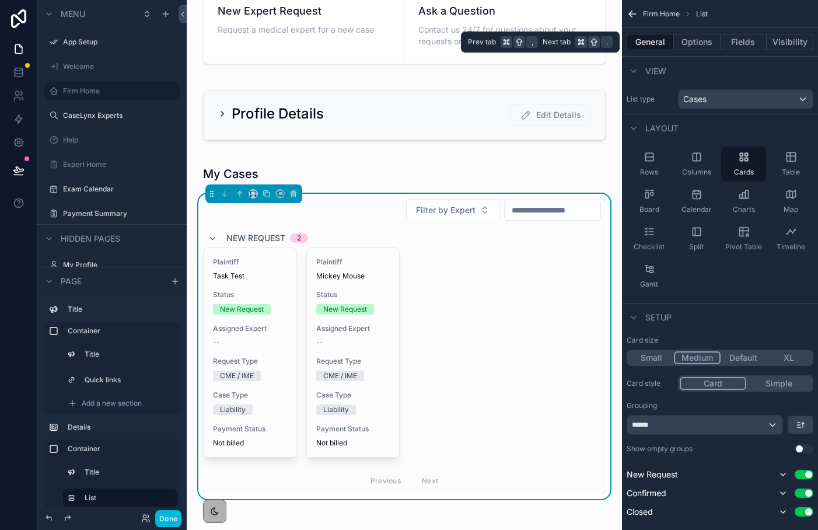
click at [696, 44] on button "Options" at bounding box center [697, 42] width 47 height 16
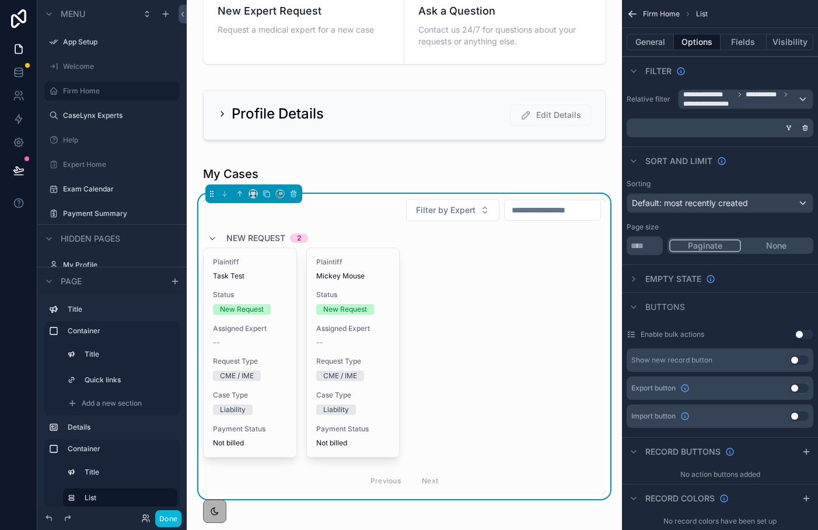
click at [751, 50] on div "General Options Fields Visibility" at bounding box center [720, 42] width 196 height 28
click at [751, 48] on button "Fields" at bounding box center [743, 42] width 47 height 16
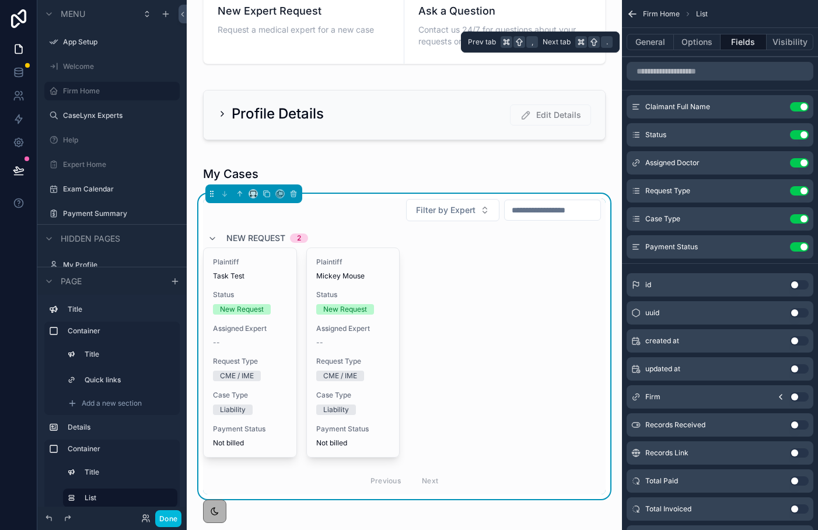
click at [769, 47] on button "Visibility" at bounding box center [789, 42] width 47 height 16
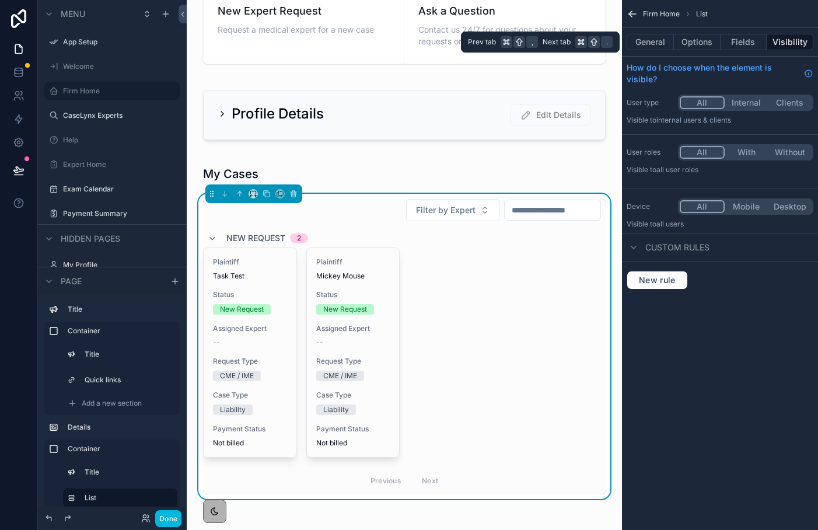
click at [720, 44] on button "Fields" at bounding box center [743, 42] width 47 height 16
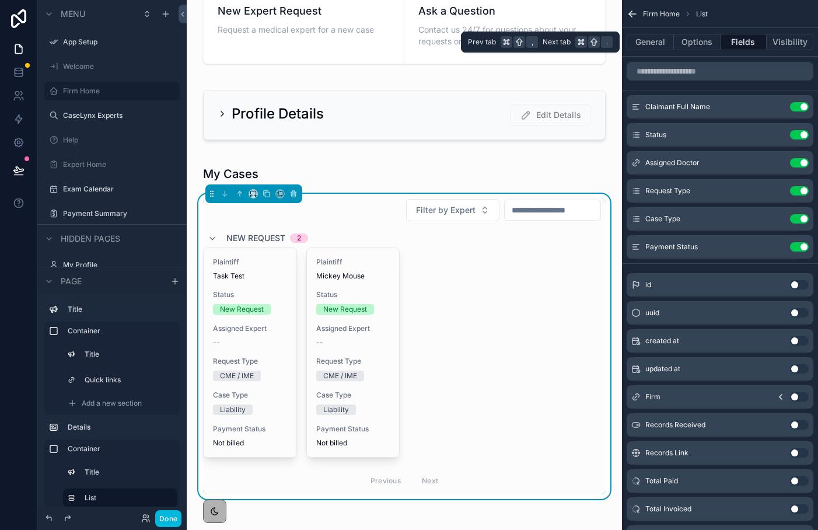
click at [703, 45] on button "Options" at bounding box center [697, 42] width 47 height 16
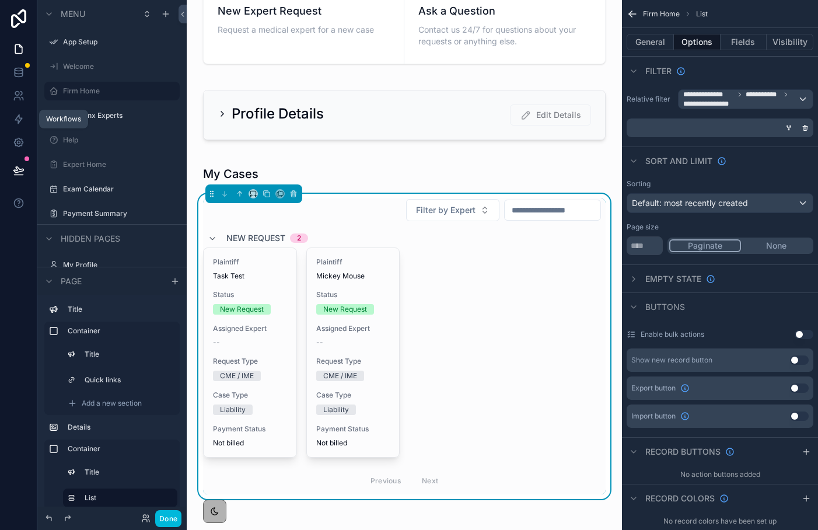
click at [19, 120] on icon at bounding box center [19, 119] width 12 height 12
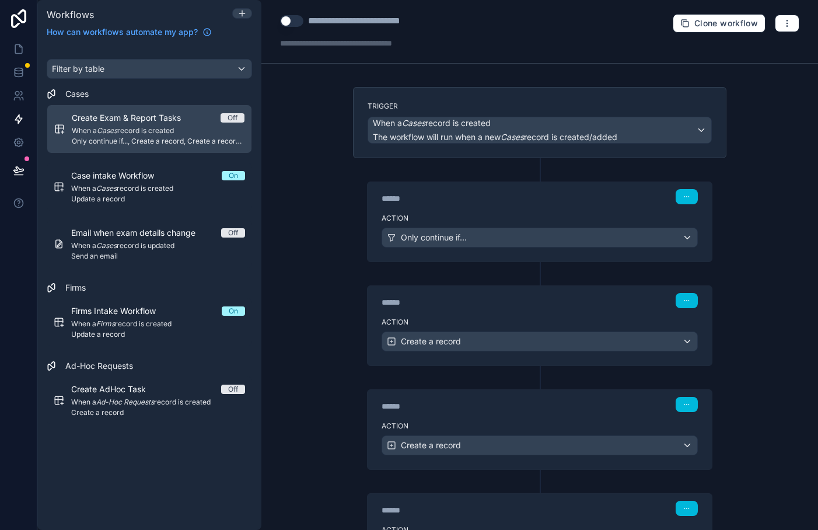
click at [153, 209] on link "Case intake Workflow On When a Cases record is created Update a record" at bounding box center [149, 187] width 205 height 48
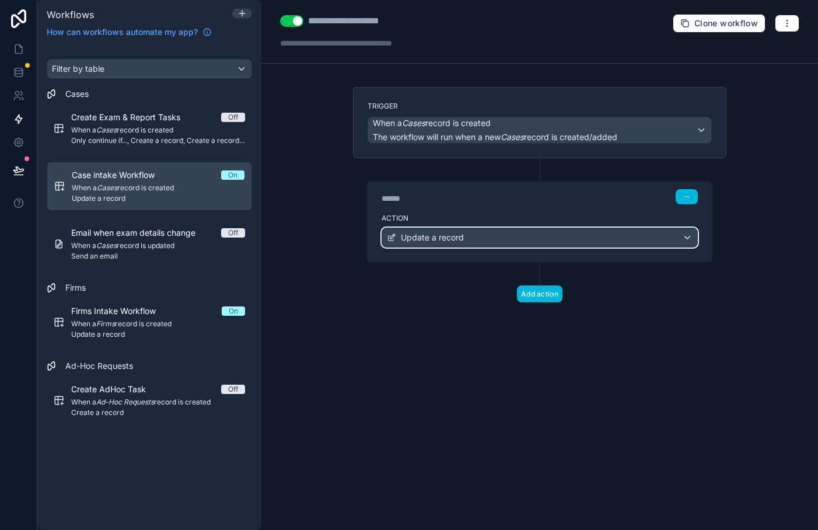
click at [502, 244] on div "Update a record" at bounding box center [539, 237] width 315 height 19
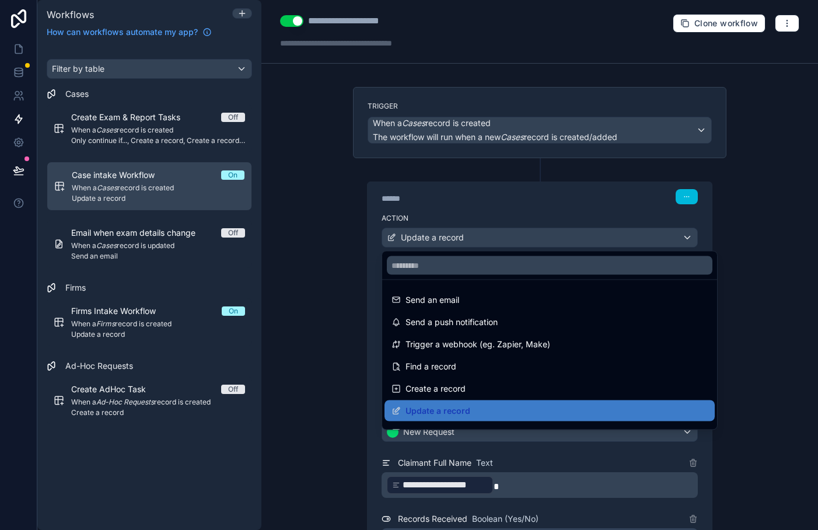
click at [356, 259] on div at bounding box center [409, 265] width 818 height 530
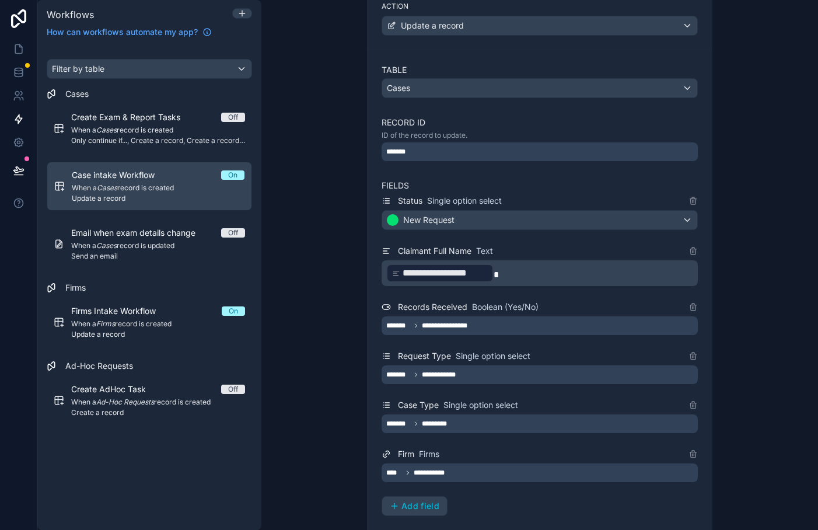
scroll to position [245, 0]
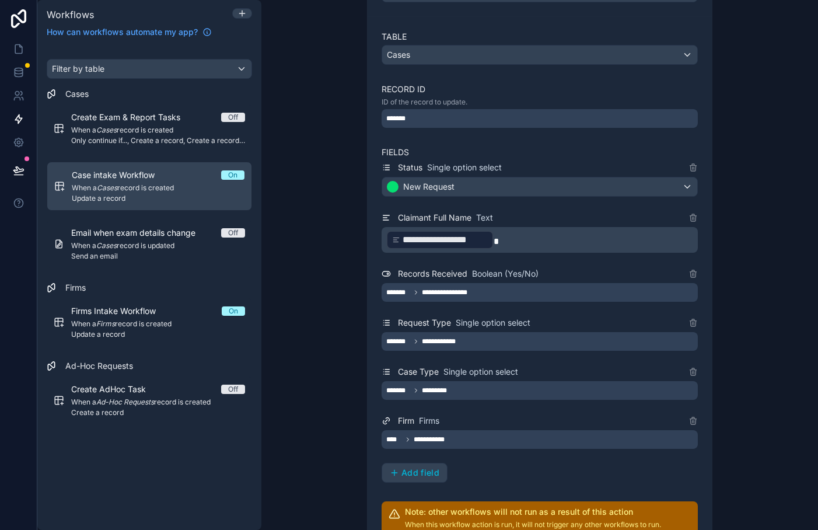
click at [405, 471] on span "Add field" at bounding box center [420, 472] width 38 height 10
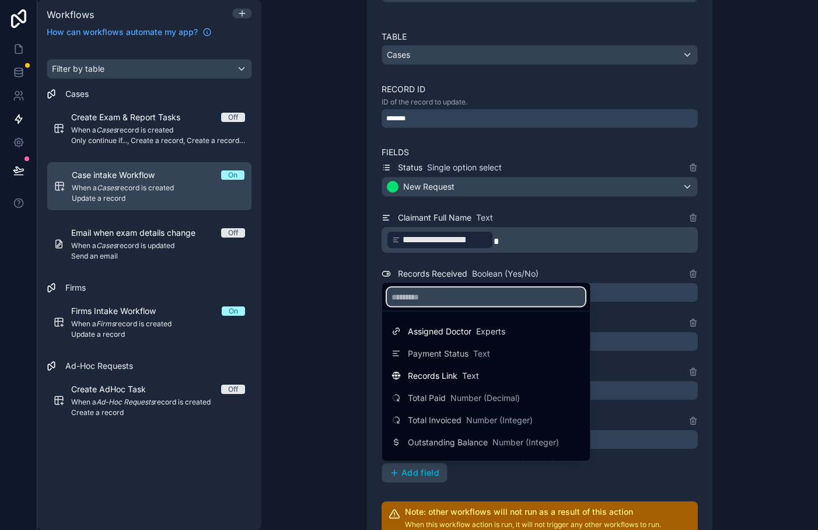
click at [436, 300] on input "text" at bounding box center [486, 297] width 198 height 19
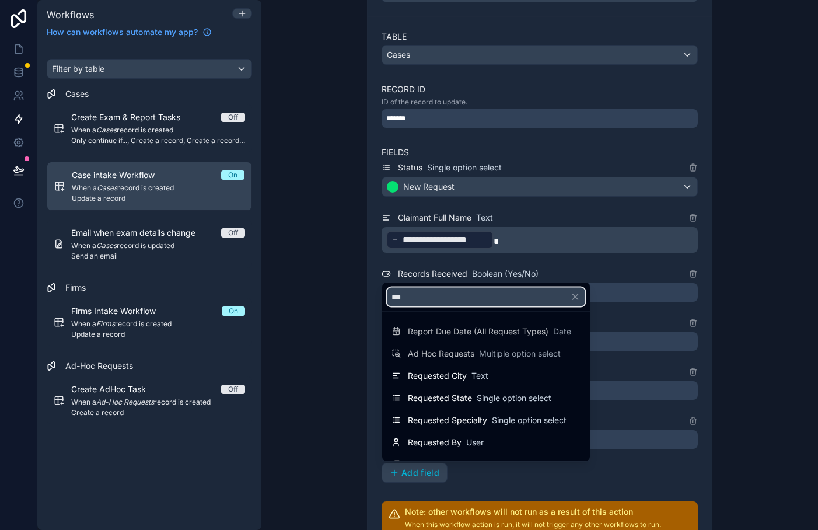
type input "***"
click at [452, 444] on span "Requested By" at bounding box center [435, 442] width 54 height 12
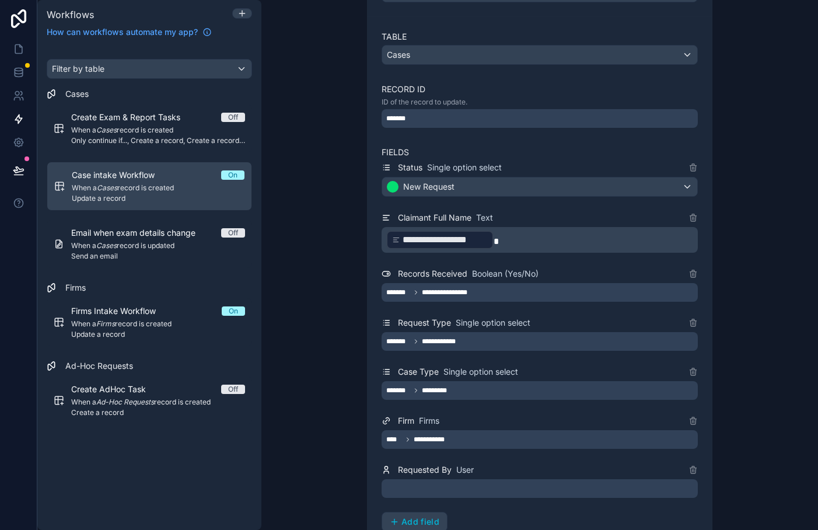
click at [444, 484] on div at bounding box center [539, 488] width 316 height 19
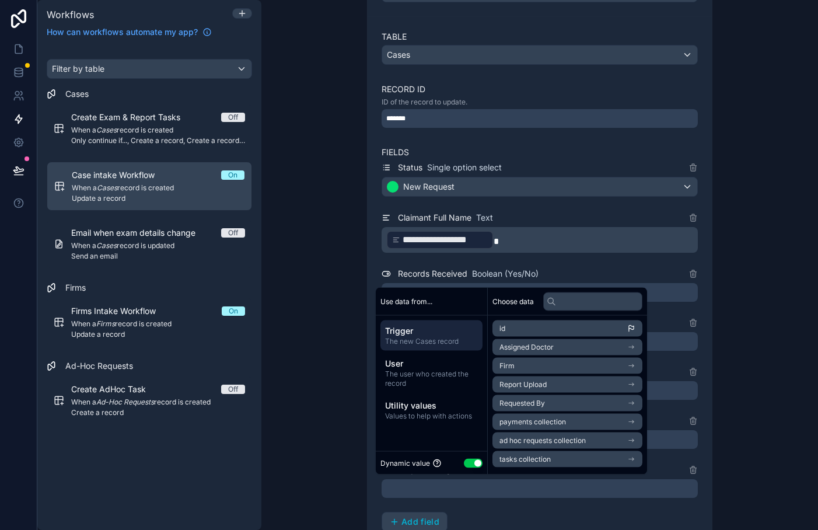
click at [425, 367] on span "User" at bounding box center [431, 364] width 93 height 12
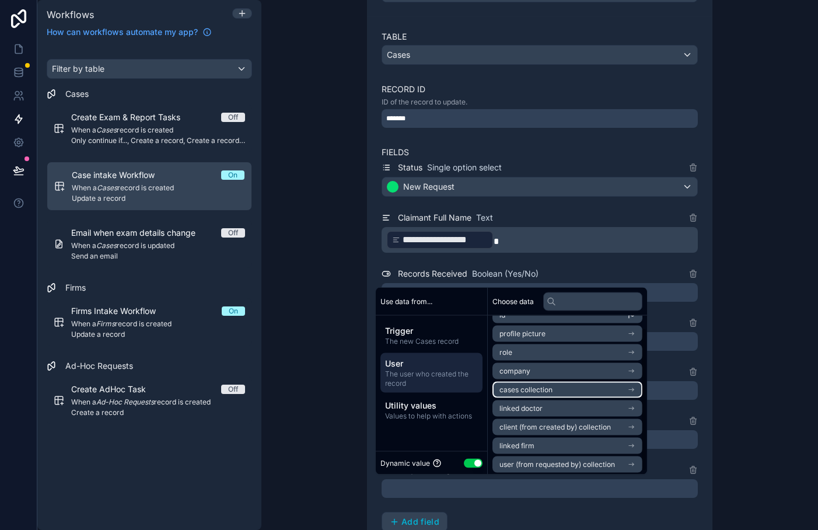
scroll to position [16, 0]
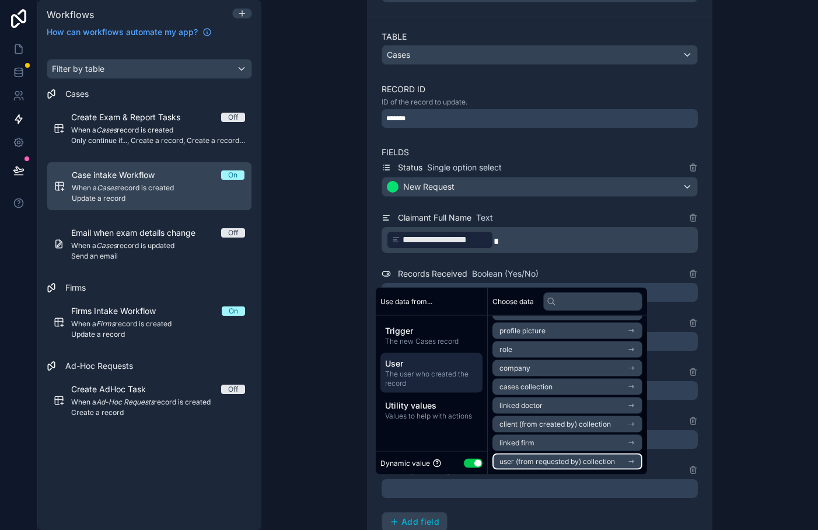
click at [552, 464] on span "user (from requested by) collection" at bounding box center [556, 461] width 115 height 9
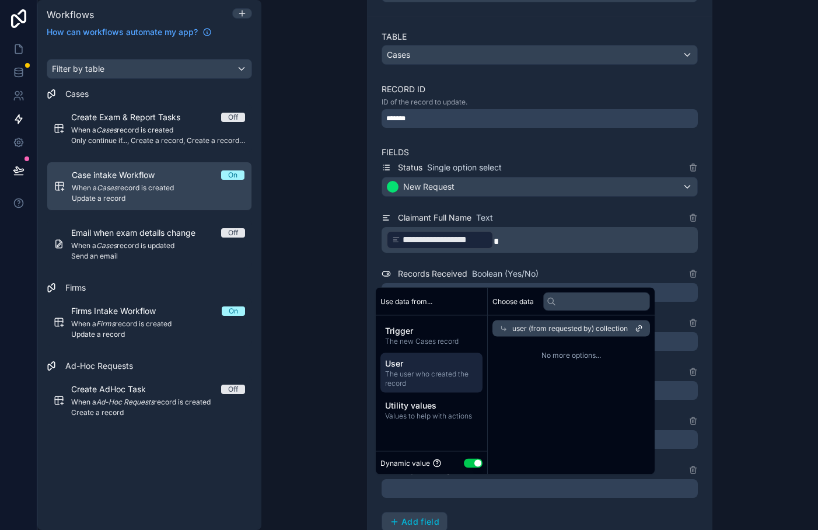
scroll to position [0, 0]
click at [581, 328] on span "user (from requested by) collection" at bounding box center [569, 328] width 115 height 9
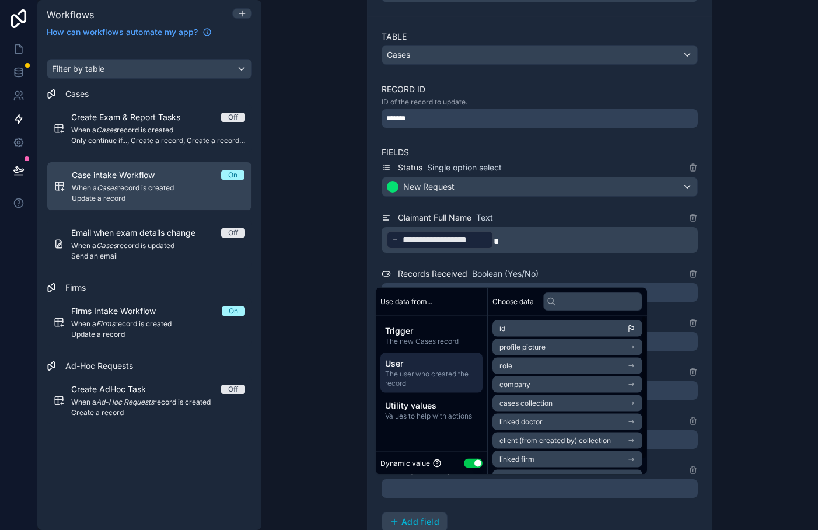
click at [800, 433] on div "**********" at bounding box center [539, 265] width 556 height 530
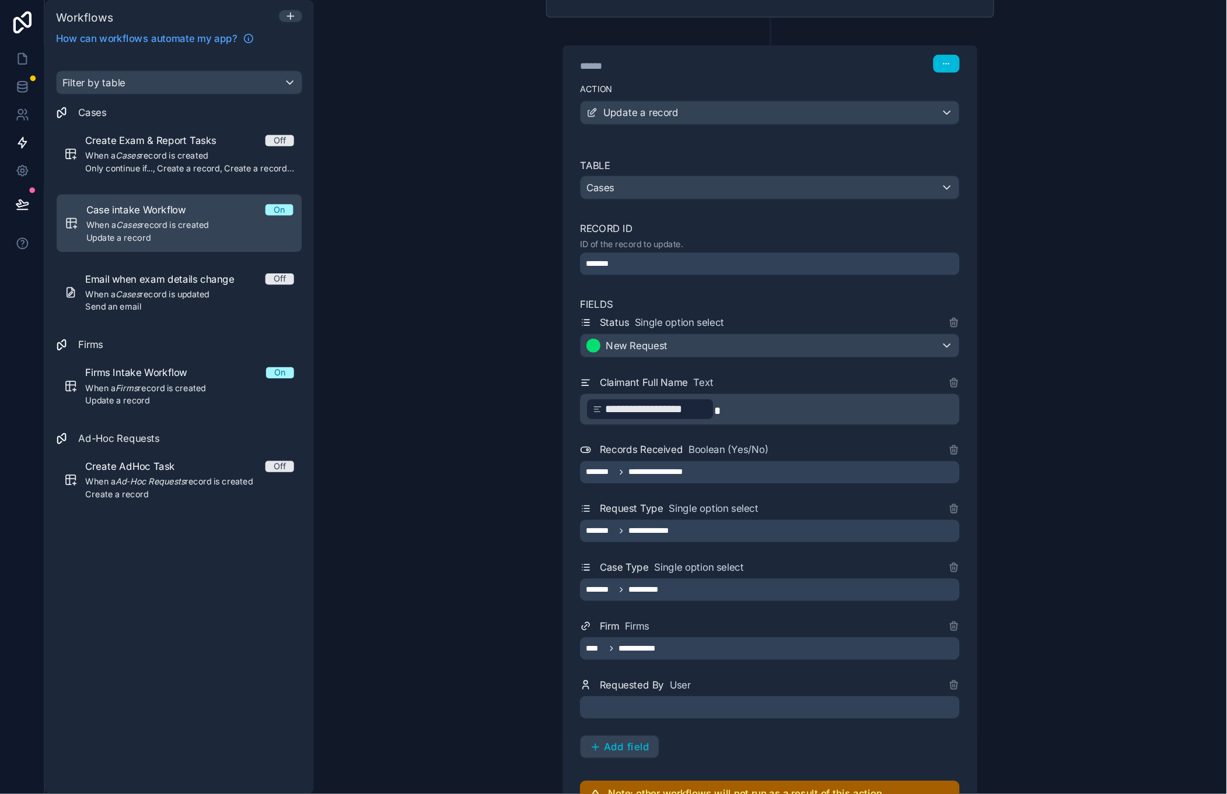
scroll to position [150, 0]
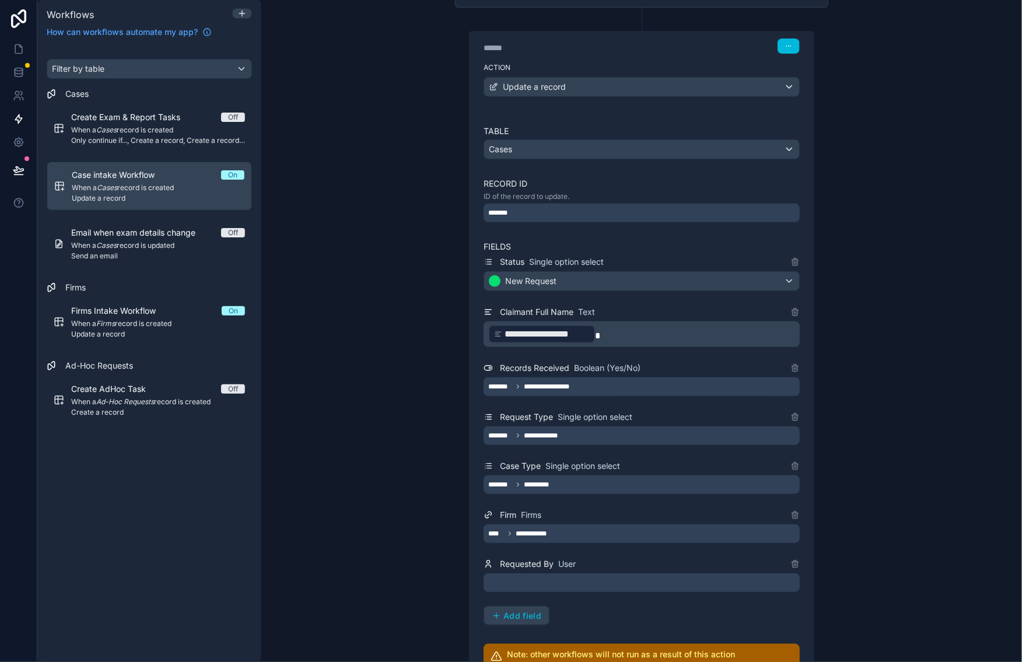
click at [817, 23] on div "**********" at bounding box center [641, 331] width 761 height 662
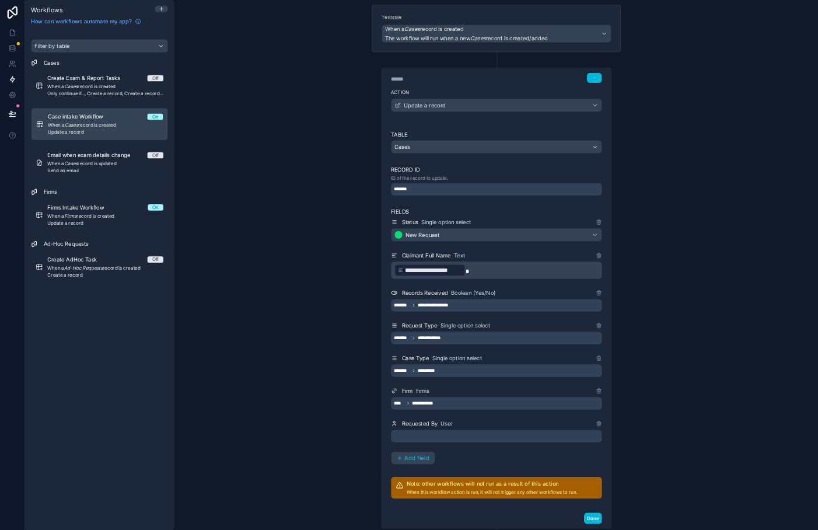
scroll to position [86, 0]
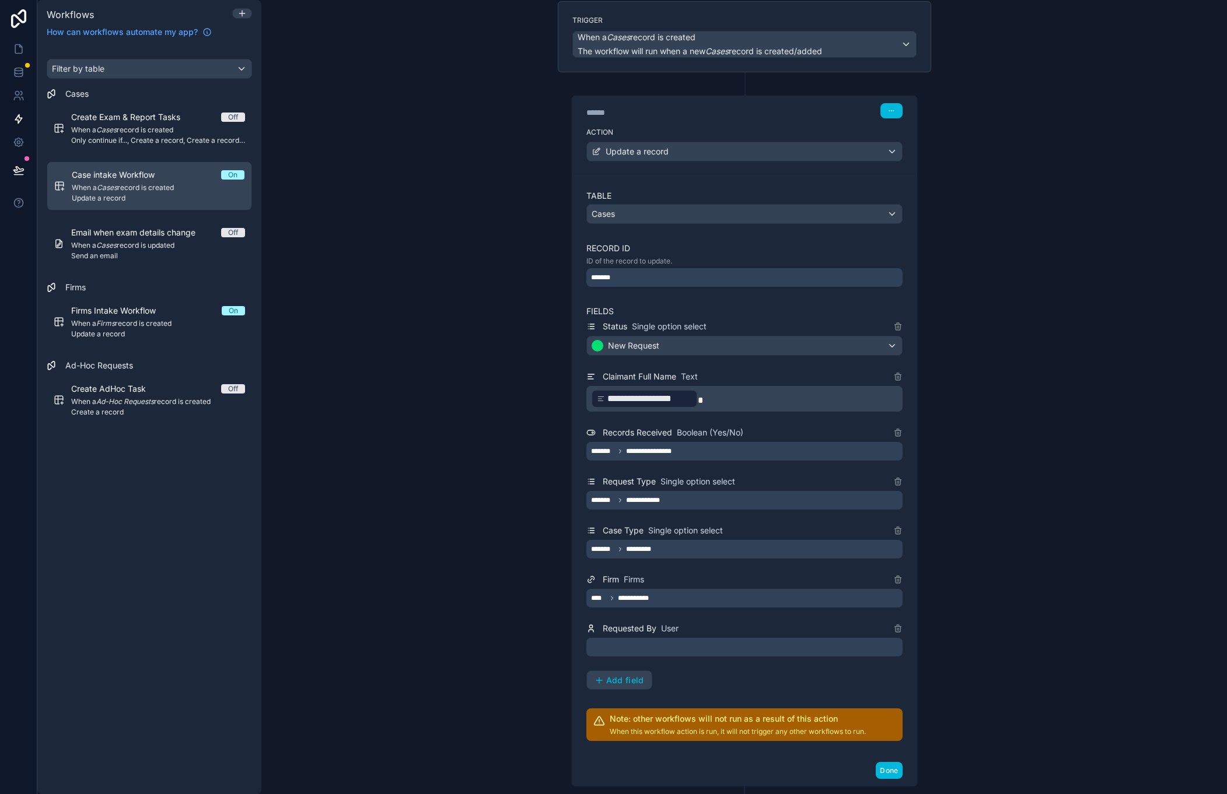
click at [472, 81] on div "**********" at bounding box center [743, 397] width 965 height 794
click at [817, 529] on div "**********" at bounding box center [744, 466] width 344 height 580
click at [817, 529] on icon at bounding box center [897, 628] width 9 height 9
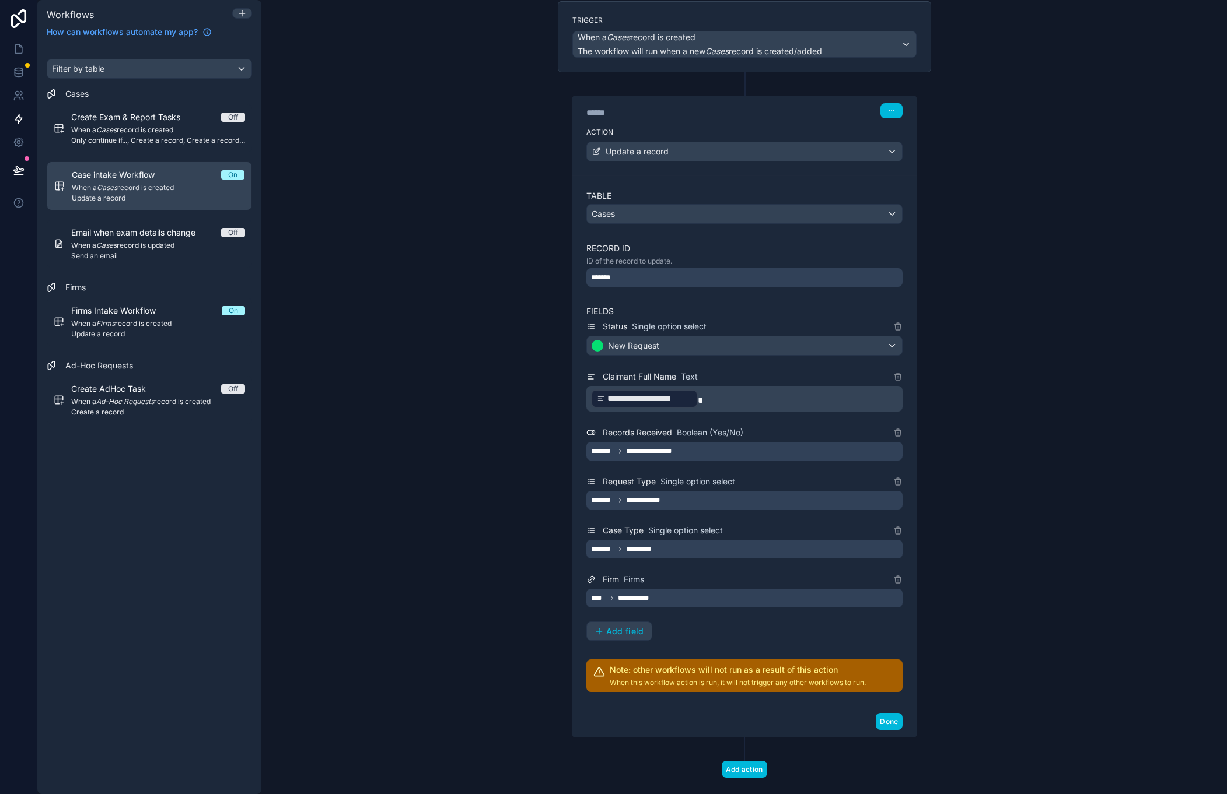
click at [203, 171] on div "Case intake Workflow On" at bounding box center [158, 175] width 173 height 12
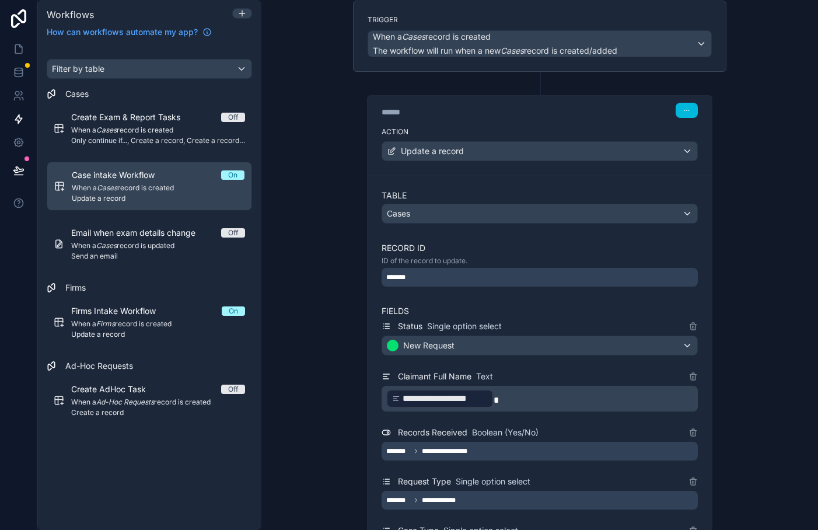
scroll to position [0, 0]
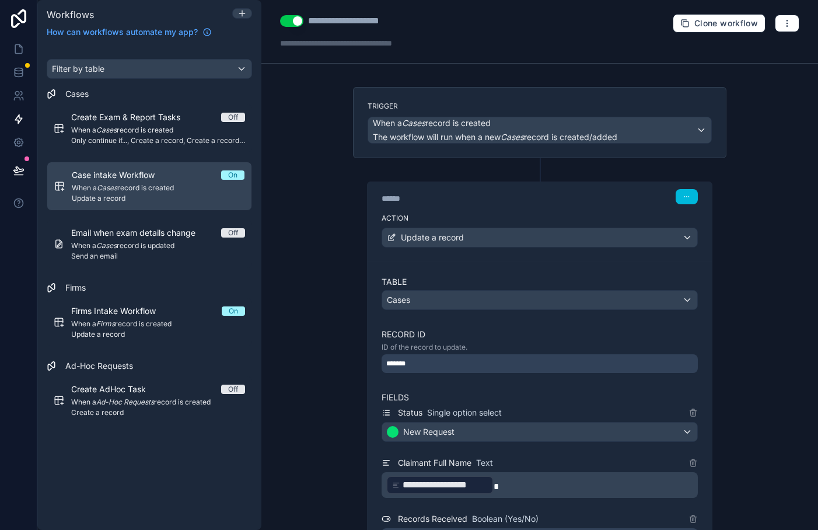
click at [302, 22] on button "Use setting" at bounding box center [291, 21] width 23 height 12
click at [19, 50] on icon at bounding box center [19, 49] width 12 height 12
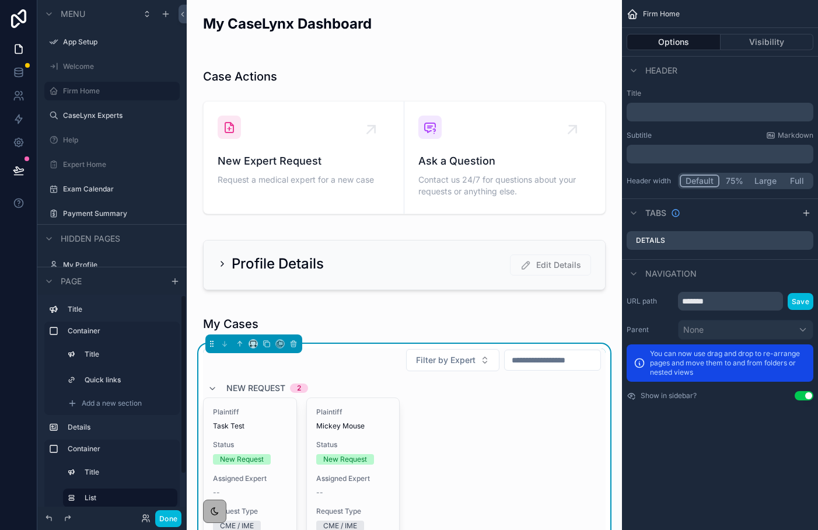
click at [45, 276] on icon "scrollable content" at bounding box center [48, 280] width 9 height 9
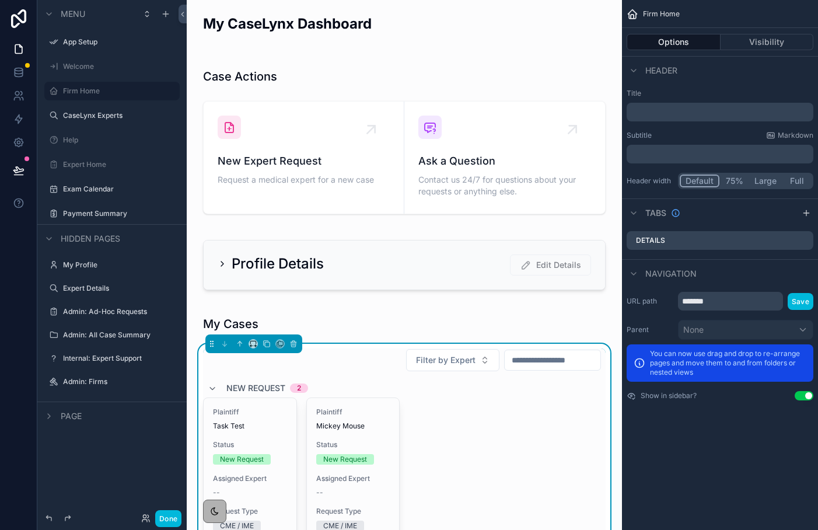
click at [87, 336] on label "Admin: All Case Summary" at bounding box center [118, 334] width 110 height 9
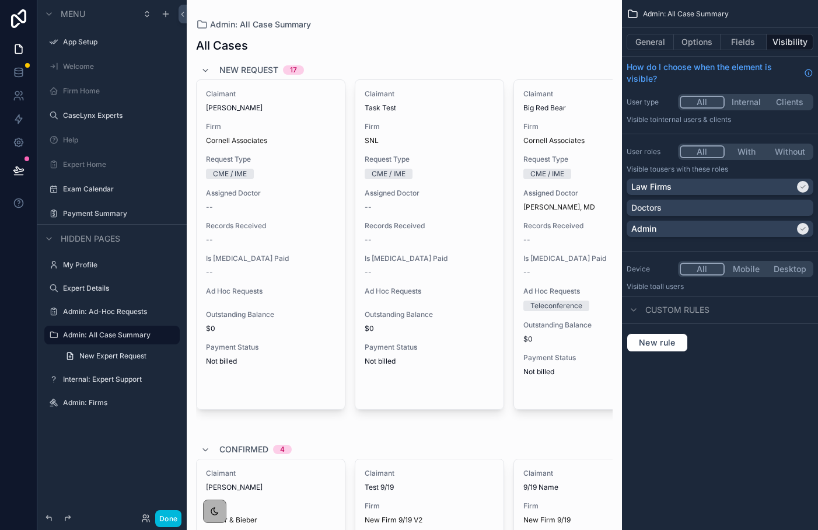
click at [103, 354] on span "New Expert Request" at bounding box center [112, 355] width 67 height 9
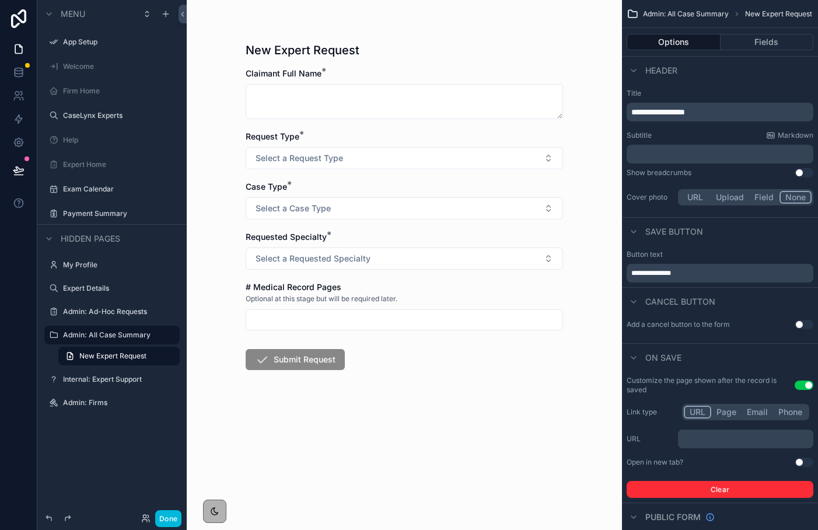
click at [293, 119] on form "Claimant Full Name * Request Type * Select a Request Type Case Type * Select a …" at bounding box center [404, 256] width 317 height 377
click at [293, 99] on textarea "scrollable content" at bounding box center [404, 101] width 317 height 35
type textarea "**********"
click at [275, 156] on span "Select a Request Type" at bounding box center [298, 158] width 87 height 12
click at [332, 197] on div "CME / IME" at bounding box center [404, 204] width 162 height 17
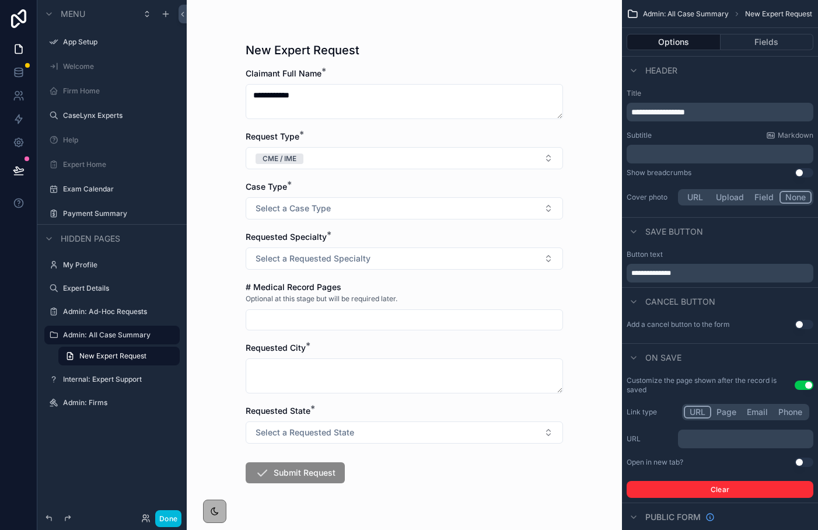
click at [307, 204] on span "Select a Case Type" at bounding box center [292, 208] width 75 height 12
click at [342, 271] on div "Workers Compensation" at bounding box center [374, 272] width 78 height 10
click at [325, 257] on span "Select a Requested Specialty" at bounding box center [312, 259] width 115 height 12
click at [353, 304] on div "Orthopedics" at bounding box center [355, 305] width 40 height 10
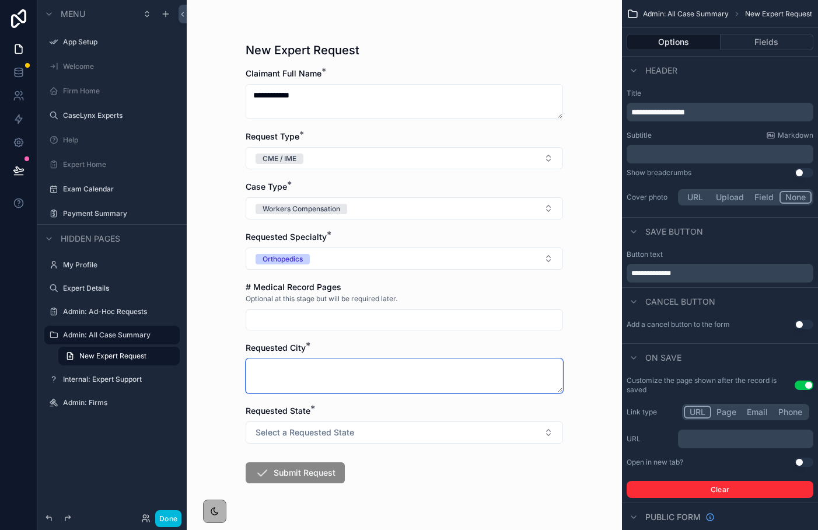
click at [332, 368] on textarea "scrollable content" at bounding box center [404, 375] width 317 height 35
type textarea "*****"
click at [318, 434] on span "Select a Requested State" at bounding box center [304, 432] width 99 height 12
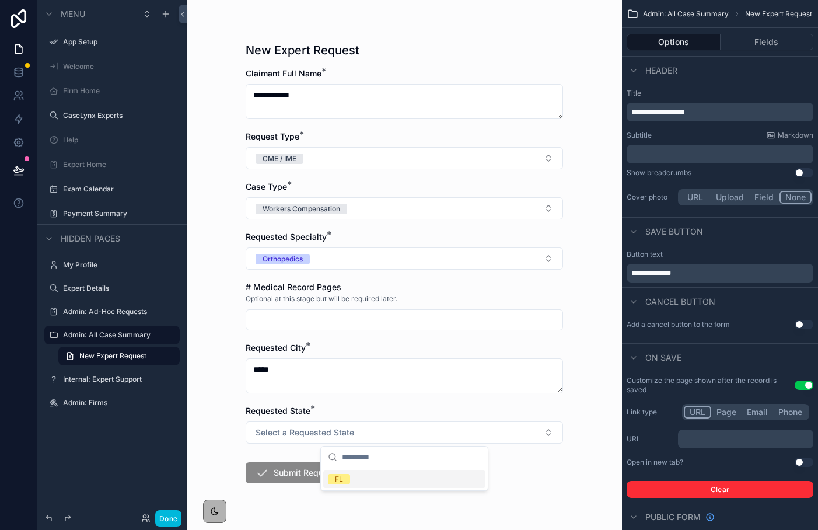
click at [334, 474] on span "FL" at bounding box center [339, 479] width 22 height 10
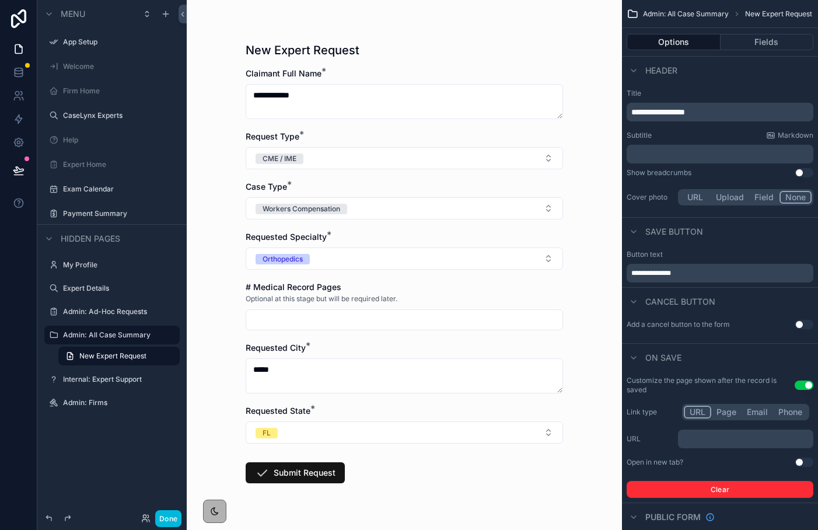
click at [323, 475] on button "Submit Request" at bounding box center [295, 472] width 99 height 21
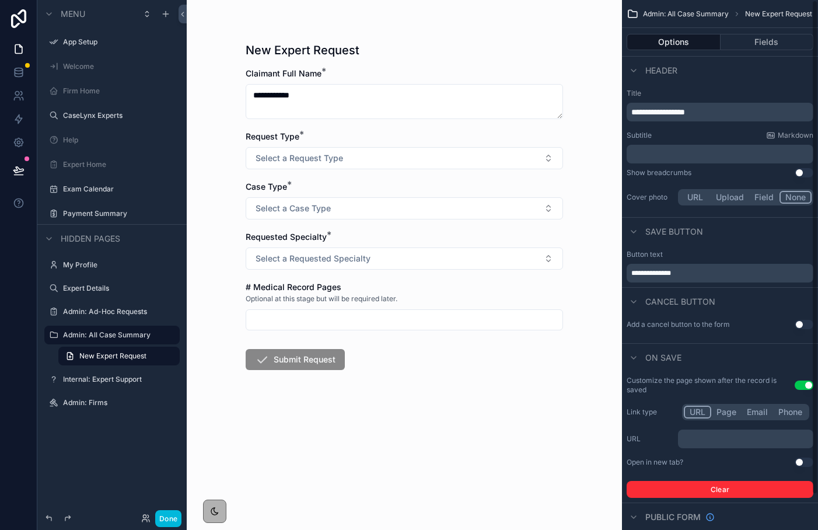
click at [727, 443] on p "﻿" at bounding box center [746, 438] width 128 height 9
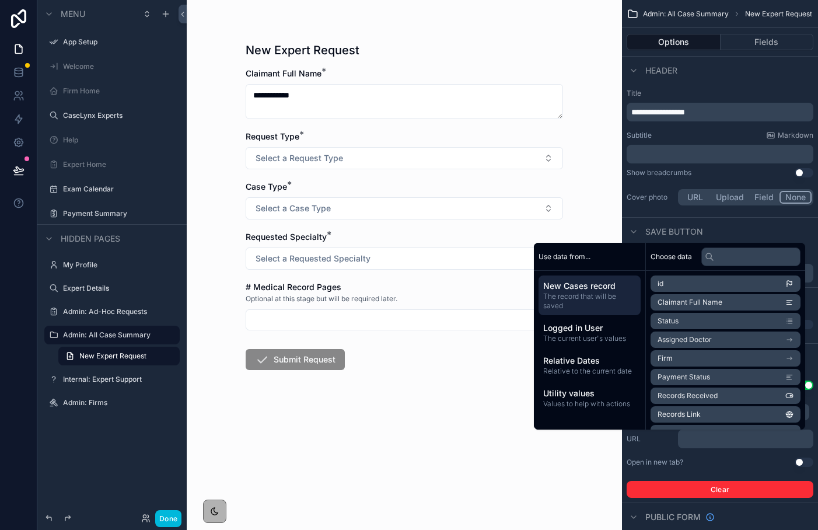
click at [583, 448] on div "**********" at bounding box center [404, 265] width 435 height 530
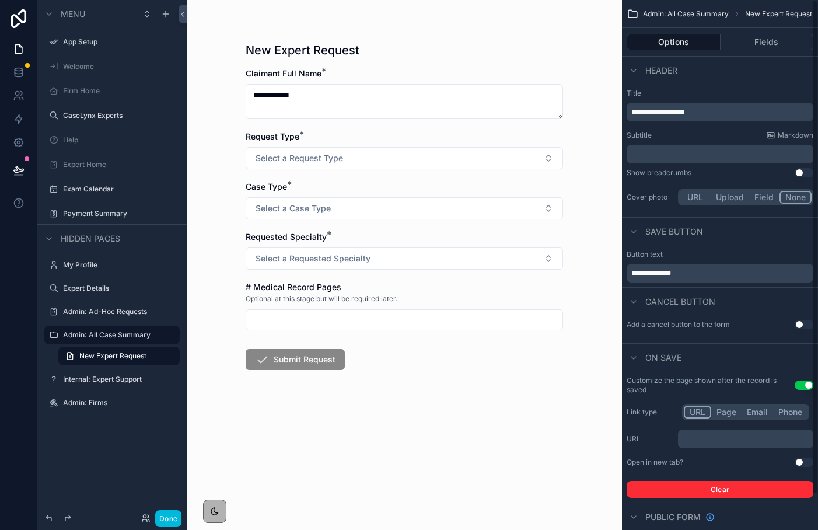
click at [727, 412] on button "Page" at bounding box center [726, 411] width 30 height 13
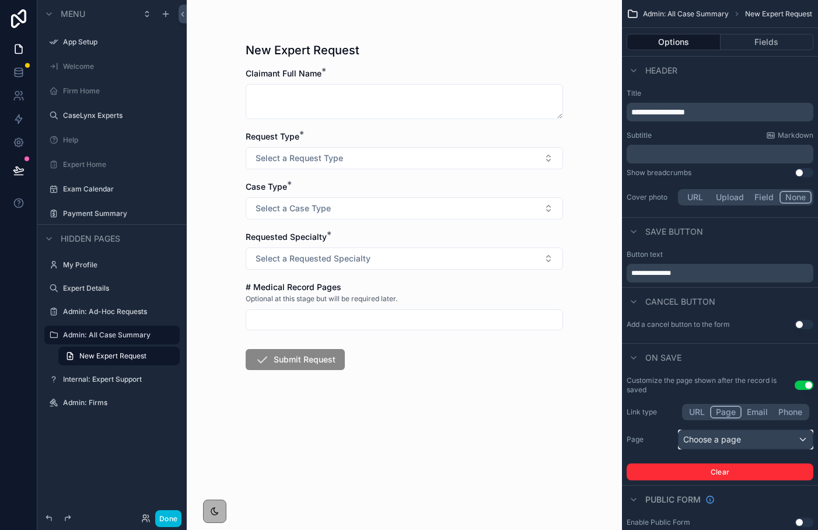
click at [726, 439] on div "Choose a page" at bounding box center [745, 439] width 134 height 19
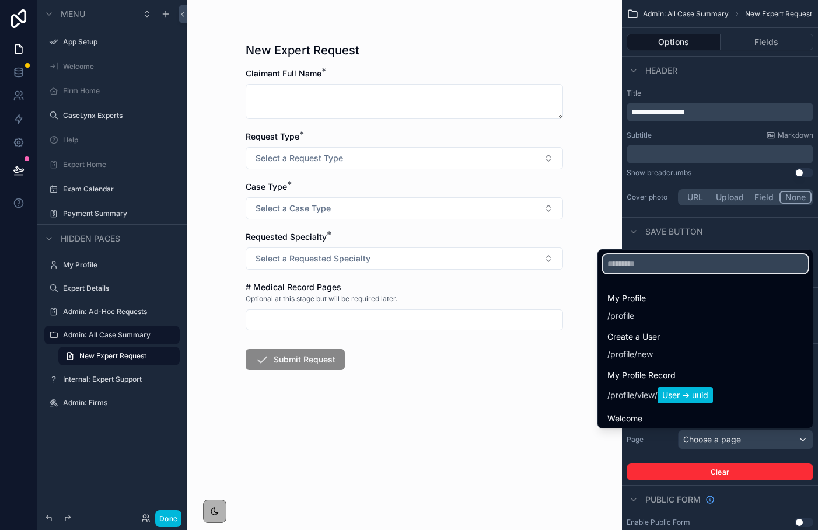
click at [677, 269] on input "text" at bounding box center [704, 263] width 205 height 19
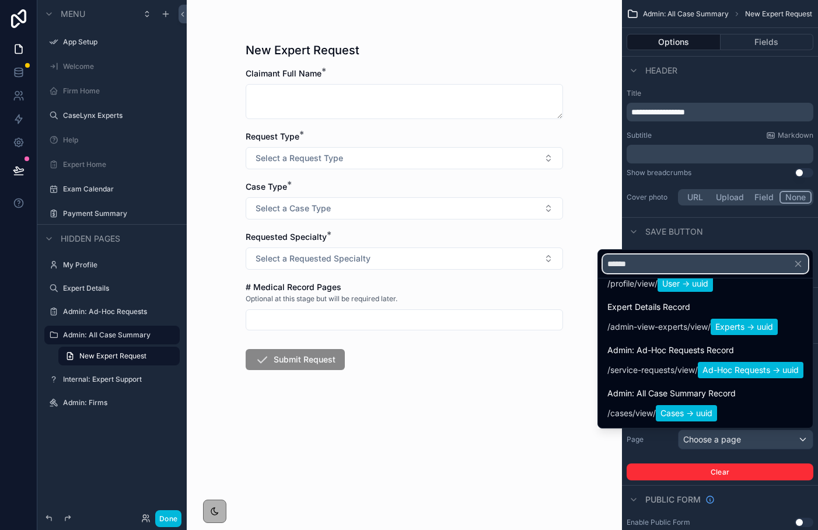
scroll to position [42, 0]
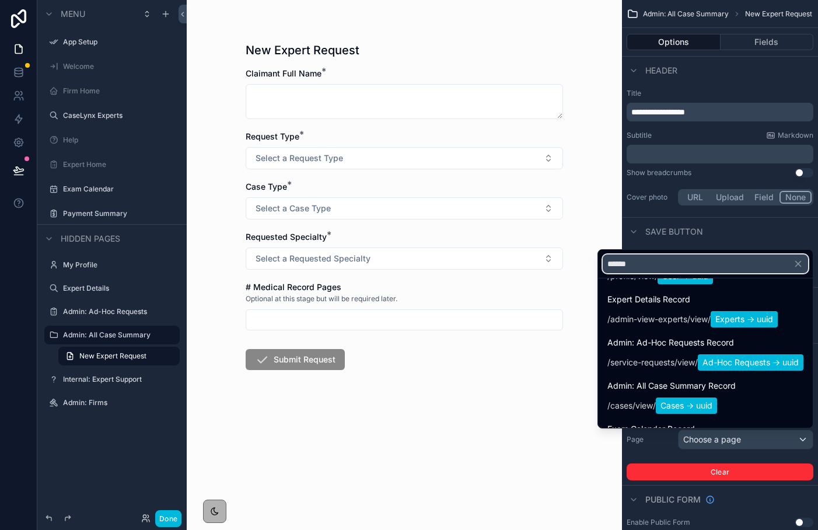
type input "******"
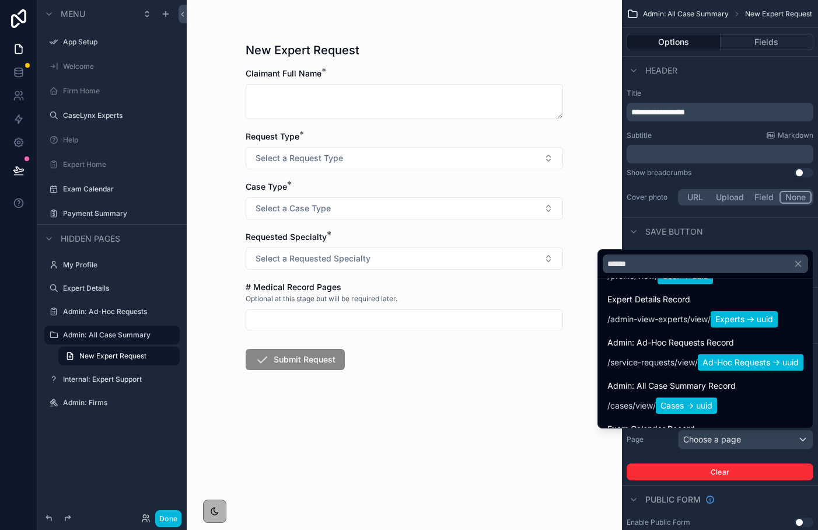
click at [660, 388] on span "Admin: All Case Summary Record" at bounding box center [671, 386] width 128 height 14
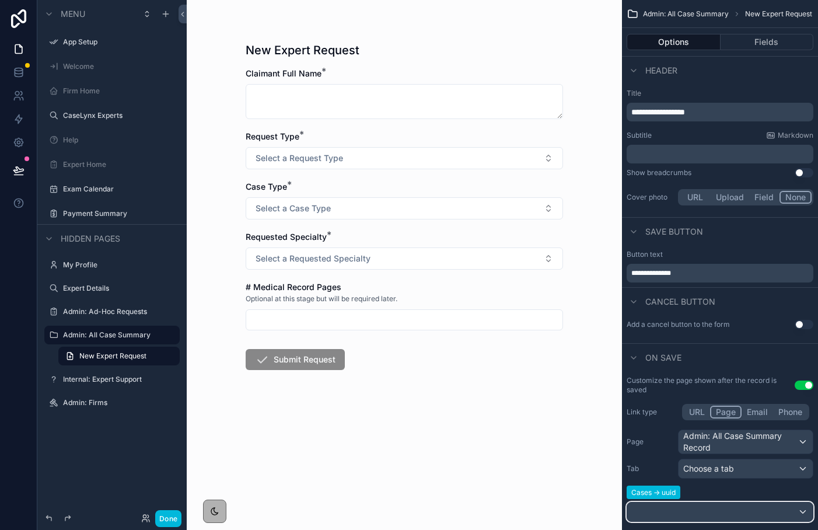
click at [657, 506] on div "scrollable content" at bounding box center [719, 511] width 185 height 19
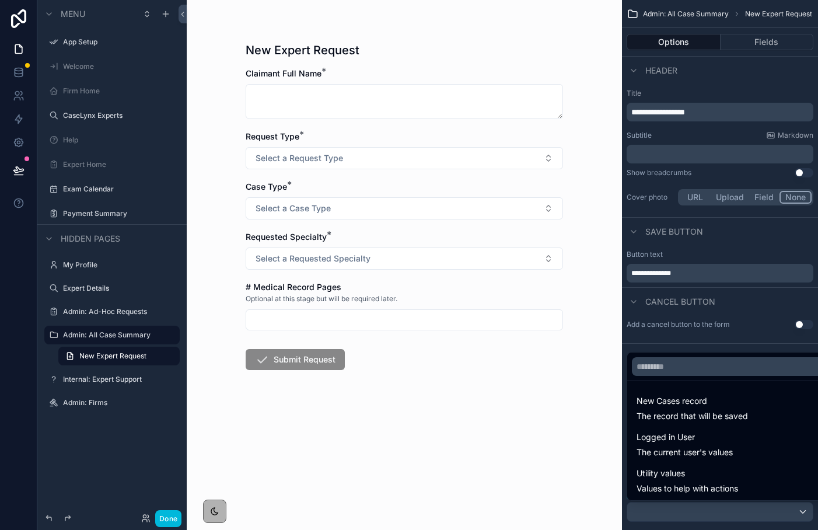
click at [677, 417] on span "The record that will be saved" at bounding box center [691, 416] width 111 height 12
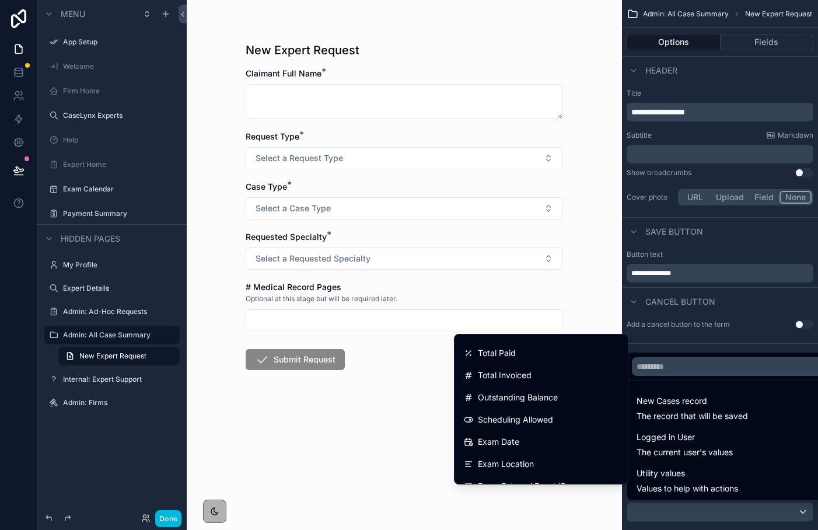
scroll to position [0, 0]
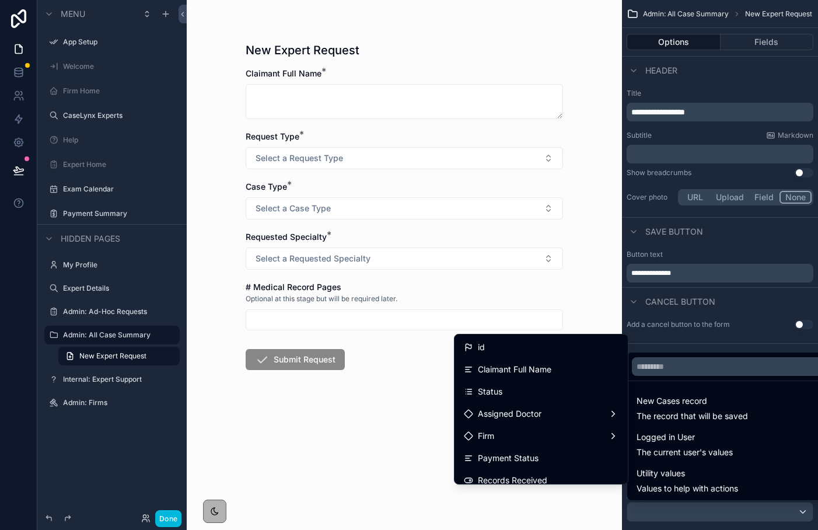
click at [545, 306] on div "# Medical Record Pages Optional at this stage but will be required later." at bounding box center [404, 305] width 317 height 49
click at [565, 306] on div "New Expert Request Claimant Full Name * Request Type * Select a Request Type Ca…" at bounding box center [404, 222] width 336 height 444
click at [587, 307] on div "New Expert Request Claimant Full Name * Request Type * Select a Request Type Ca…" at bounding box center [404, 265] width 435 height 530
click at [507, 511] on div "New Expert Request Claimant Full Name * Request Type * Select a Request Type Ca…" at bounding box center [404, 265] width 435 height 530
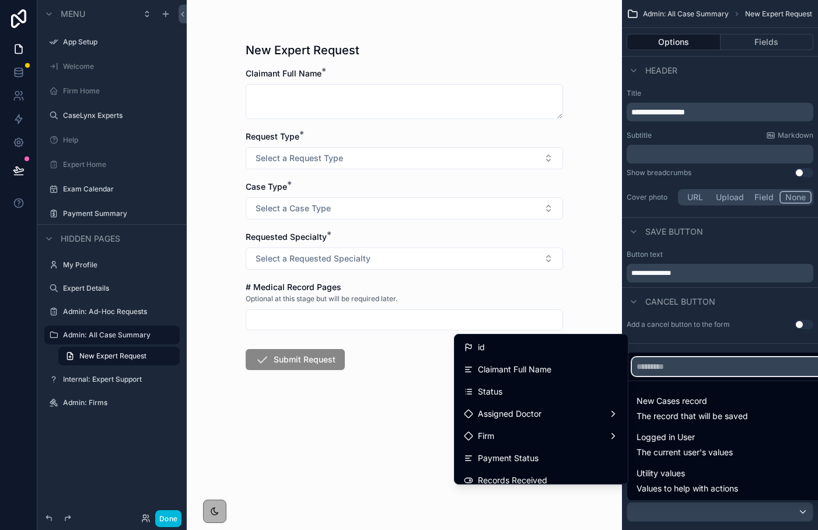
click at [685, 366] on input "text" at bounding box center [733, 366] width 203 height 19
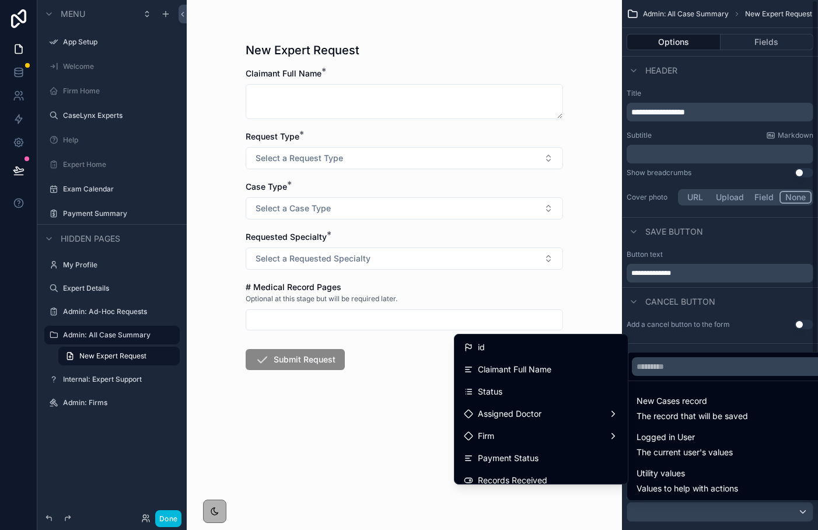
click at [657, 340] on div "scrollable content" at bounding box center [409, 265] width 818 height 530
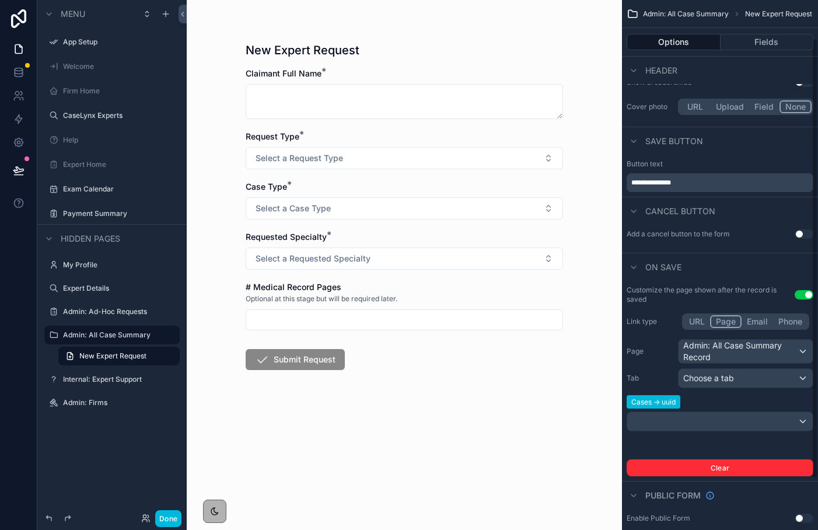
scroll to position [107, 0]
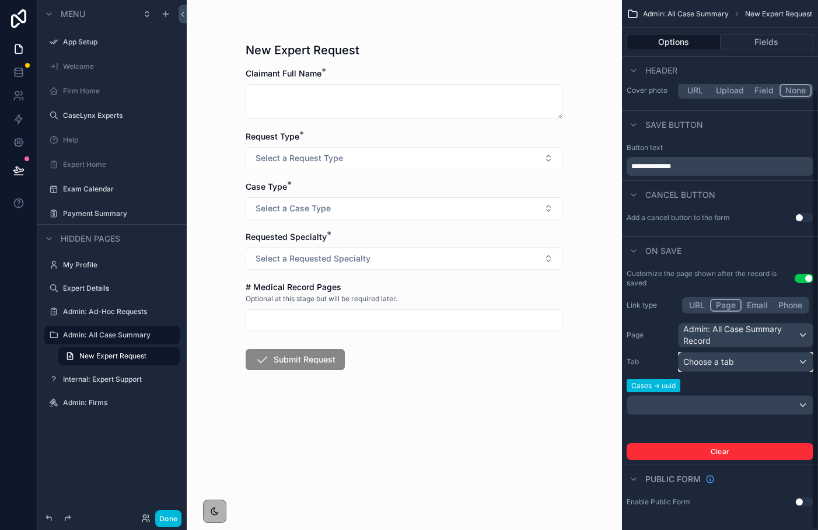
click at [723, 356] on span "Choose a tab" at bounding box center [708, 361] width 51 height 10
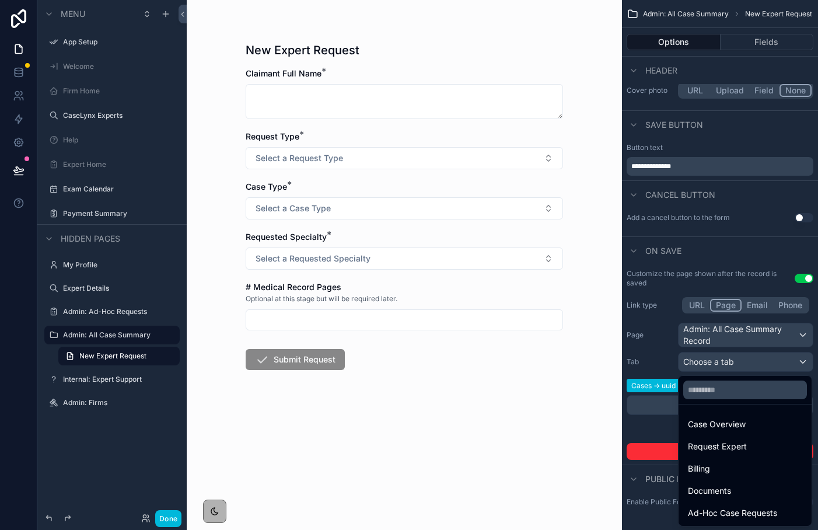
click at [727, 419] on span "Case Overview" at bounding box center [717, 424] width 58 height 14
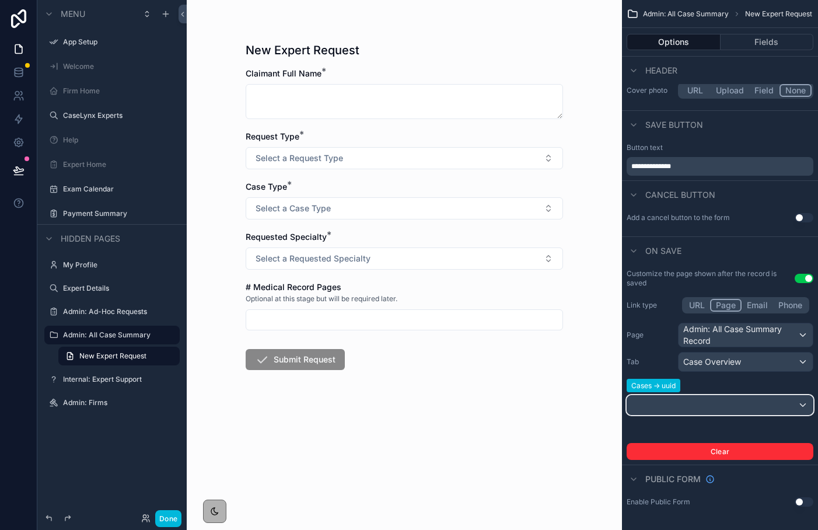
click at [714, 401] on div "scrollable content" at bounding box center [719, 404] width 185 height 19
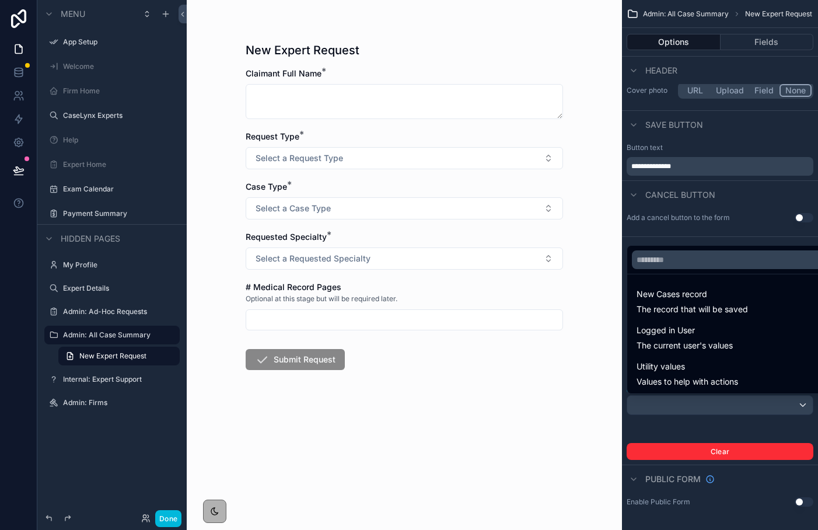
click at [673, 290] on span "New Cases record" at bounding box center [691, 294] width 111 height 14
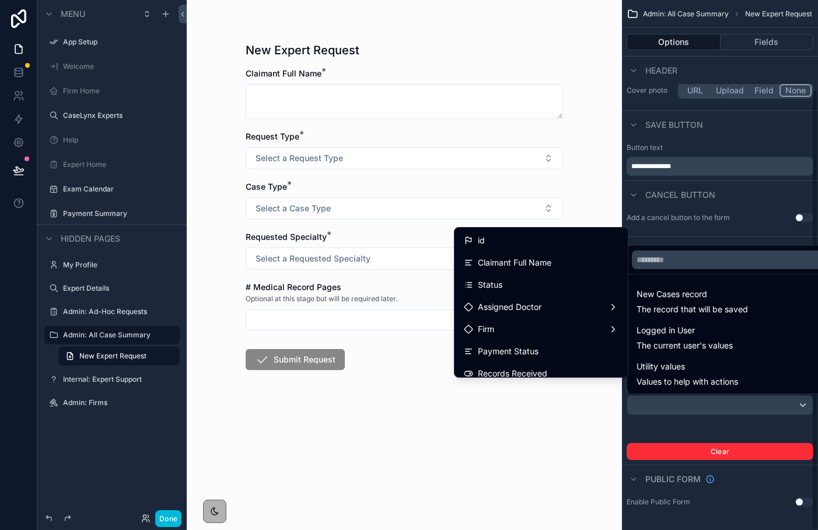
click at [643, 423] on div "scrollable content" at bounding box center [409, 265] width 818 height 530
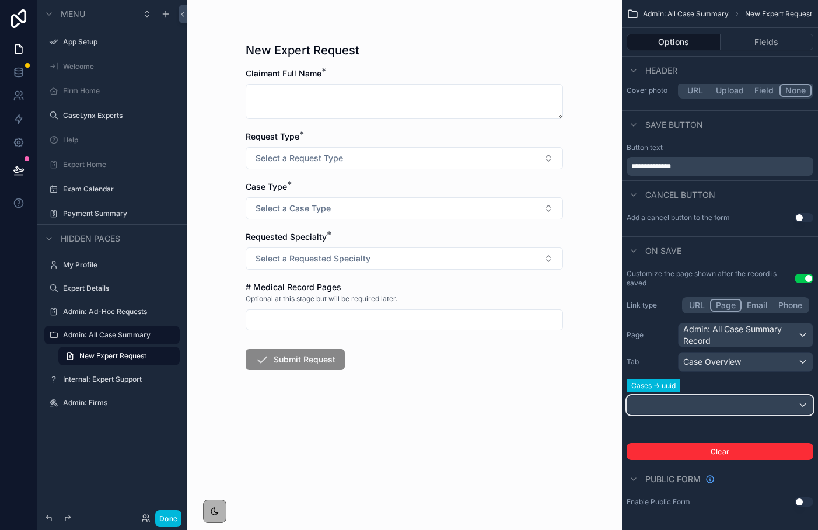
click at [661, 400] on div "scrollable content" at bounding box center [719, 404] width 185 height 19
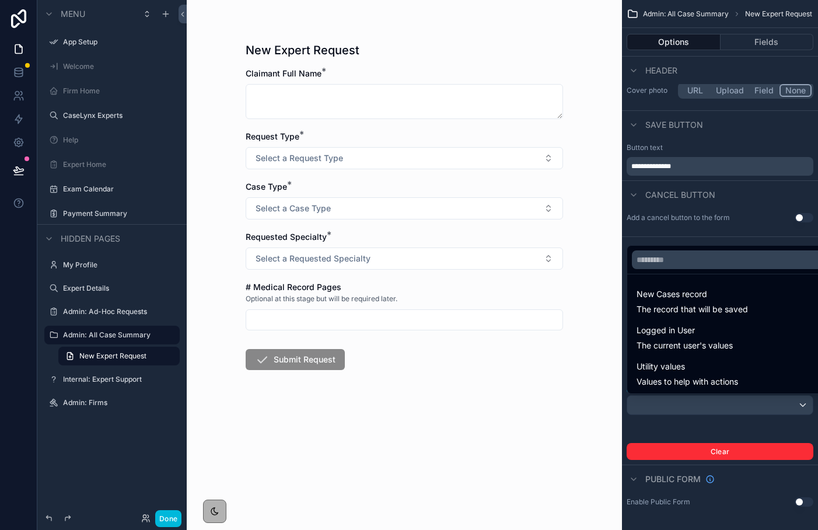
click at [674, 299] on span "New Cases record" at bounding box center [691, 294] width 111 height 14
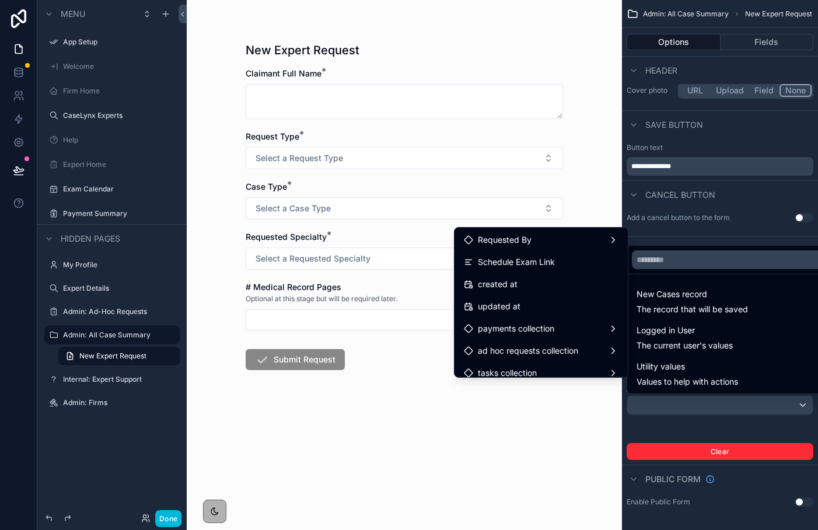
scroll to position [719, 0]
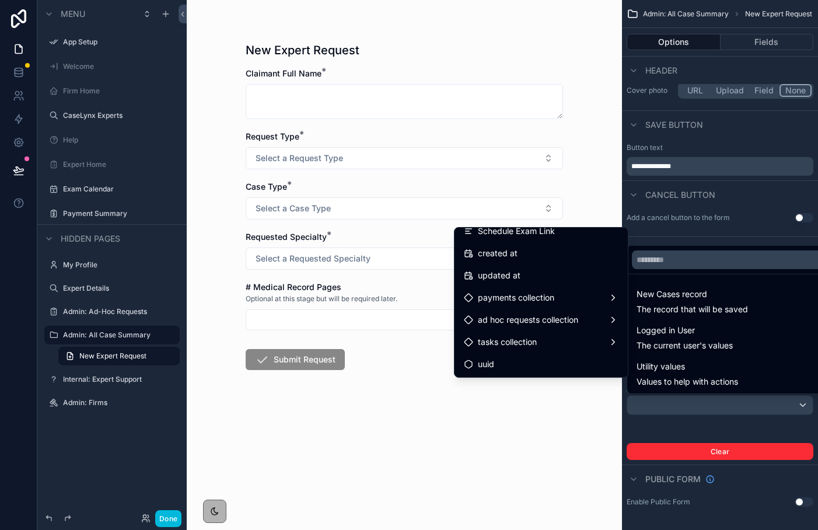
click at [508, 362] on div "uuid" at bounding box center [541, 364] width 155 height 14
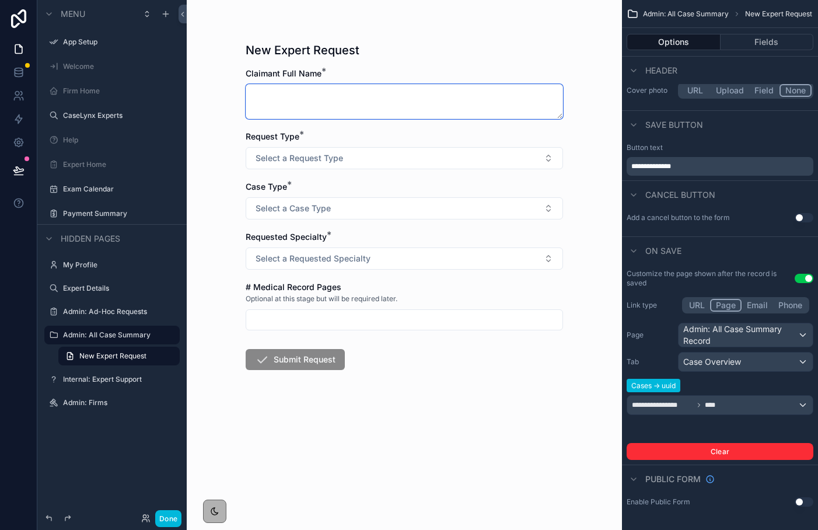
click at [299, 97] on textarea "scrollable content" at bounding box center [404, 101] width 317 height 35
click at [288, 94] on textarea "**********" at bounding box center [404, 101] width 317 height 35
type textarea "**********"
click at [286, 156] on span "Select a Request Type" at bounding box center [298, 158] width 87 height 12
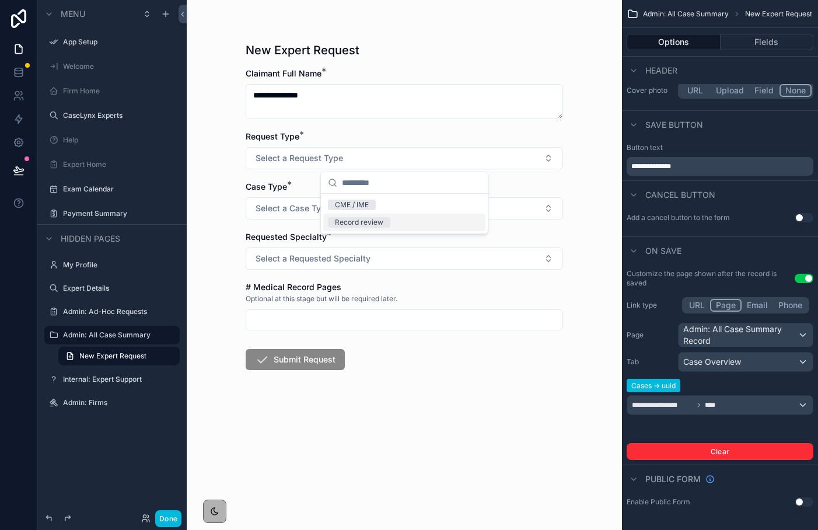
click at [338, 218] on div "Record review" at bounding box center [359, 222] width 48 height 10
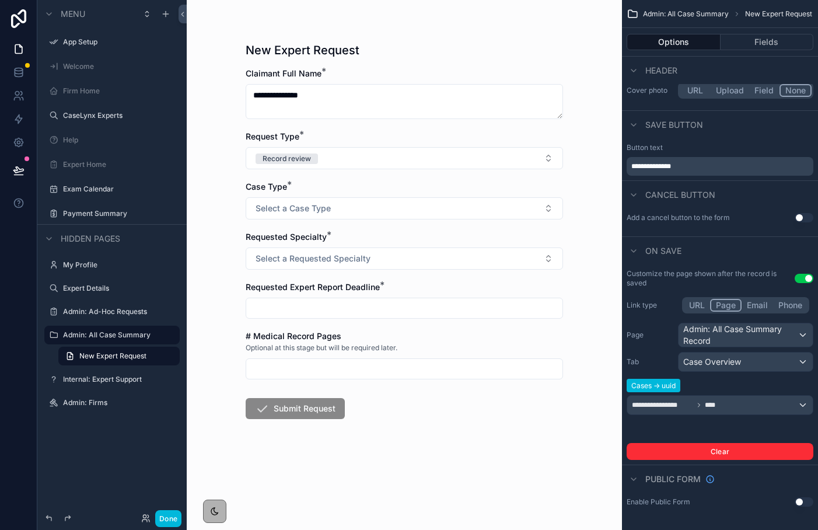
click at [334, 212] on button "Select a Case Type" at bounding box center [404, 208] width 317 height 22
click at [358, 278] on div "Workers Compensation" at bounding box center [404, 272] width 162 height 17
click at [347, 269] on button "Select a Requested Specialty" at bounding box center [404, 258] width 317 height 22
click at [368, 302] on div "Orthopedics" at bounding box center [355, 305] width 40 height 10
click at [354, 306] on input "scrollable content" at bounding box center [404, 308] width 316 height 16
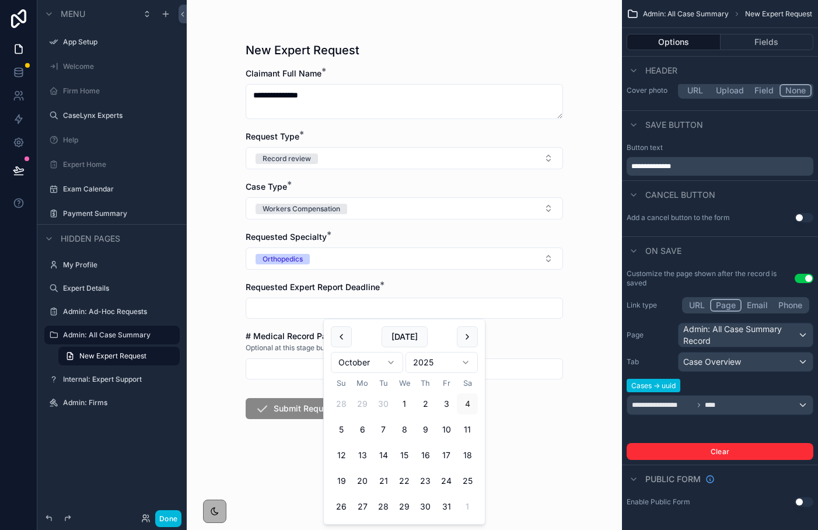
click at [447, 497] on button "31" at bounding box center [446, 506] width 21 height 21
type input "**********"
click at [318, 443] on form "**********" at bounding box center [404, 281] width 317 height 426
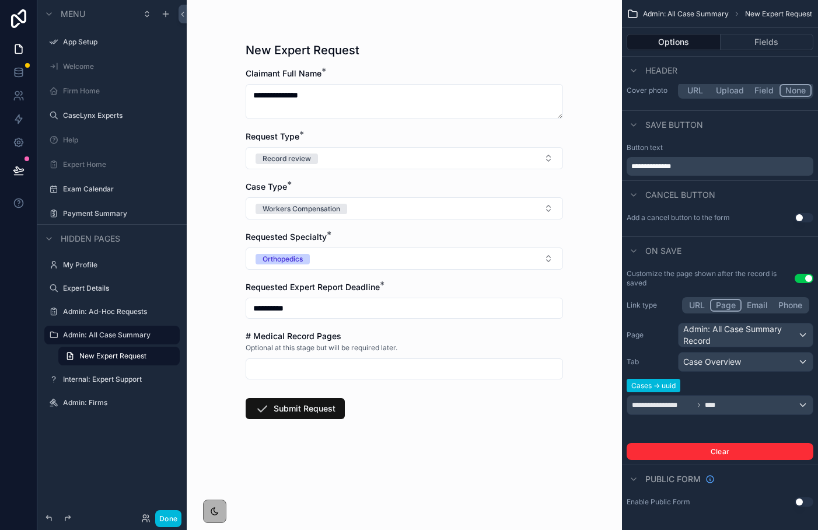
click at [310, 418] on button "Submit Request" at bounding box center [295, 408] width 99 height 21
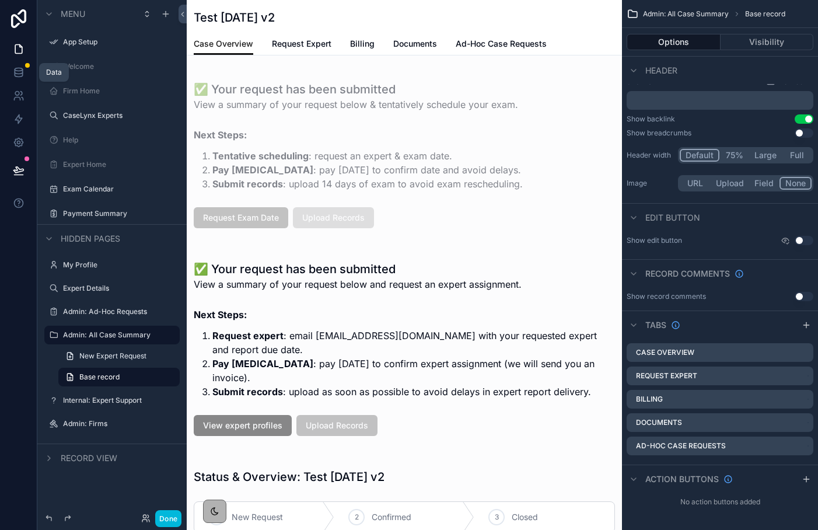
click at [15, 66] on icon at bounding box center [19, 72] width 12 height 12
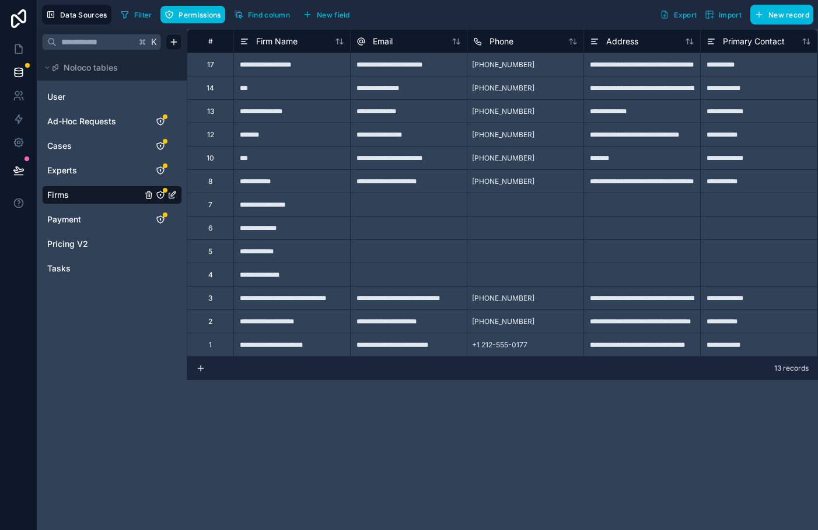
click at [85, 142] on link "Cases" at bounding box center [94, 146] width 94 height 12
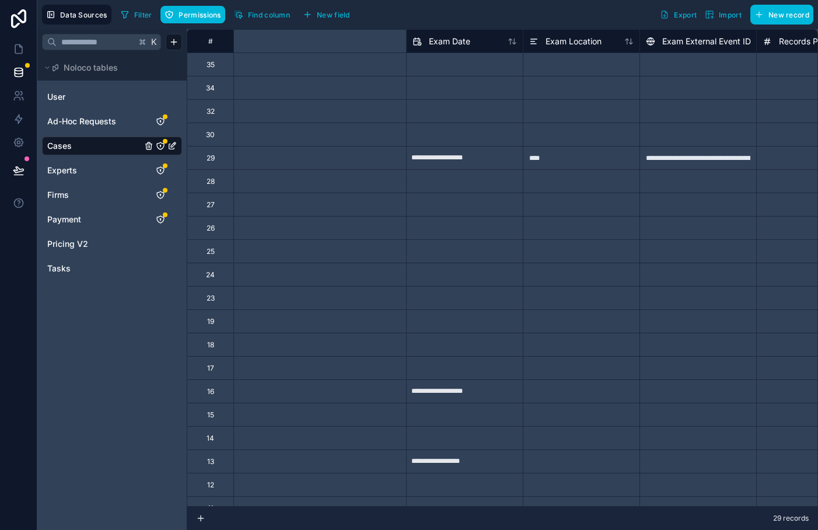
scroll to position [0, 938]
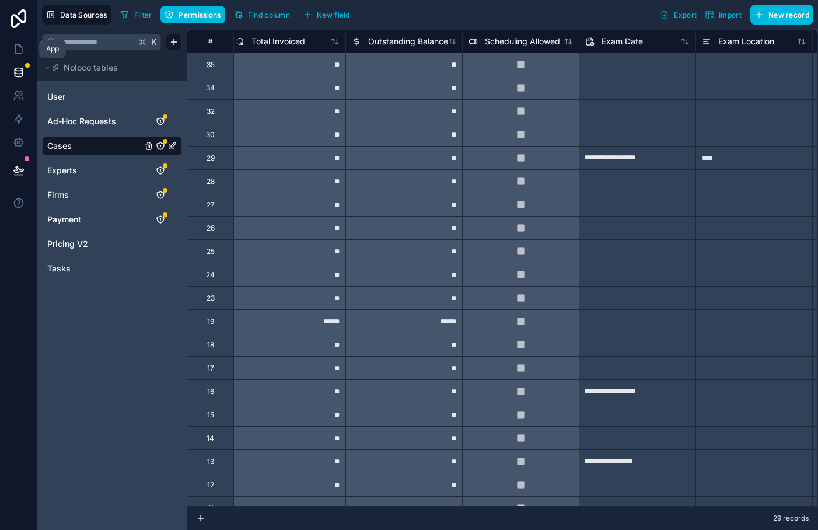
click at [22, 52] on icon at bounding box center [18, 49] width 7 height 9
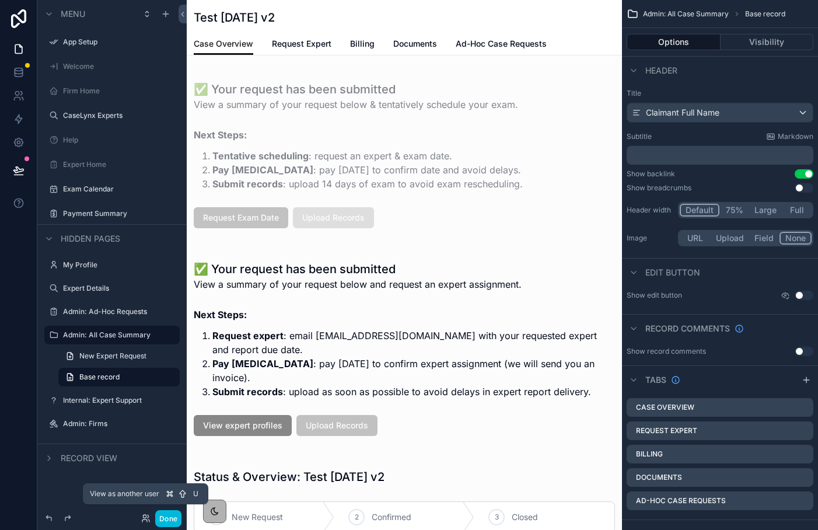
click at [146, 520] on icon at bounding box center [144, 520] width 5 height 2
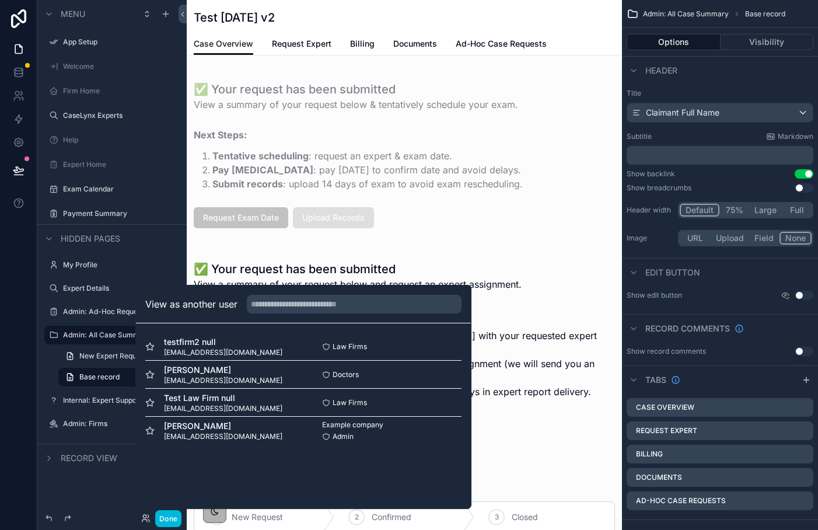
click at [0, 0] on button "Select" at bounding box center [0, 0] width 0 height 0
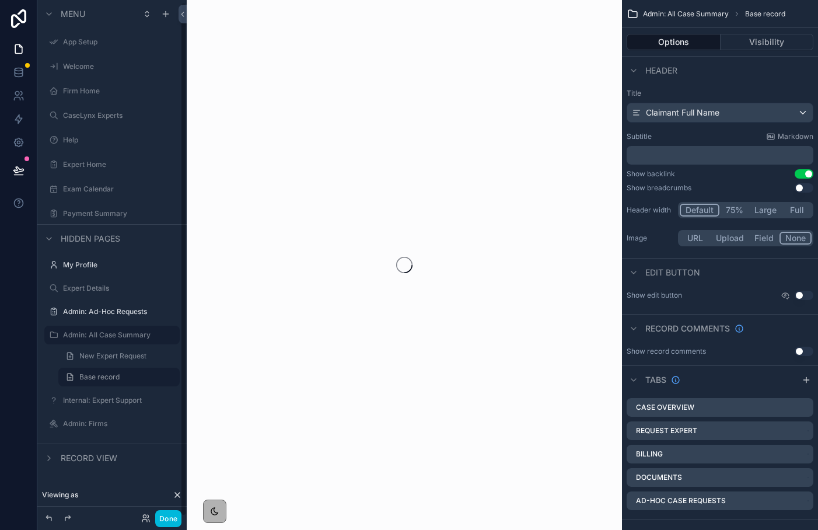
scroll to position [2, 0]
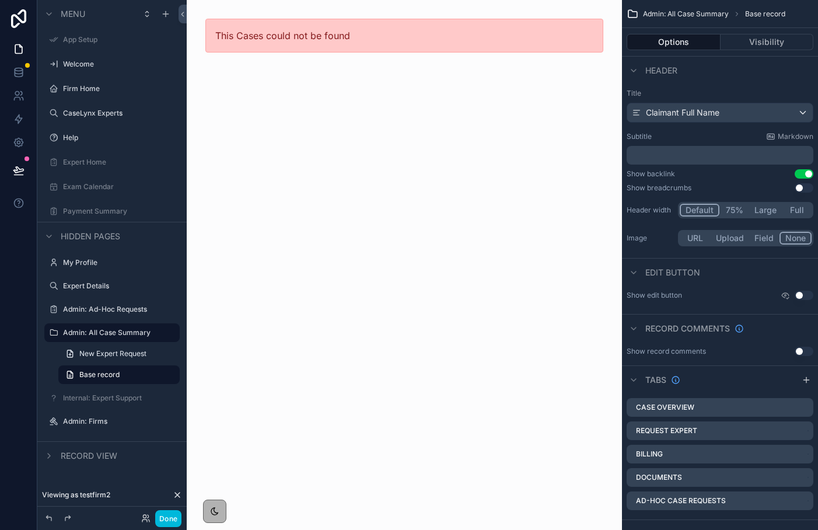
click at [140, 349] on span "New Expert Request" at bounding box center [112, 353] width 67 height 9
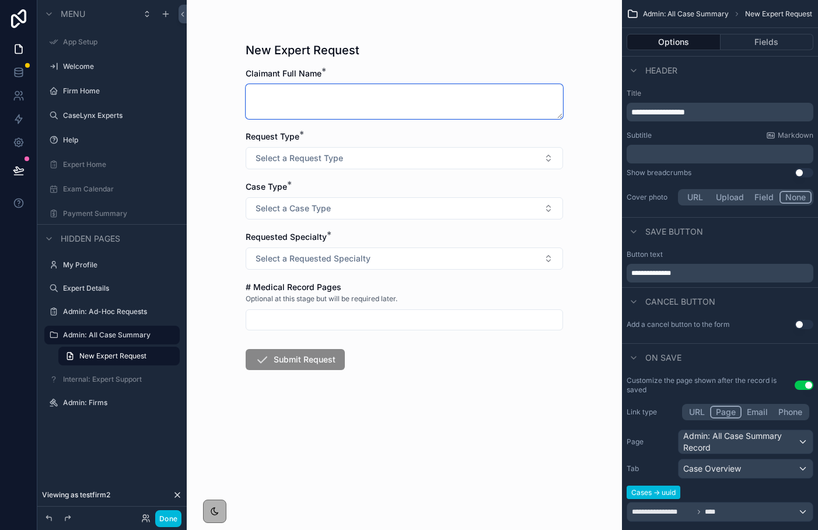
click at [320, 112] on textarea "scrollable content" at bounding box center [404, 101] width 317 height 35
type textarea "**********"
click at [316, 169] on form "**********" at bounding box center [404, 256] width 317 height 377
click at [313, 160] on span "Select a Request Type" at bounding box center [298, 158] width 87 height 12
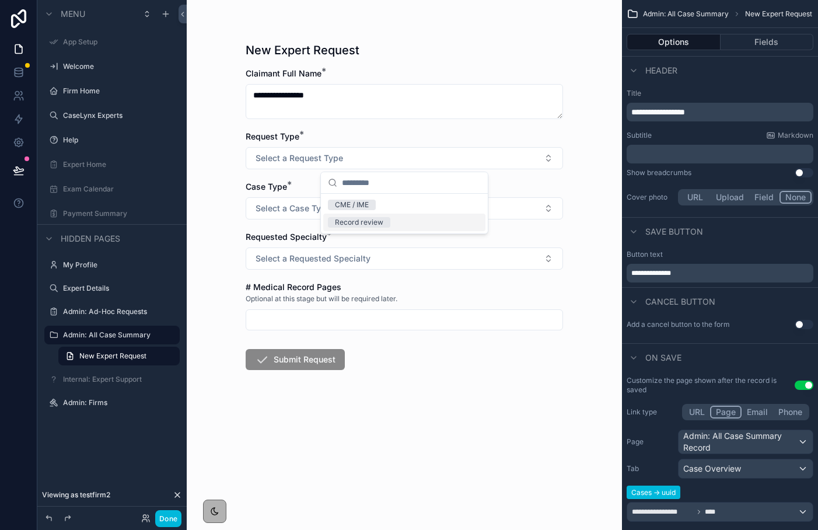
click at [361, 226] on div "Record review" at bounding box center [359, 222] width 48 height 10
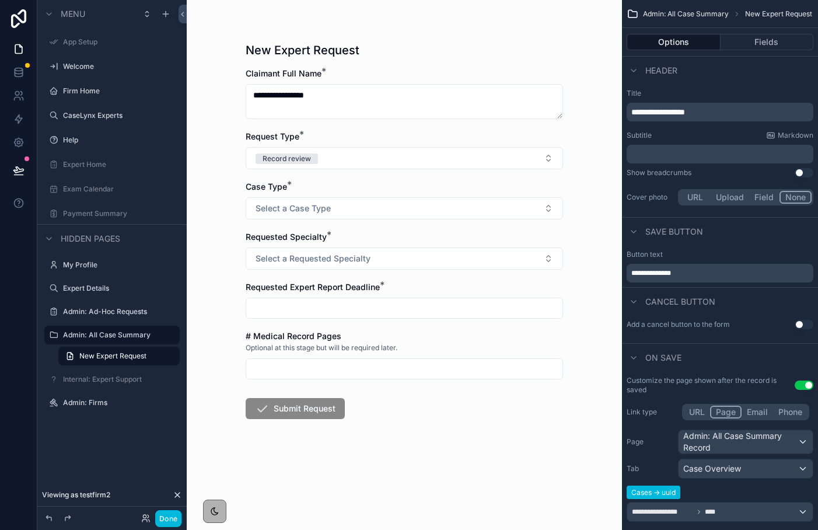
click at [353, 218] on button "Select a Case Type" at bounding box center [404, 208] width 317 height 22
click at [361, 268] on div "Workers Compensation" at bounding box center [374, 272] width 78 height 10
click at [309, 169] on button "Record review" at bounding box center [404, 158] width 317 height 22
click at [346, 206] on div "CME / IME" at bounding box center [352, 204] width 34 height 10
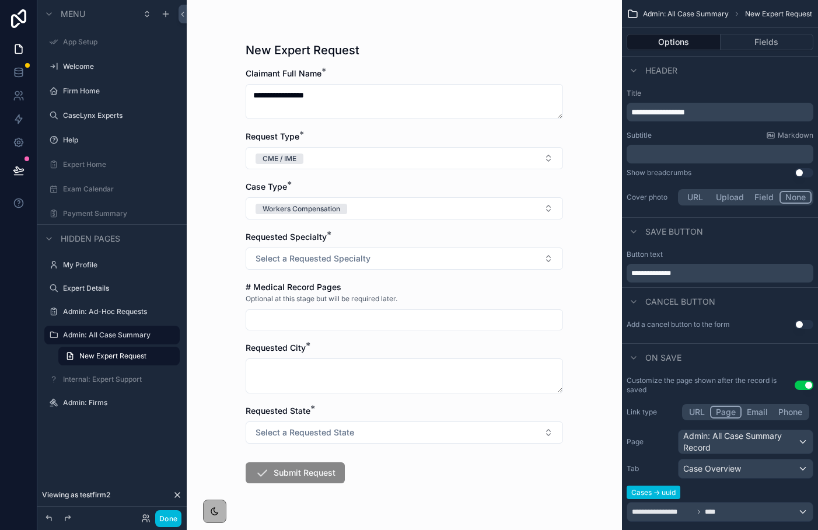
click at [346, 206] on span "Workers Compensation" at bounding box center [301, 209] width 92 height 10
click at [355, 290] on div "No Fault / PIP" at bounding box center [357, 290] width 44 height 10
click at [331, 258] on span "Select a Requested Specialty" at bounding box center [312, 259] width 115 height 12
click at [344, 313] on div "Orthopedics" at bounding box center [404, 304] width 162 height 17
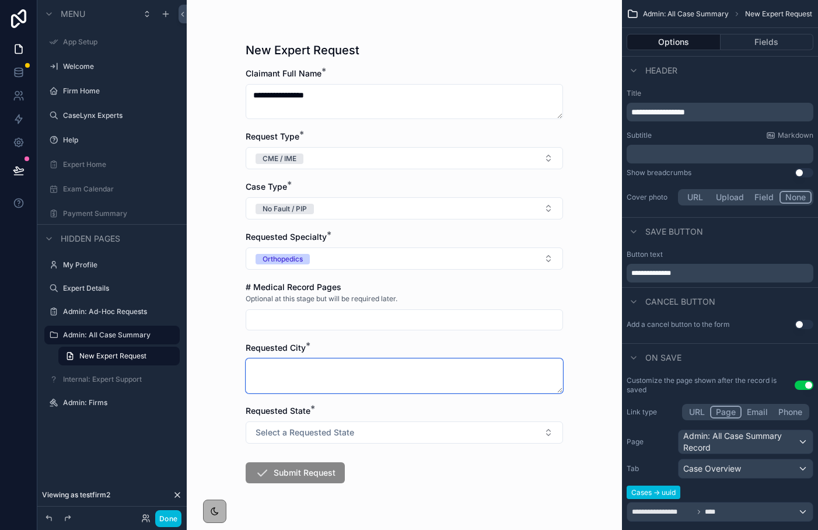
click at [323, 367] on textarea "scrollable content" at bounding box center [404, 375] width 317 height 35
type textarea "*"
type textarea "*****"
click at [323, 432] on span "Select a Requested State" at bounding box center [304, 432] width 99 height 12
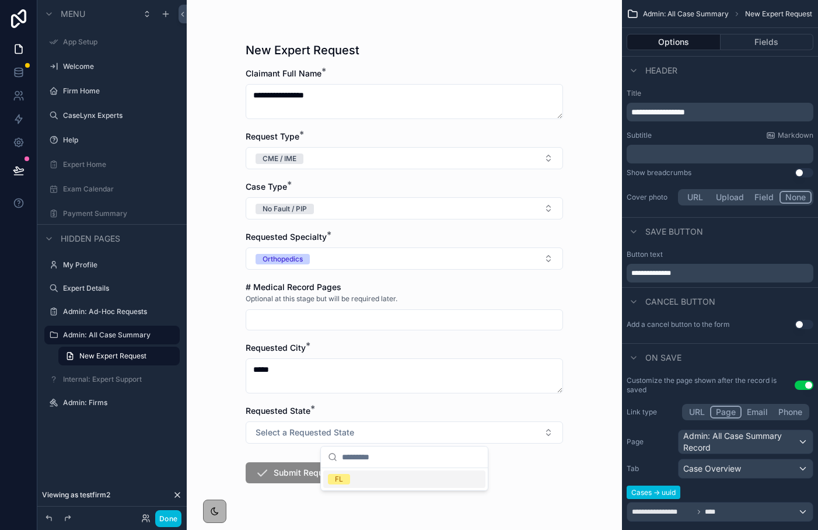
click at [338, 469] on div "FL" at bounding box center [404, 479] width 167 height 22
click at [338, 476] on div "FL" at bounding box center [339, 479] width 8 height 10
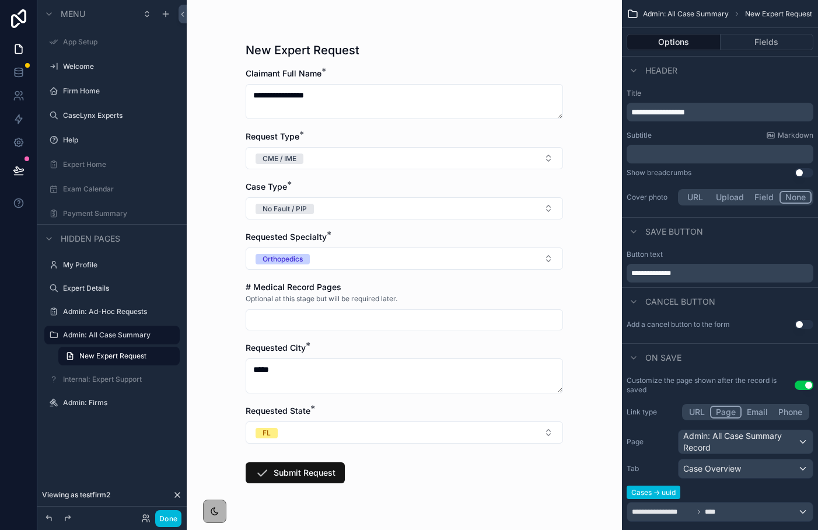
click at [327, 475] on button "Submit Request" at bounding box center [295, 472] width 99 height 21
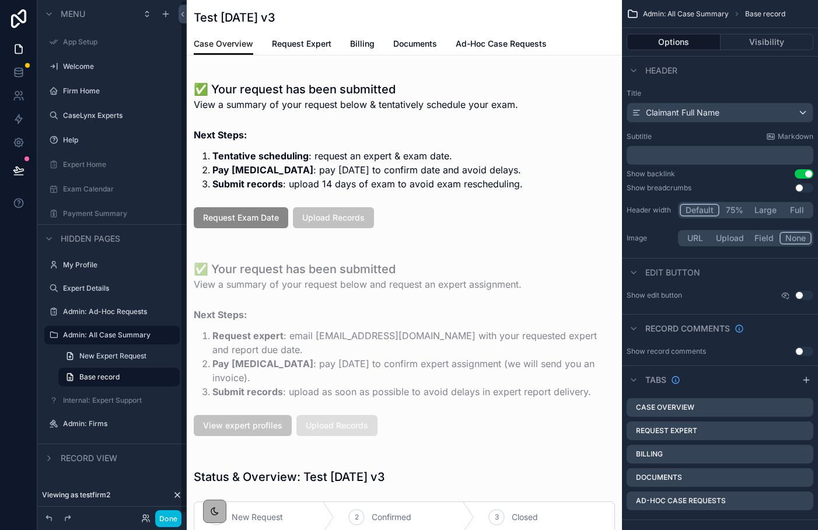
click at [173, 522] on button "Done" at bounding box center [168, 518] width 26 height 17
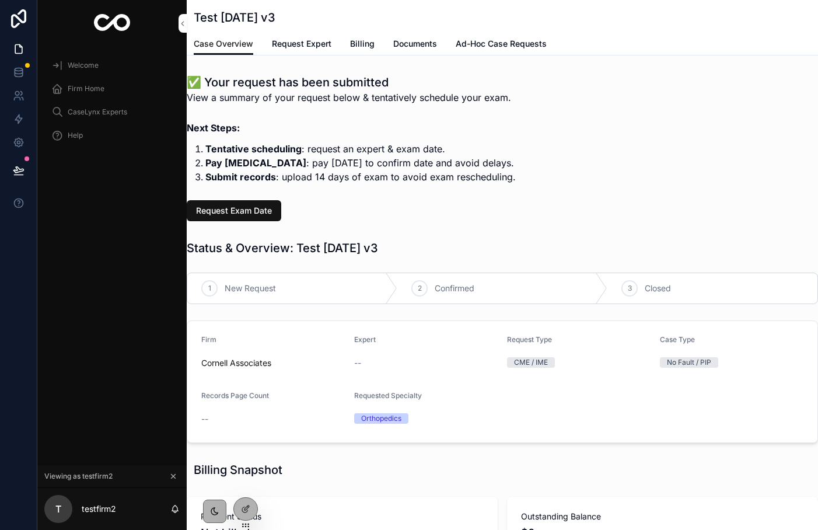
click at [245, 206] on span "Request Exam Date" at bounding box center [234, 211] width 76 height 12
click at [299, 45] on span "Request Expert" at bounding box center [301, 44] width 59 height 12
click at [283, 44] on span "Request Expert" at bounding box center [301, 44] width 59 height 12
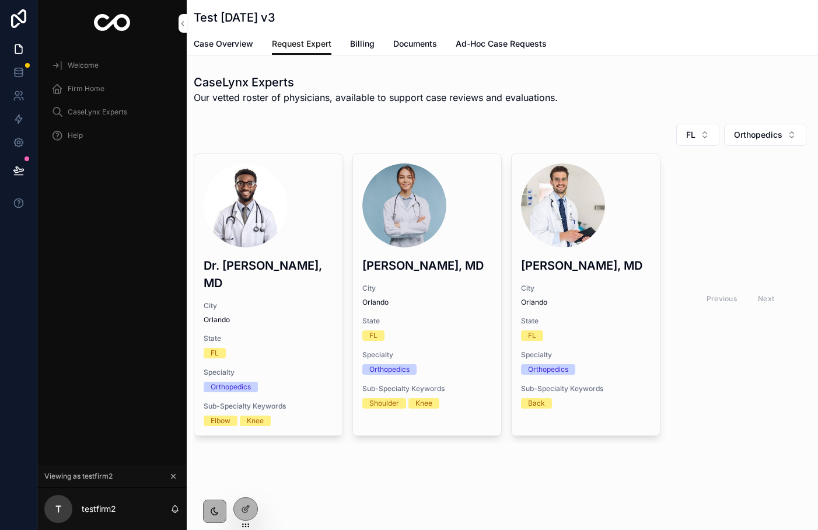
click at [239, 47] on span "Case Overview" at bounding box center [223, 44] width 59 height 12
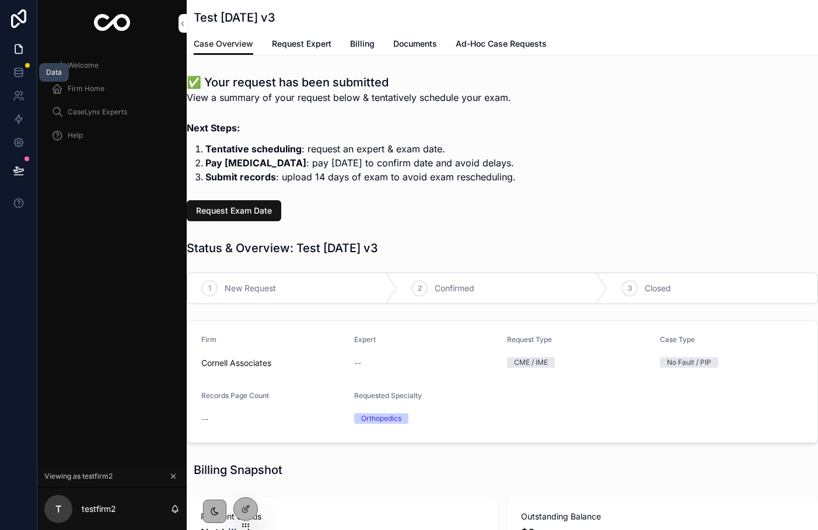
click at [19, 81] on link at bounding box center [18, 72] width 37 height 23
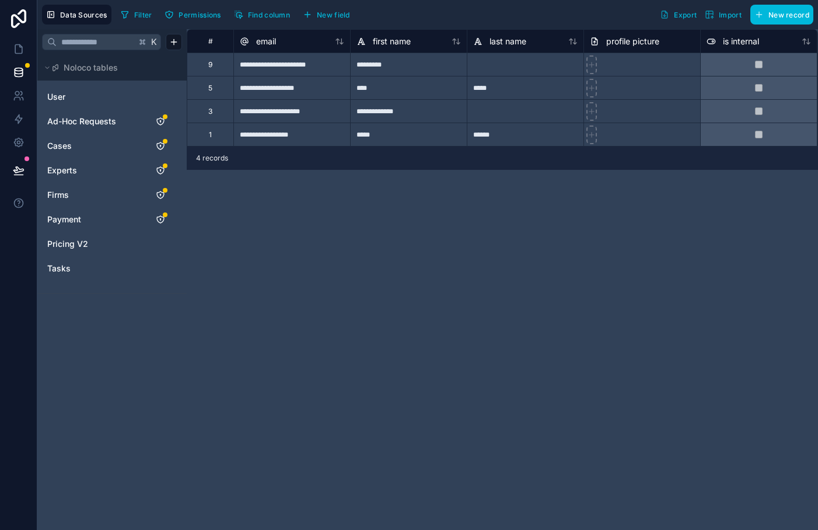
click at [56, 146] on span "Cases" at bounding box center [59, 146] width 24 height 12
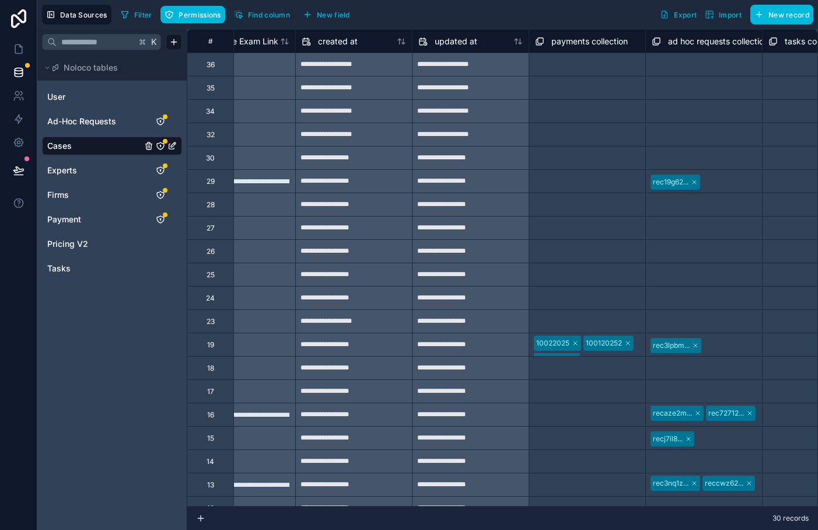
scroll to position [0, 3849]
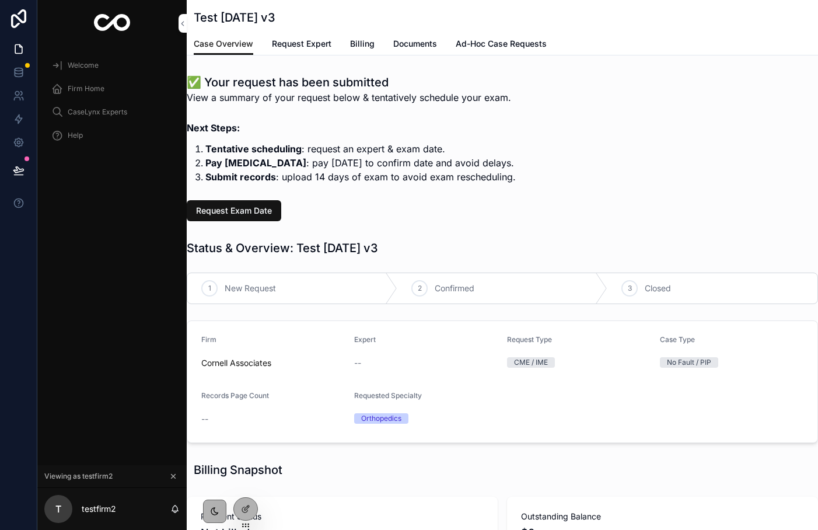
click at [250, 504] on icon at bounding box center [245, 508] width 9 height 9
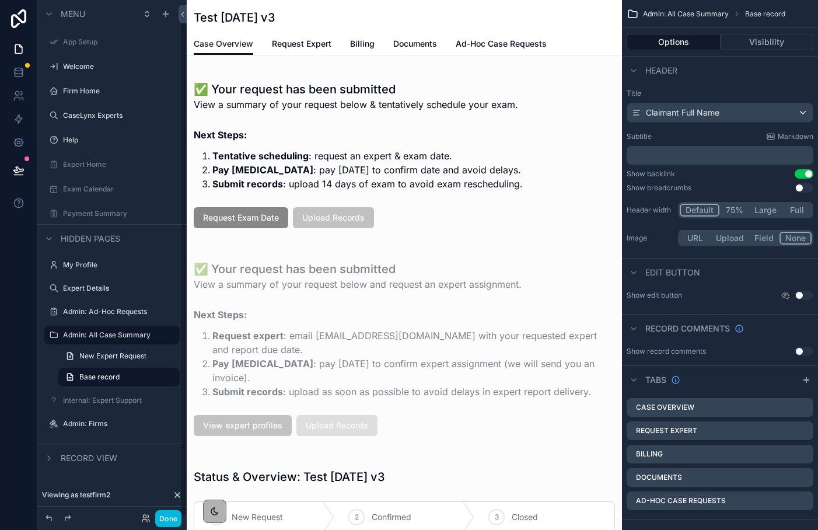
scroll to position [2, 0]
click at [274, 218] on div "scrollable content" at bounding box center [404, 154] width 435 height 170
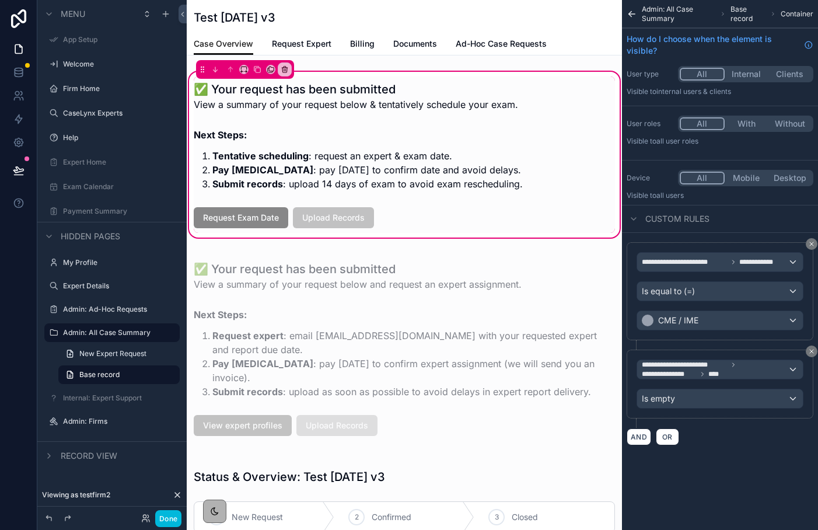
click at [246, 229] on div "scrollable content" at bounding box center [404, 217] width 435 height 30
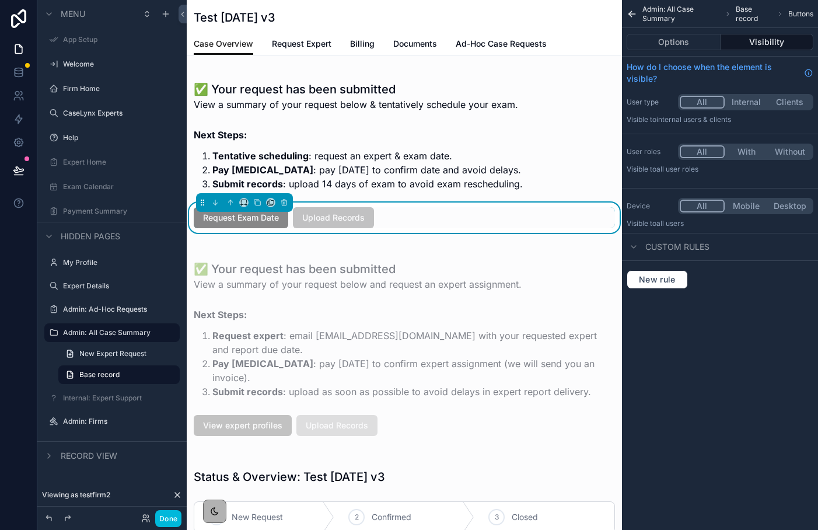
click at [679, 36] on button "Options" at bounding box center [673, 42] width 94 height 16
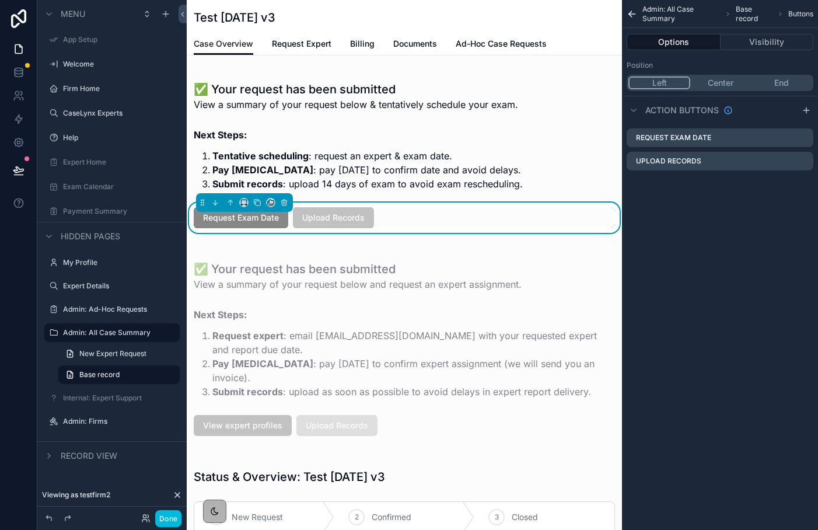
click at [0, 0] on icon "scrollable content" at bounding box center [0, 0] width 0 height 0
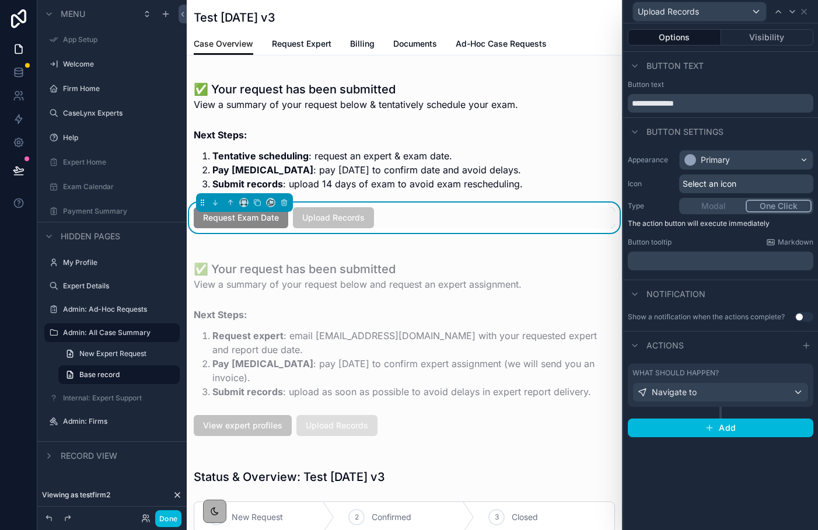
click at [742, 45] on button "Visibility" at bounding box center [767, 37] width 93 height 16
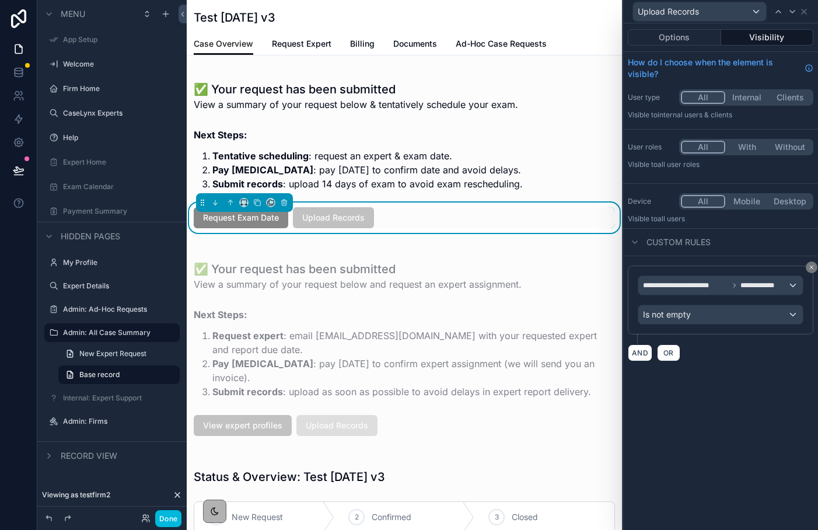
click at [705, 29] on div "Options Visibility" at bounding box center [720, 37] width 195 height 28
click at [699, 37] on button "Options" at bounding box center [674, 37] width 93 height 16
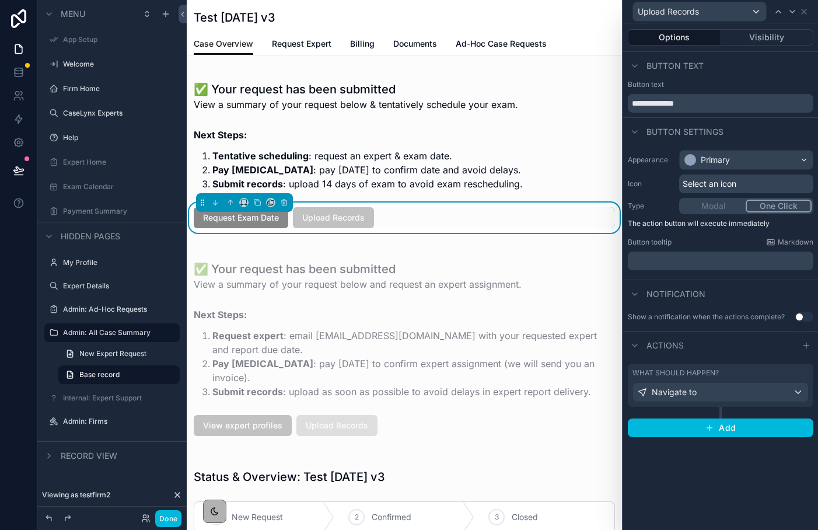
click at [674, 33] on button "Options" at bounding box center [674, 37] width 93 height 16
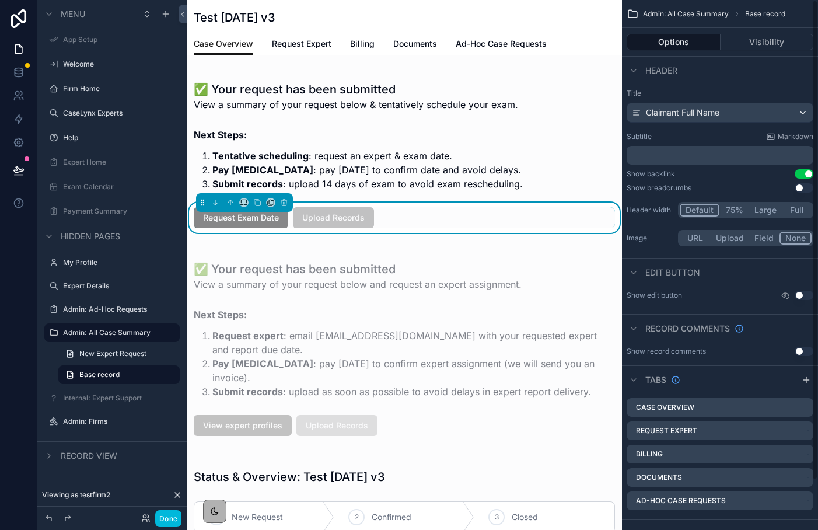
click at [684, 40] on button "Options" at bounding box center [673, 42] width 94 height 16
click at [484, 203] on div "Request Exam Date Upload Records" at bounding box center [404, 217] width 435 height 30
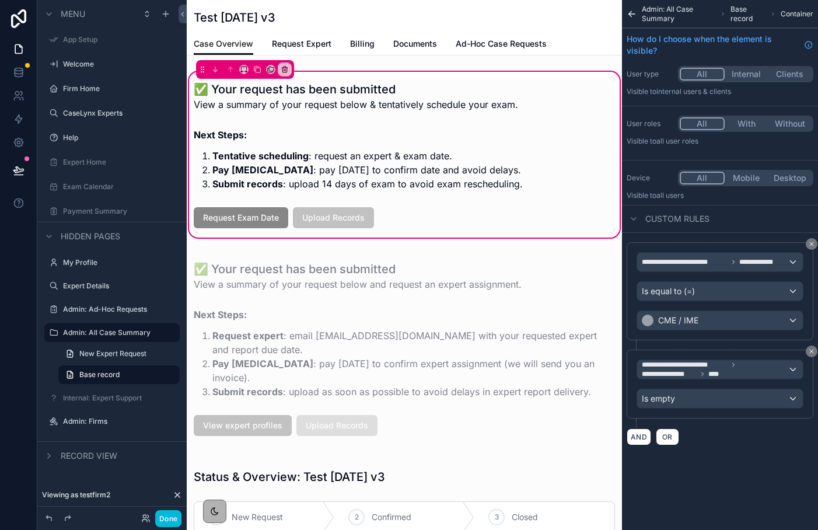
click at [481, 231] on div "scrollable content" at bounding box center [404, 217] width 435 height 30
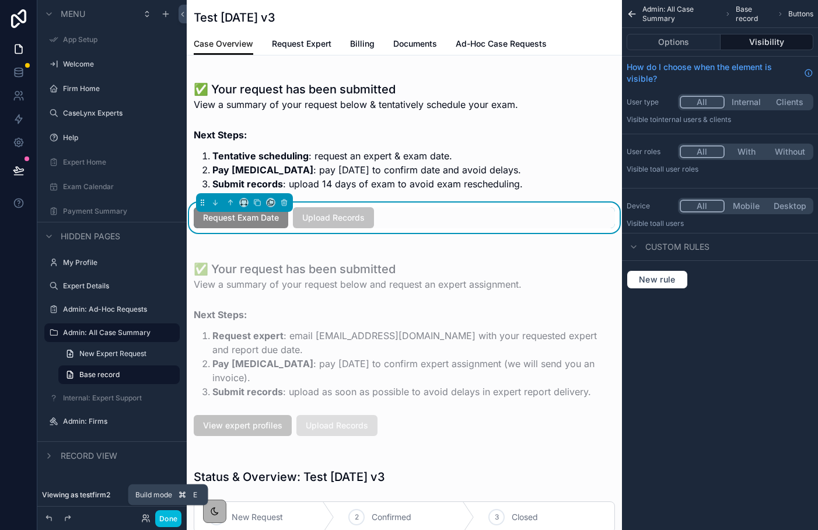
click at [170, 516] on button "Done" at bounding box center [168, 518] width 26 height 17
